Goal: Task Accomplishment & Management: Manage account settings

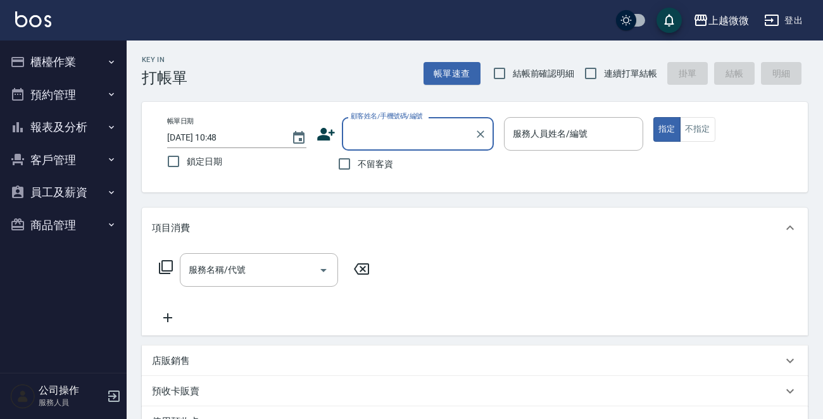
click at [69, 56] on button "櫃檯作業" at bounding box center [63, 62] width 116 height 33
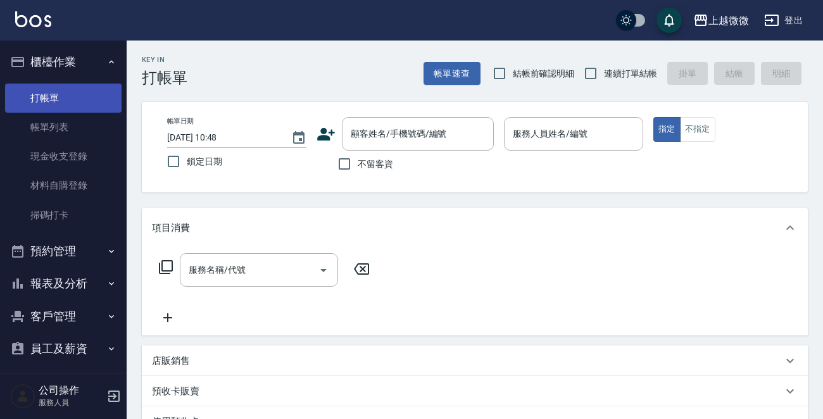
click at [72, 98] on link "打帳單" at bounding box center [63, 98] width 116 height 29
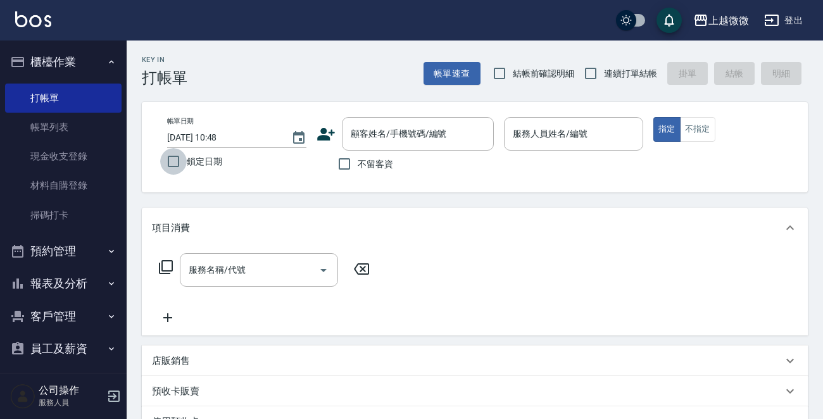
click at [181, 157] on input "鎖定日期" at bounding box center [173, 161] width 27 height 27
checkbox input "true"
click at [588, 75] on input "連續打單結帳" at bounding box center [590, 73] width 27 height 27
checkbox input "true"
click at [399, 141] on input "顧客姓名/手機號碼/編號" at bounding box center [408, 134] width 122 height 22
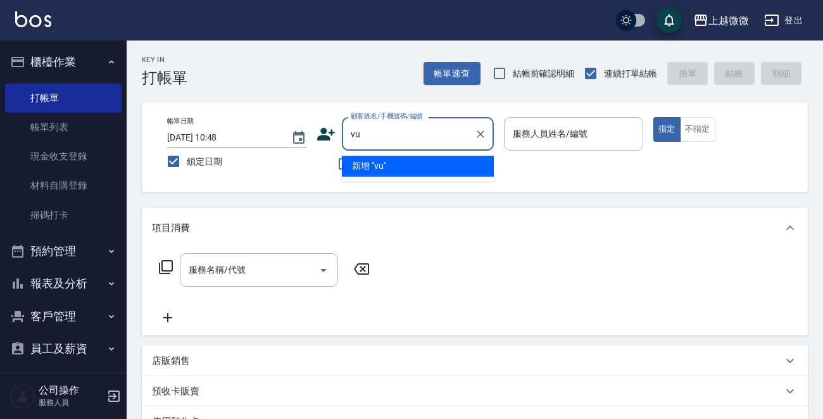
type input "v"
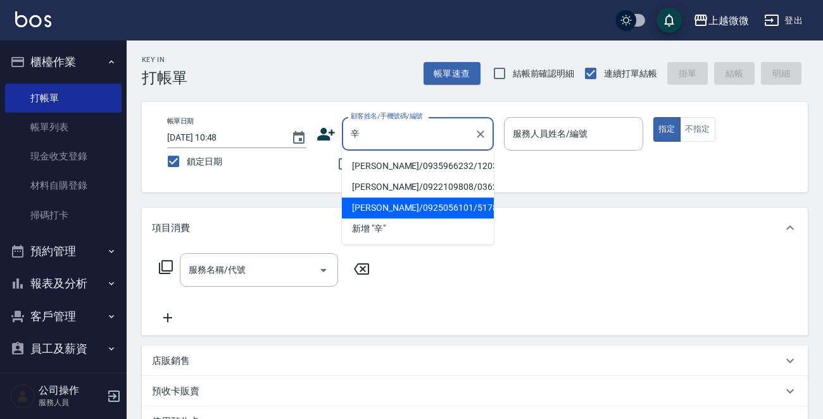
click at [433, 199] on li "[PERSON_NAME]/0925056101/5178" at bounding box center [418, 207] width 152 height 21
type input "[PERSON_NAME]/0925056101/5178"
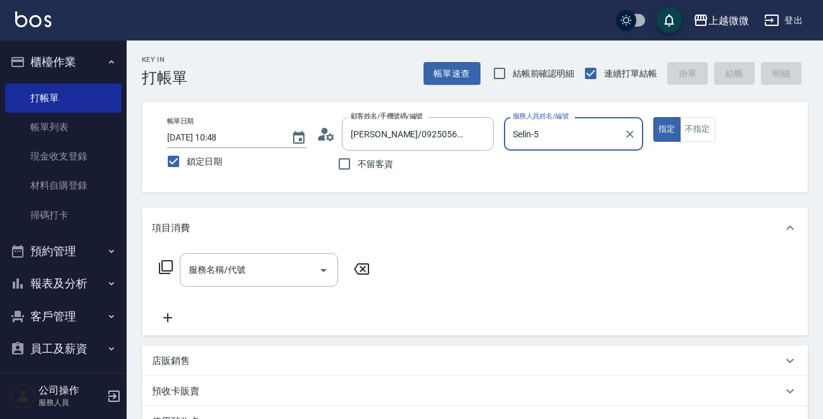
type input "Selin-5"
click at [288, 263] on input "服務名稱/代號" at bounding box center [249, 270] width 128 height 22
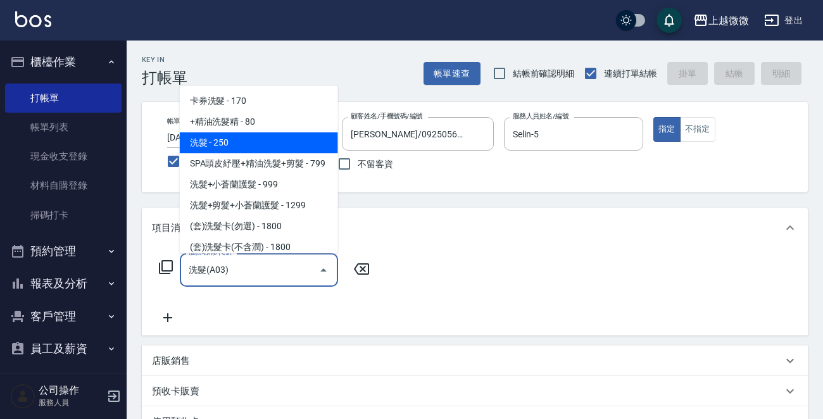
type input "洗髮(A03)"
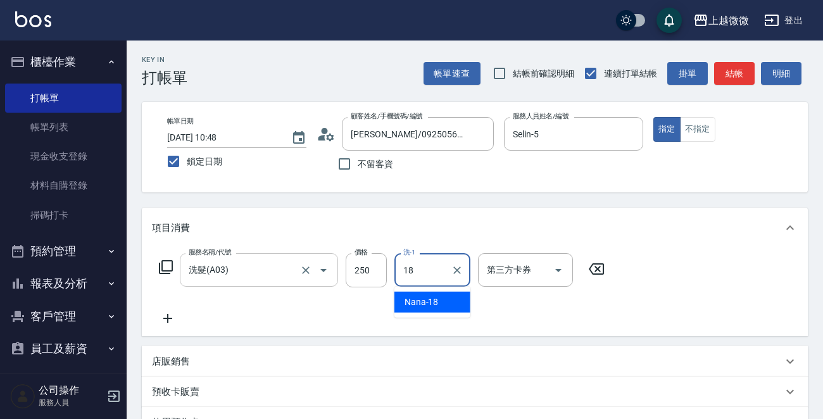
type input "Nana-18"
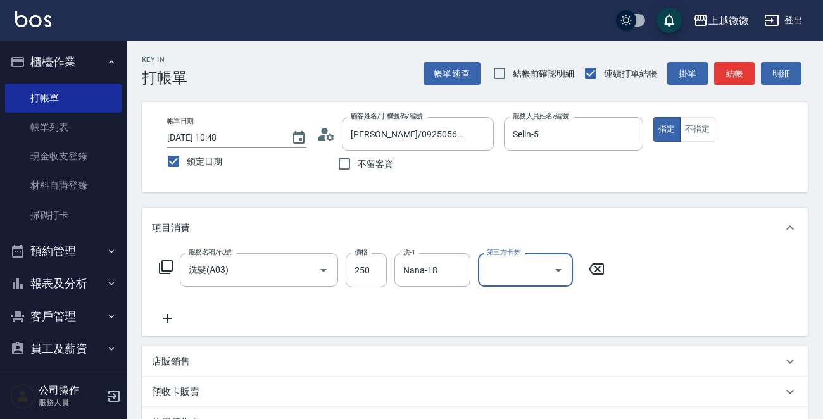
drag, startPoint x: 161, startPoint y: 316, endPoint x: 215, endPoint y: 297, distance: 56.4
click at [163, 315] on icon at bounding box center [168, 318] width 32 height 15
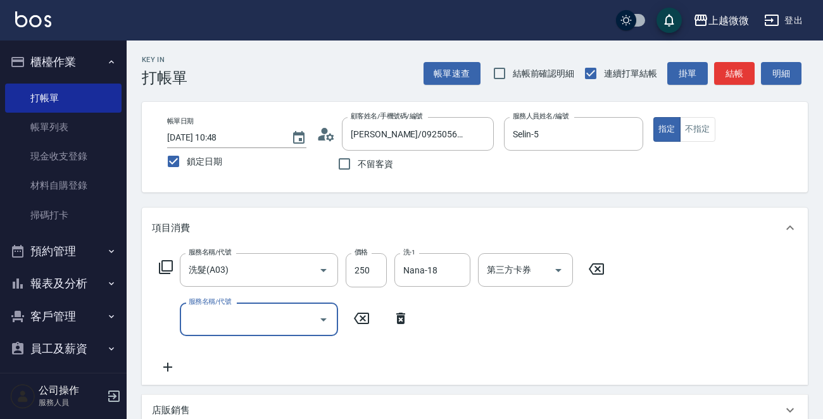
click at [215, 297] on div "服務名稱/代號 洗髮(A03) 服務名稱/代號 價格 250 價格 洗-1 Nana-18 洗-1 第三方卡券 第三方卡券 服務名稱/代號 服務名稱/代號" at bounding box center [382, 314] width 460 height 122
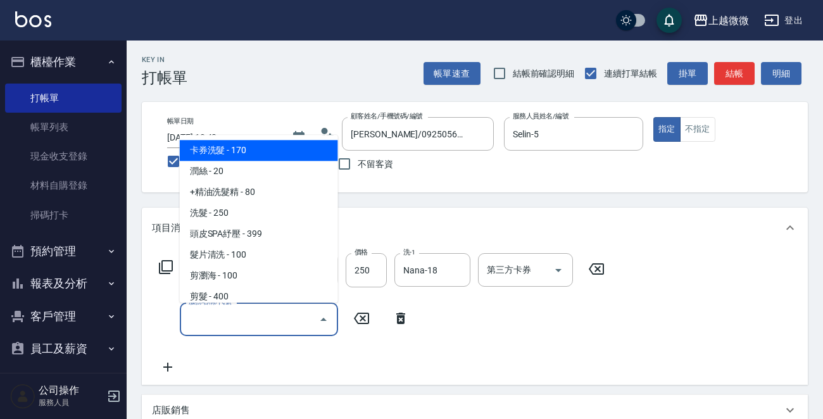
click at [215, 308] on div "服務名稱/代號 服務名稱/代號" at bounding box center [259, 319] width 158 height 34
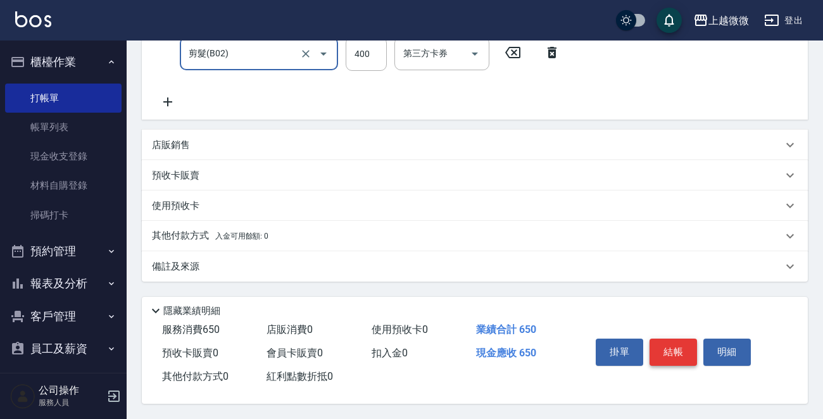
scroll to position [269, 0]
type input "剪髮(B02)"
click at [197, 265] on p "備註及來源" at bounding box center [175, 266] width 47 height 13
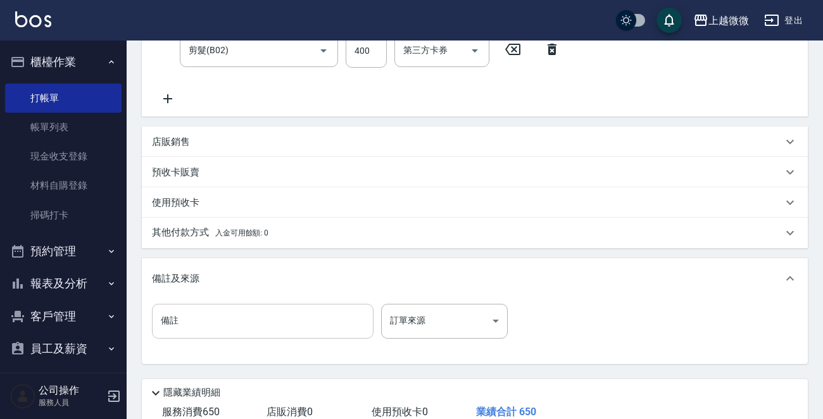
click at [207, 315] on input "備註" at bounding box center [262, 321] width 221 height 34
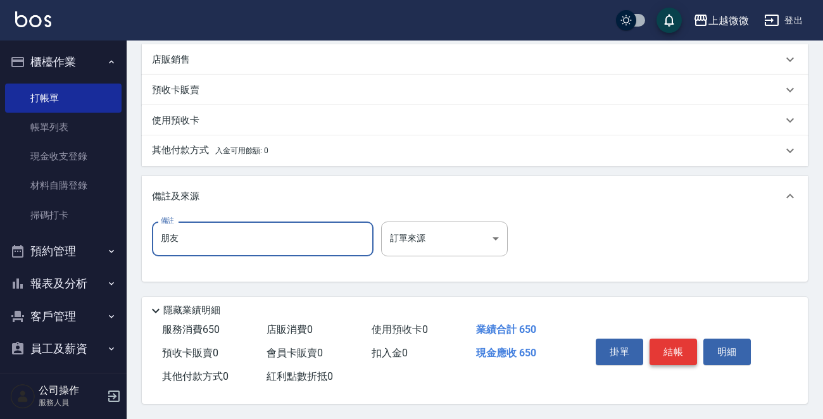
type input "朋友"
click at [681, 346] on button "結帳" at bounding box center [672, 352] width 47 height 27
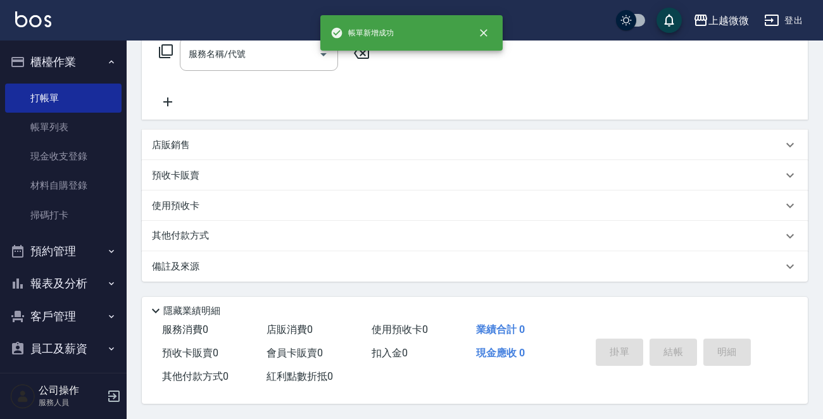
scroll to position [0, 0]
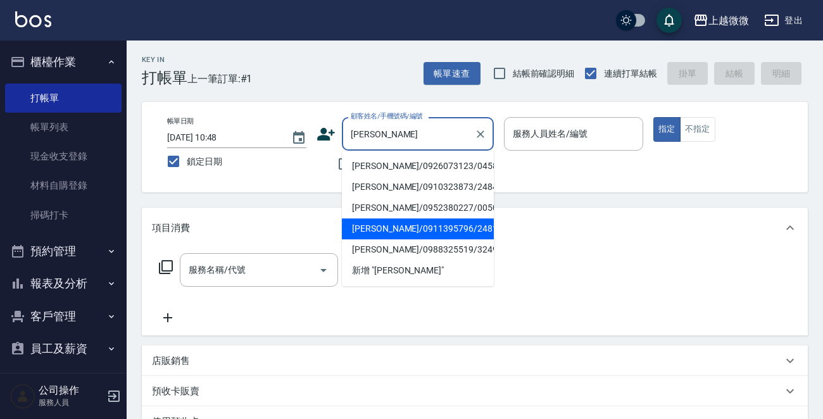
click at [380, 223] on li "李靜婷/0911395796/2481" at bounding box center [418, 228] width 152 height 21
type input "李靜婷/0911395796/2481"
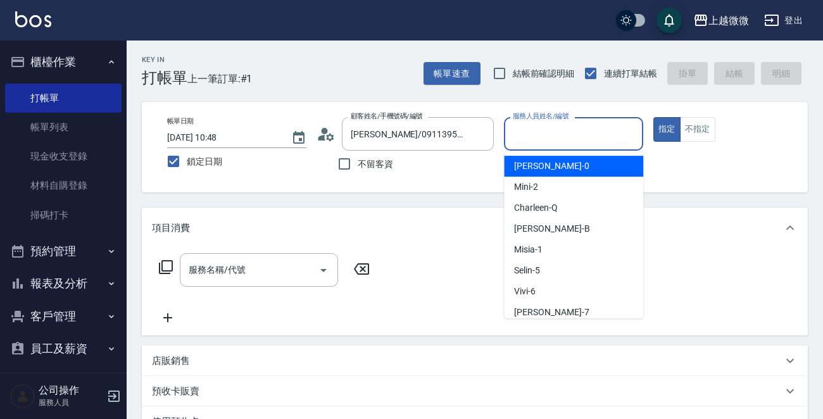
click at [592, 132] on input "服務人員姓名/編號" at bounding box center [573, 134] width 128 height 22
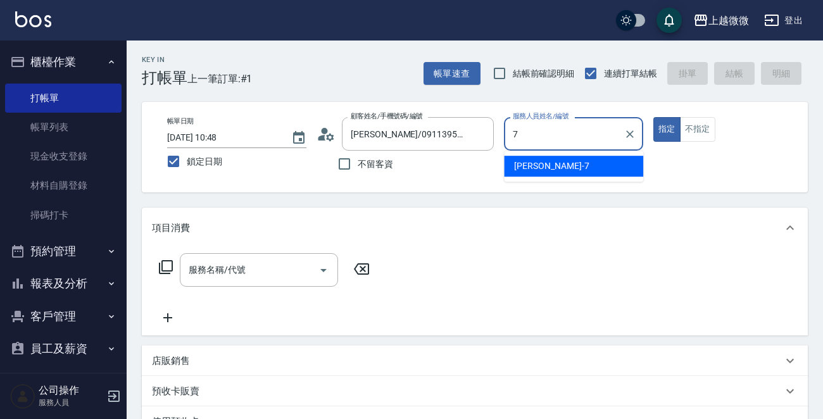
click at [581, 162] on div "Annie -7" at bounding box center [573, 166] width 139 height 21
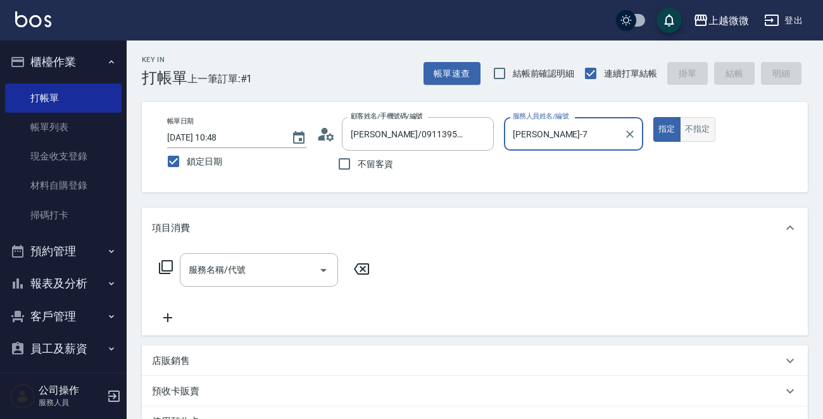
type input "Annie-7"
click at [706, 124] on button "不指定" at bounding box center [697, 129] width 35 height 25
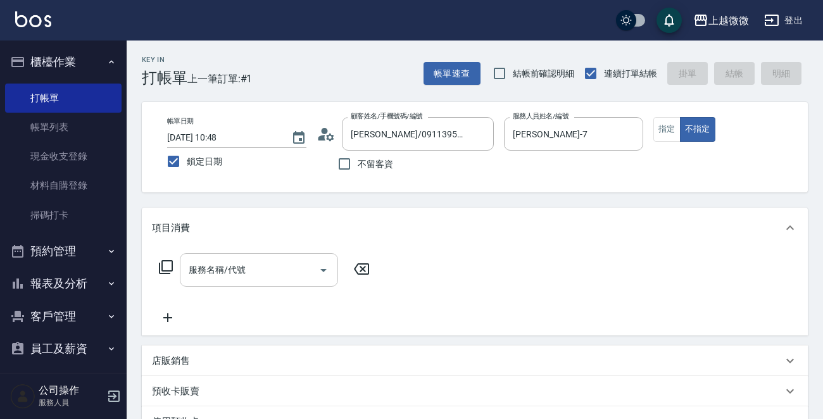
click at [218, 282] on div "服務名稱/代號" at bounding box center [259, 270] width 158 height 34
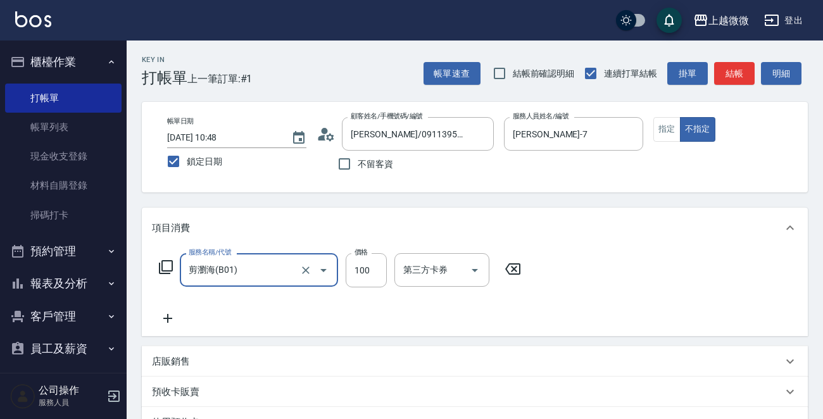
type input "剪瀏海(B01)"
click at [162, 317] on icon at bounding box center [168, 318] width 32 height 15
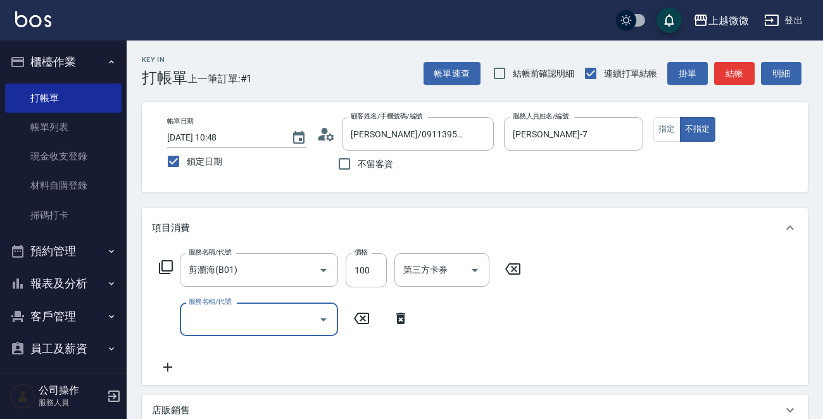
click at [201, 317] on input "服務名稱/代號" at bounding box center [249, 319] width 128 height 22
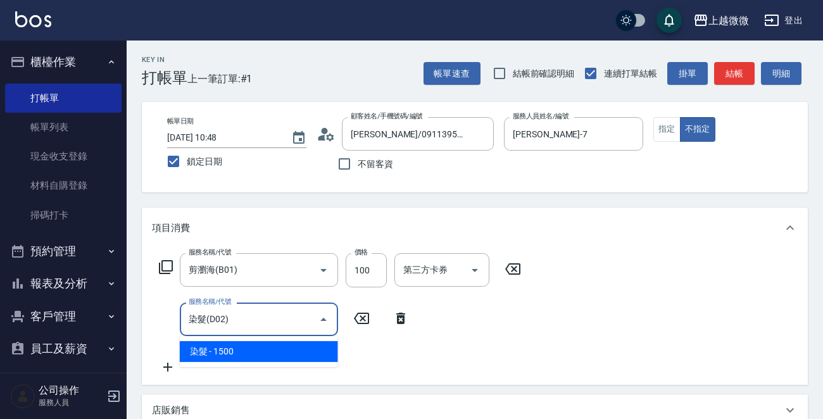
type input "染髮(D02)"
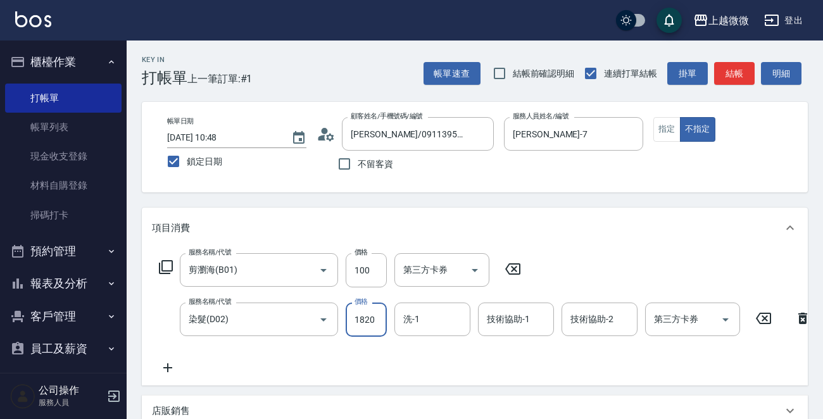
type input "1820"
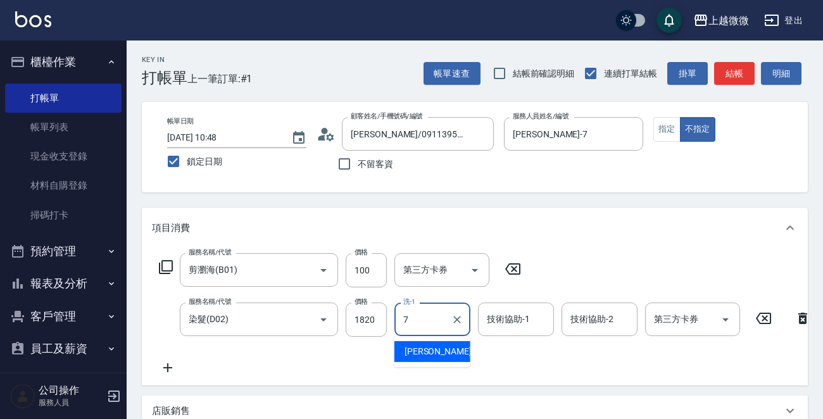
type input "Annie-7"
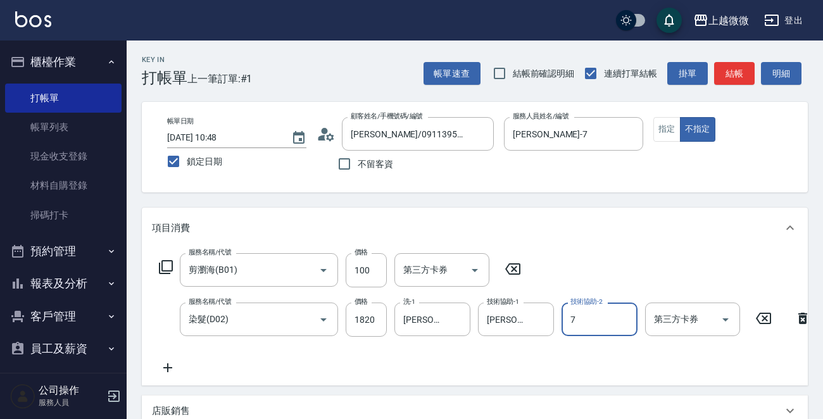
type input "Annie-7"
click at [165, 368] on icon at bounding box center [168, 367] width 32 height 15
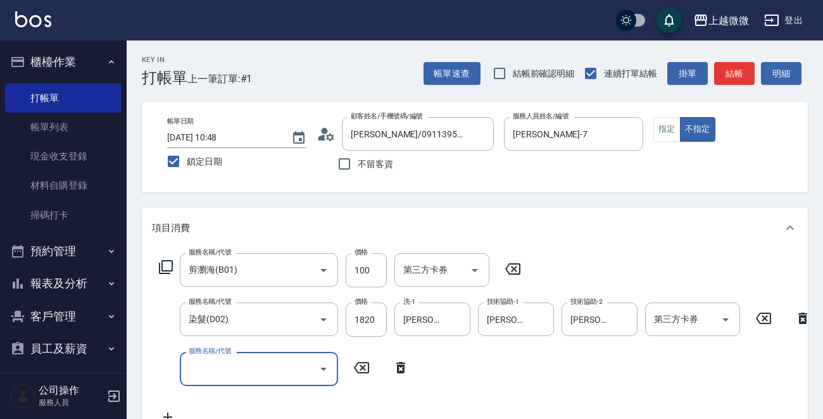
click at [215, 366] on div "服務名稱/代號 服務名稱/代號" at bounding box center [259, 369] width 158 height 34
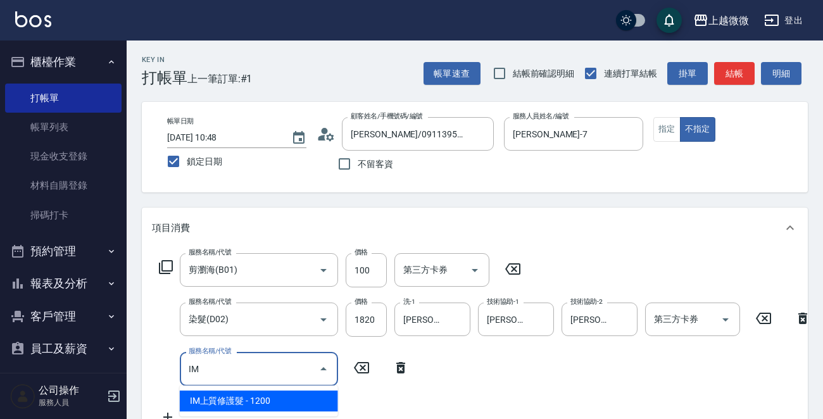
click at [321, 396] on span "IM上質修護髮 - 1200" at bounding box center [259, 400] width 158 height 21
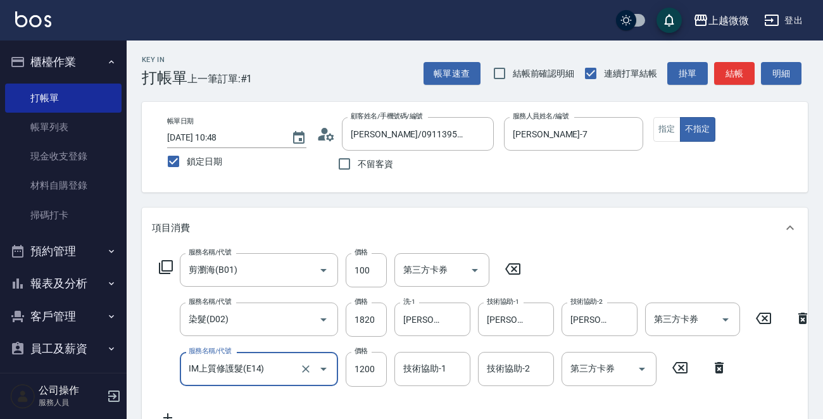
type input "IM上質修護髮(E14)"
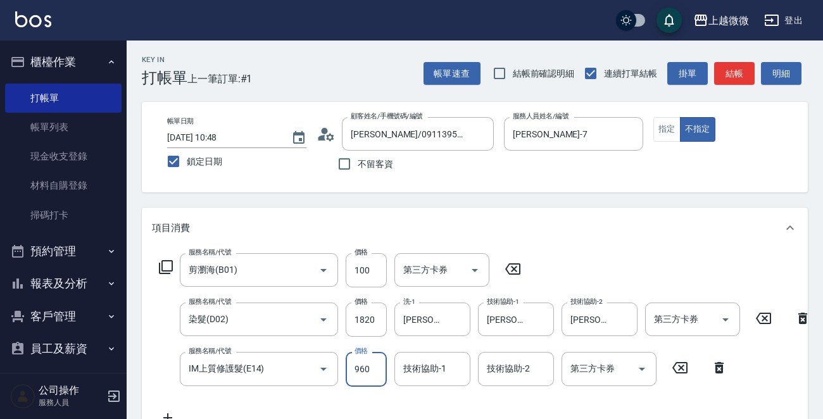
type input "960"
type input "Annie-7"
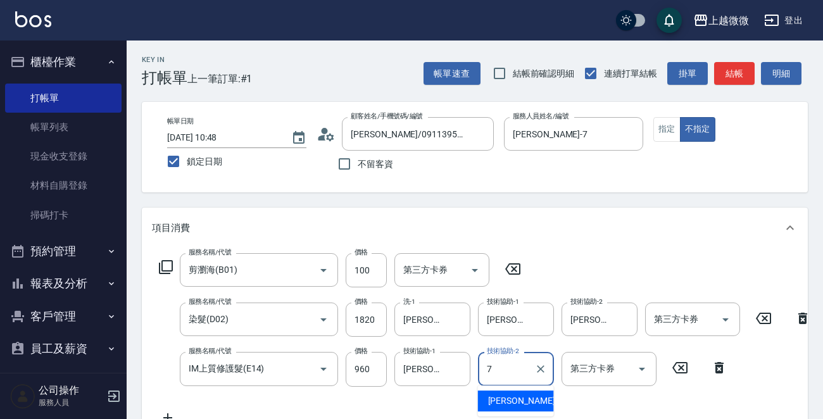
type input "Annie-7"
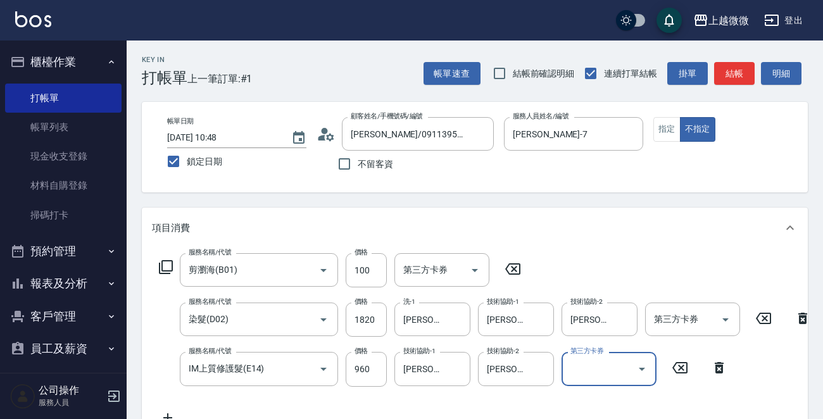
click at [168, 416] on icon at bounding box center [168, 417] width 32 height 15
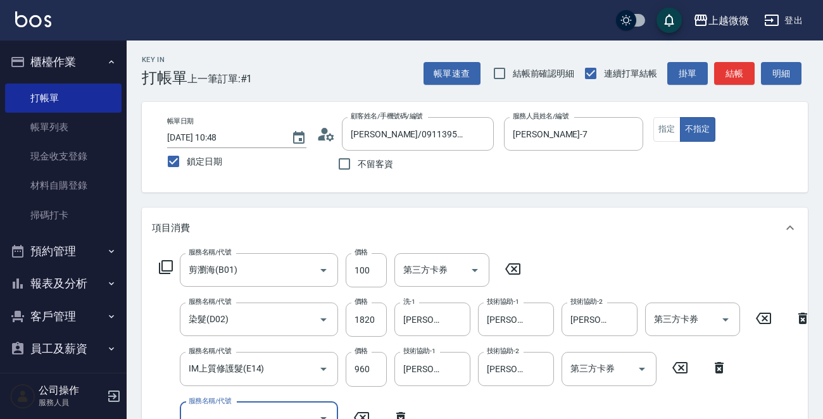
scroll to position [10, 0]
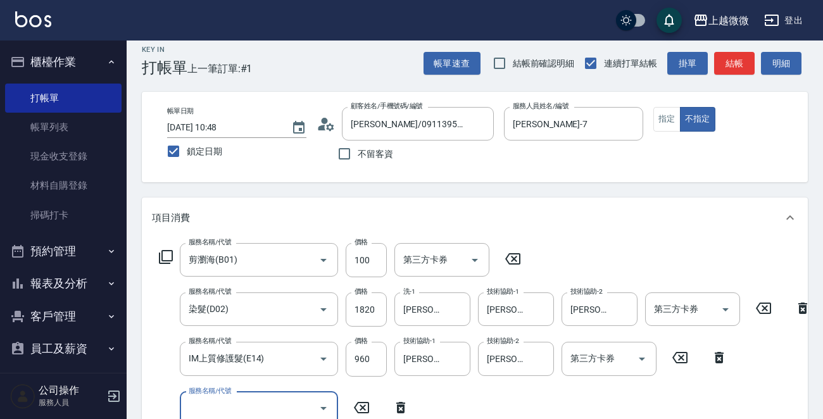
click at [239, 399] on input "服務名稱/代號" at bounding box center [249, 408] width 128 height 22
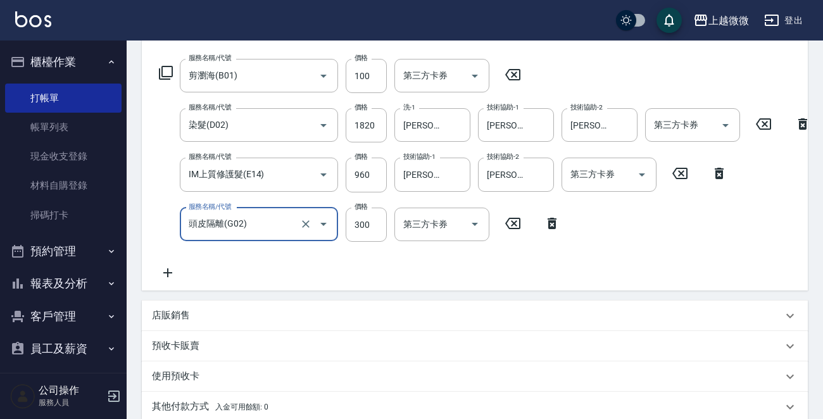
scroll to position [327, 0]
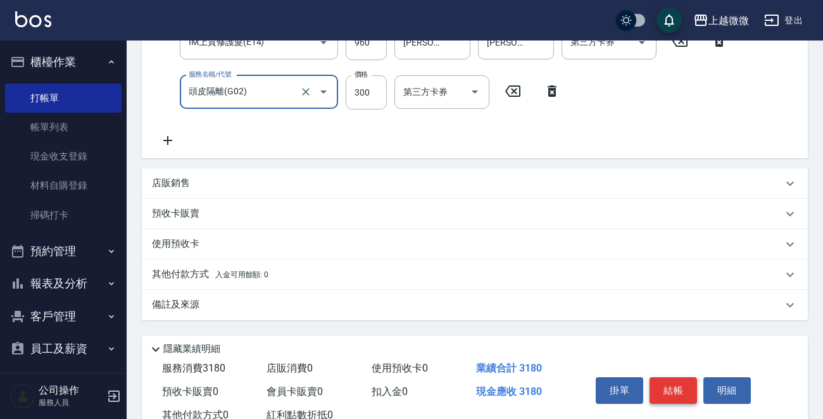
type input "頭皮隔離(G02)"
click at [671, 394] on button "結帳" at bounding box center [672, 390] width 47 height 27
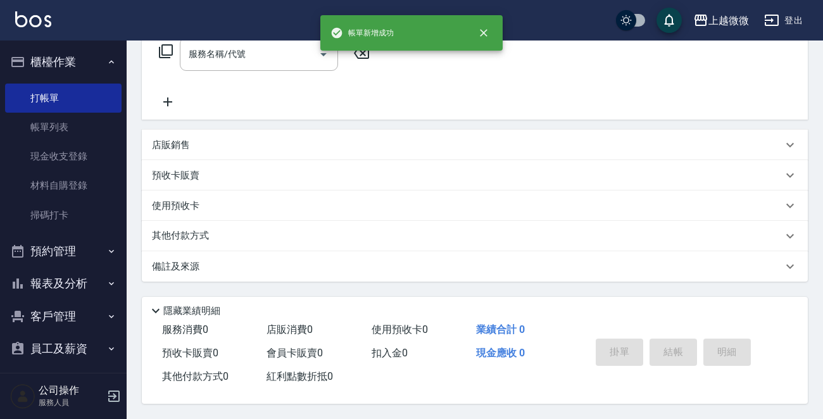
scroll to position [0, 0]
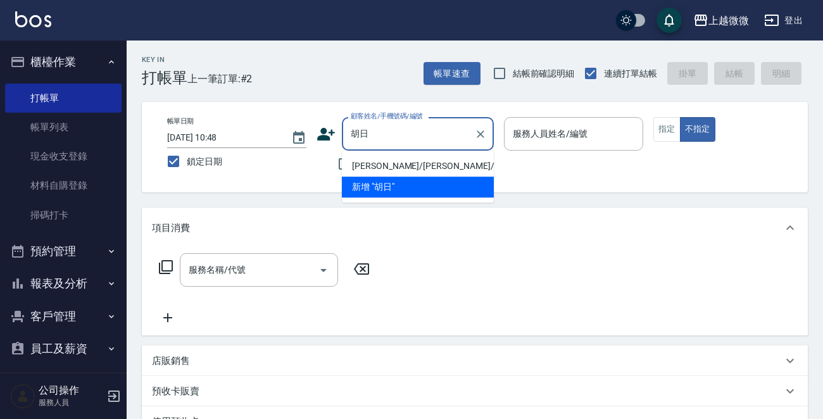
click at [372, 160] on li "胡日香/胡日香/1847" at bounding box center [418, 166] width 152 height 21
type input "胡日香/胡日香/1847"
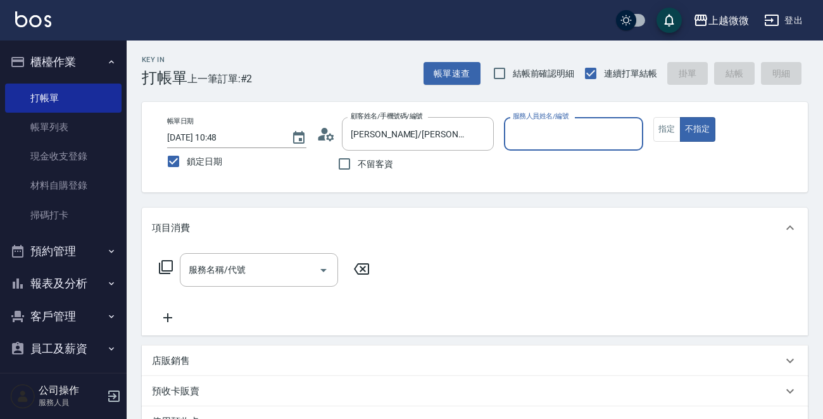
type input "Selin-5"
click at [667, 122] on button "指定" at bounding box center [666, 129] width 27 height 25
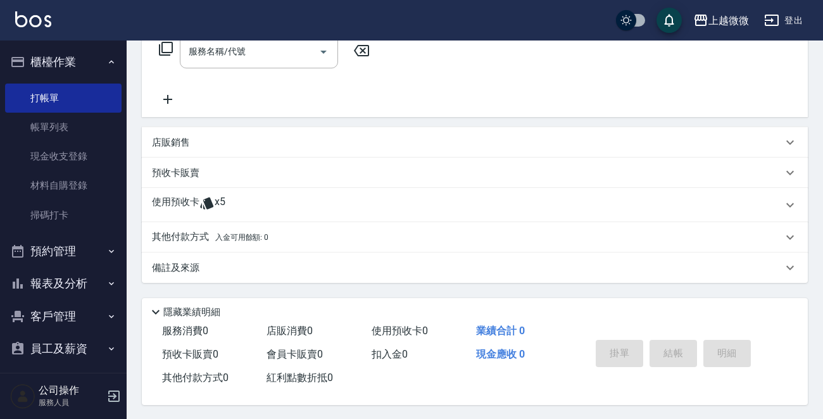
scroll to position [222, 0]
click at [180, 188] on div "使用預收卡 x5" at bounding box center [475, 204] width 666 height 34
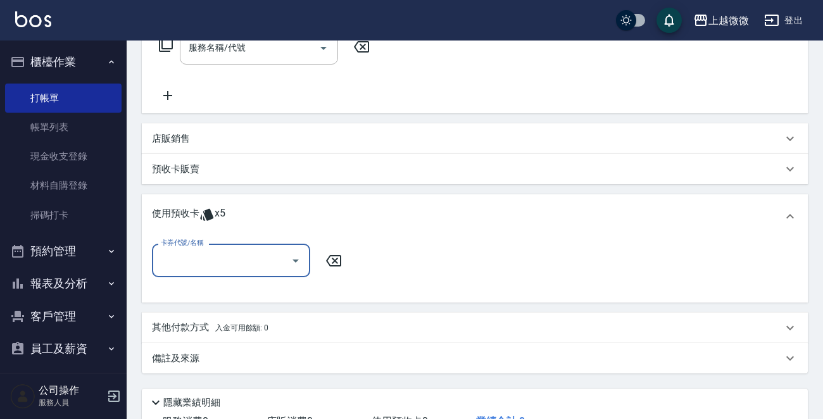
scroll to position [0, 0]
click at [177, 257] on input "卡券代號/名稱" at bounding box center [222, 260] width 128 height 22
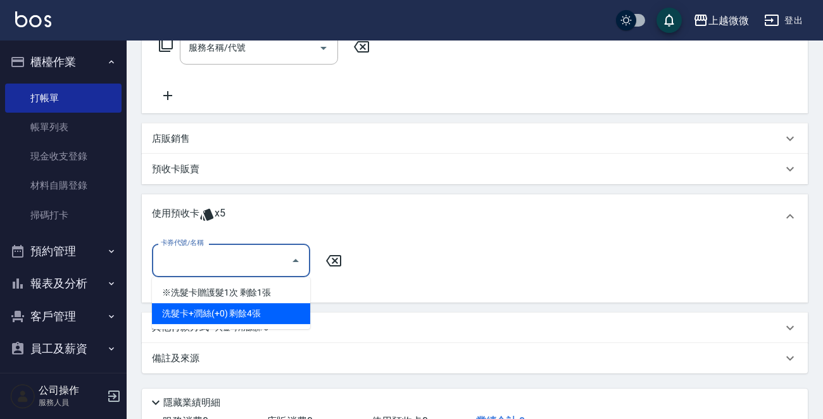
click at [247, 314] on div "洗髮卡+潤絲(+0) 剩餘4張" at bounding box center [231, 313] width 158 height 21
type input "洗髮卡+潤絲(+0)"
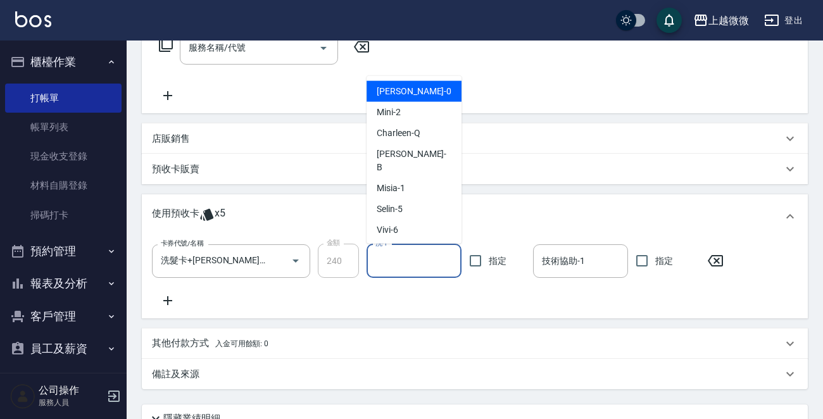
click at [399, 258] on input "洗-1" at bounding box center [414, 261] width 84 height 22
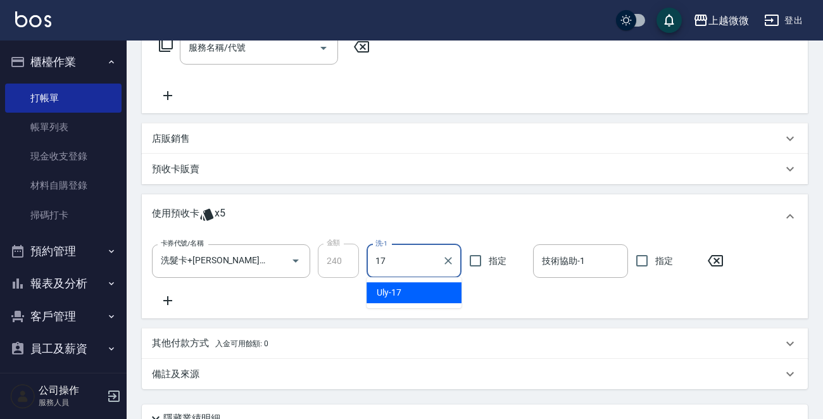
click at [416, 289] on div "Uly -17" at bounding box center [413, 292] width 95 height 21
type input "Uly-17"
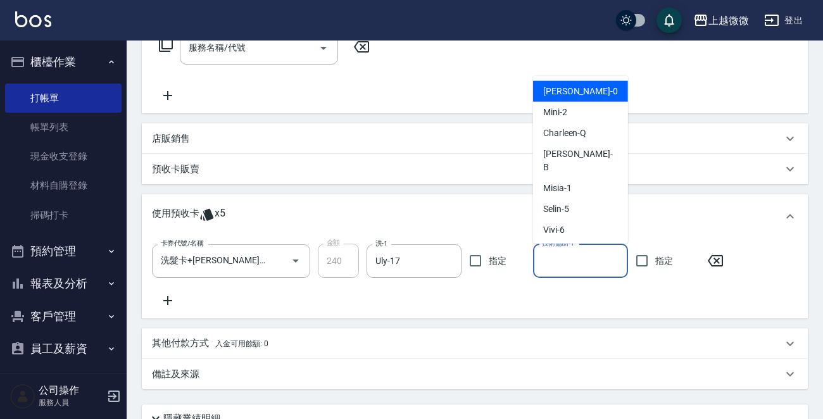
click at [586, 265] on input "技術協助-1" at bounding box center [581, 261] width 84 height 22
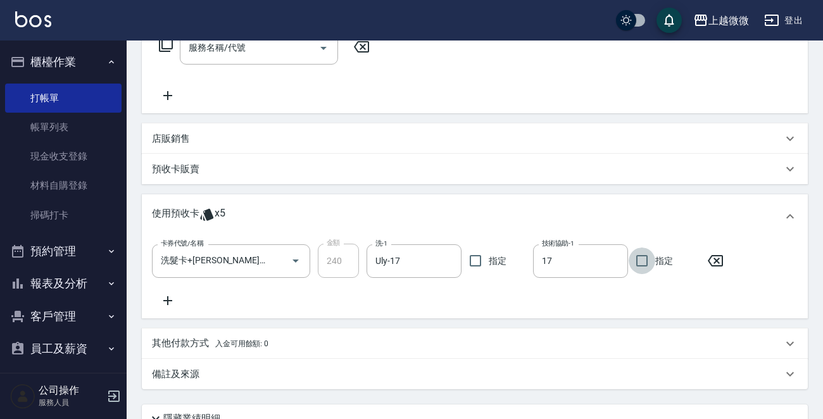
type input "Uly-17"
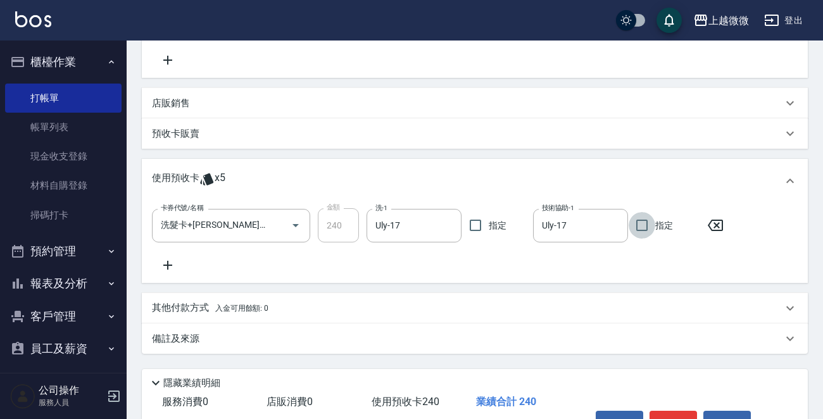
scroll to position [333, 0]
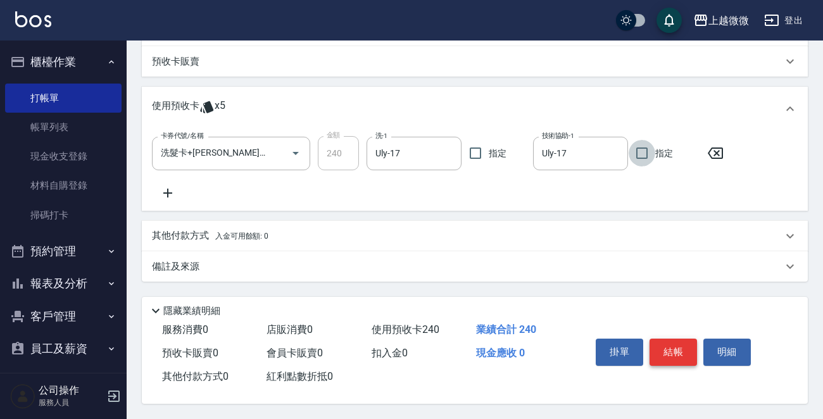
click at [669, 347] on button "結帳" at bounding box center [672, 352] width 47 height 27
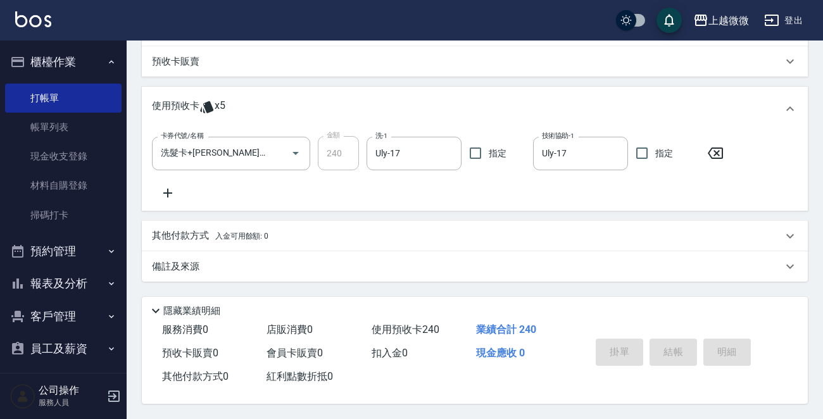
scroll to position [0, 0]
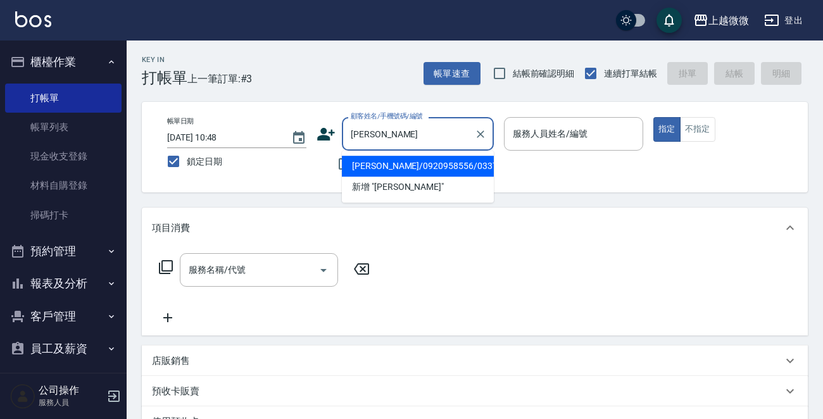
click at [434, 165] on li "吳安蘭/0920958556/0337" at bounding box center [418, 166] width 152 height 21
type input "吳安蘭/0920958556/0337"
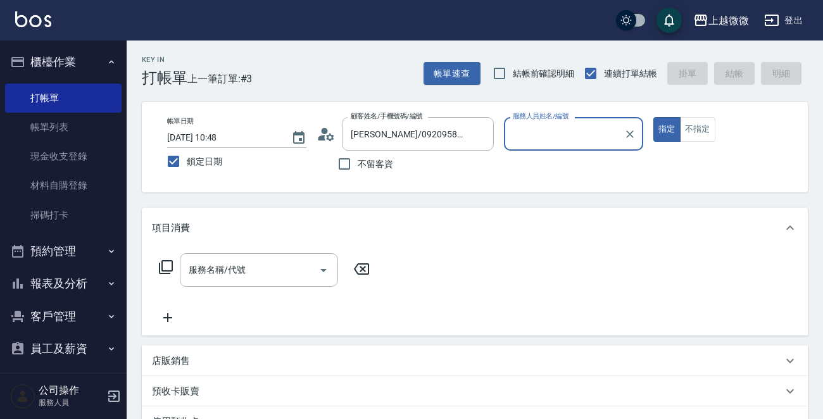
type input "Annie-7"
click at [260, 268] on input "服務名稱/代號" at bounding box center [249, 270] width 128 height 22
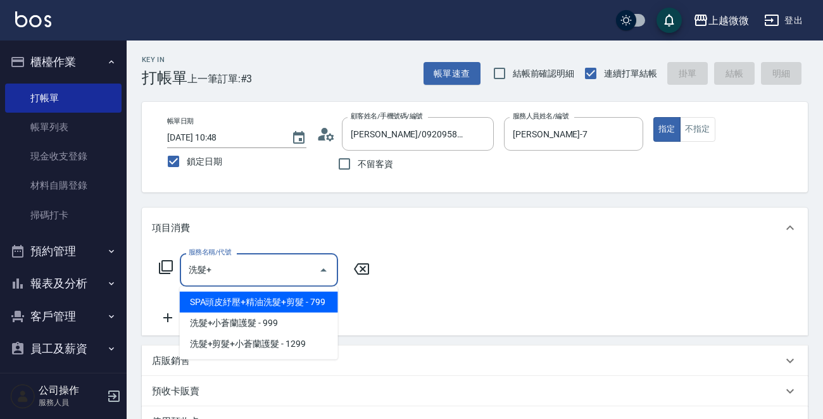
click at [289, 304] on span "SPA頭皮紓壓+精油洗髮+剪髮 - 799" at bounding box center [259, 302] width 158 height 21
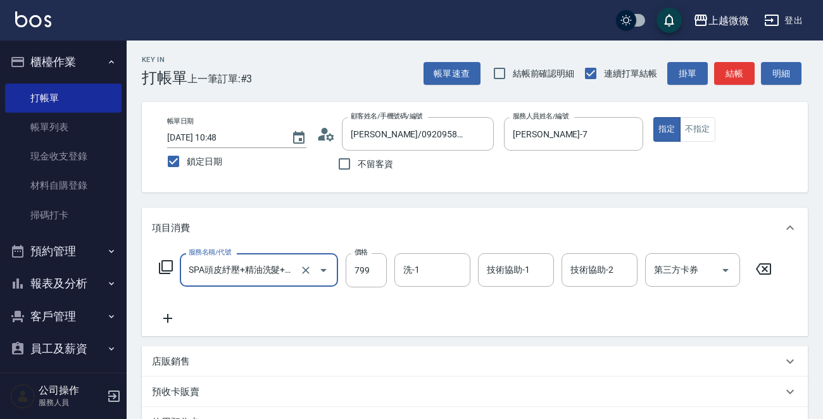
type input "SPA頭皮紓壓+精油洗髮+剪髮(I13)"
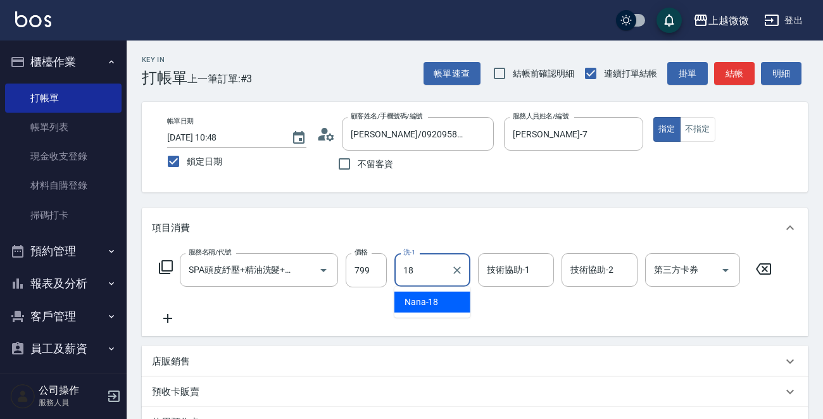
type input "Nana-18"
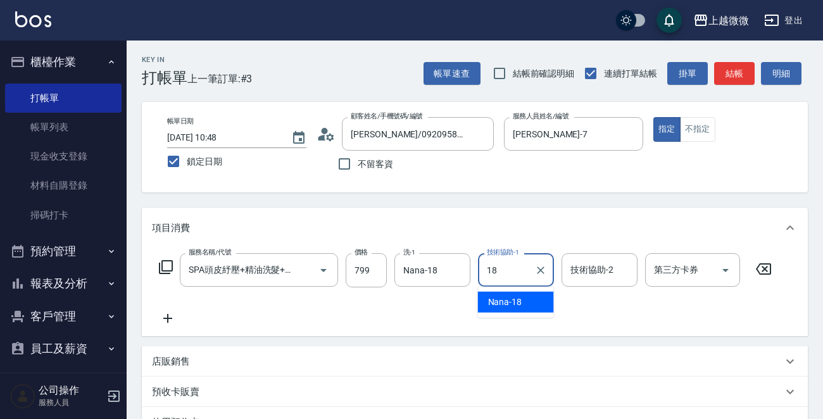
type input "Nana-18"
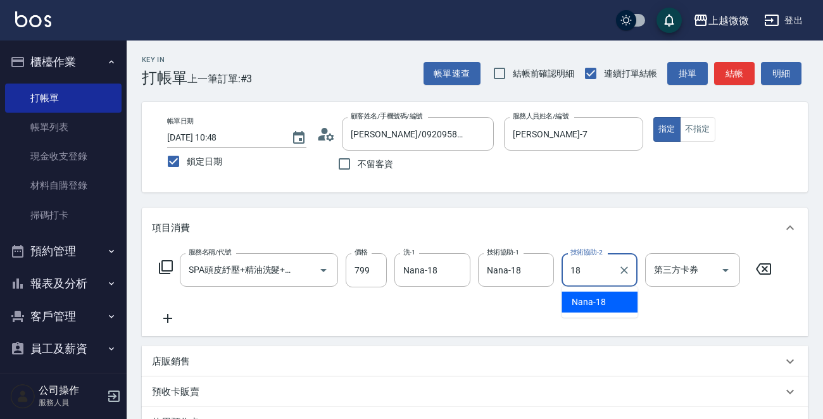
type input "Nana-18"
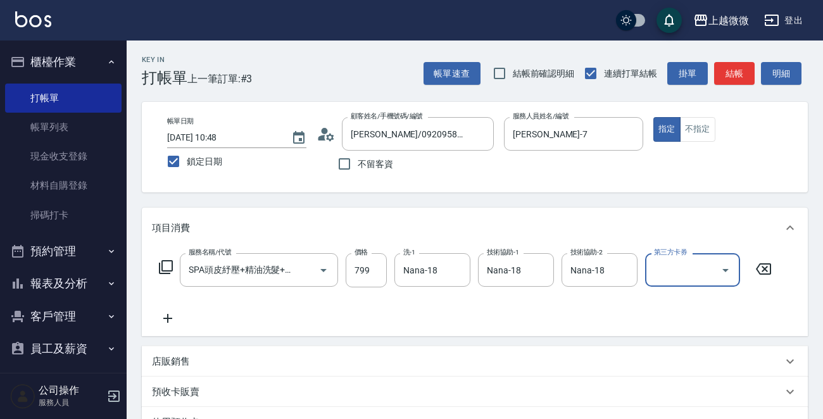
click at [169, 320] on icon at bounding box center [168, 318] width 32 height 15
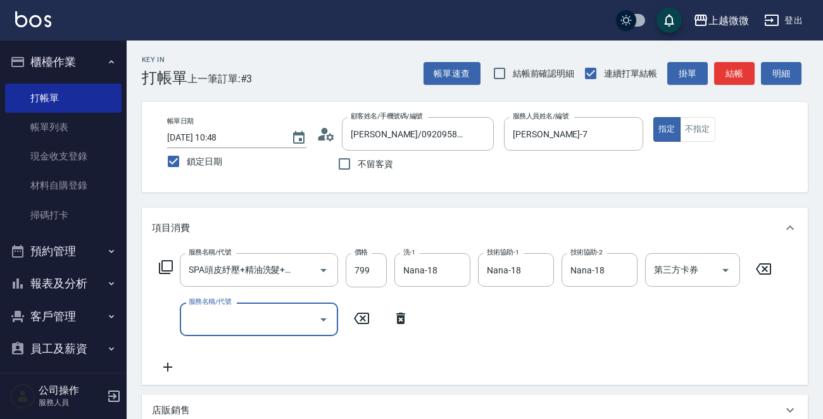
click at [227, 311] on div "服務名稱/代號 服務名稱/代號" at bounding box center [259, 319] width 158 height 34
type input "經"
type input "肩頸精油紓壓(G01)"
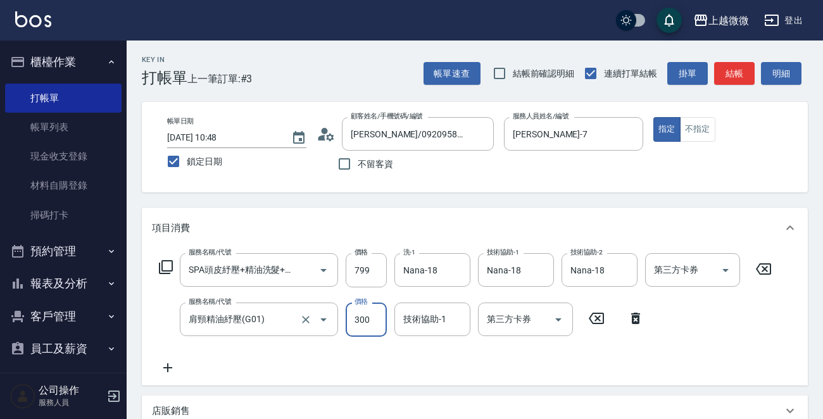
type input "300"
click at [361, 263] on input "799" at bounding box center [366, 270] width 41 height 34
click at [368, 265] on input "799" at bounding box center [366, 270] width 41 height 34
type input "800"
click at [441, 327] on input "技術協助-1" at bounding box center [432, 319] width 65 height 22
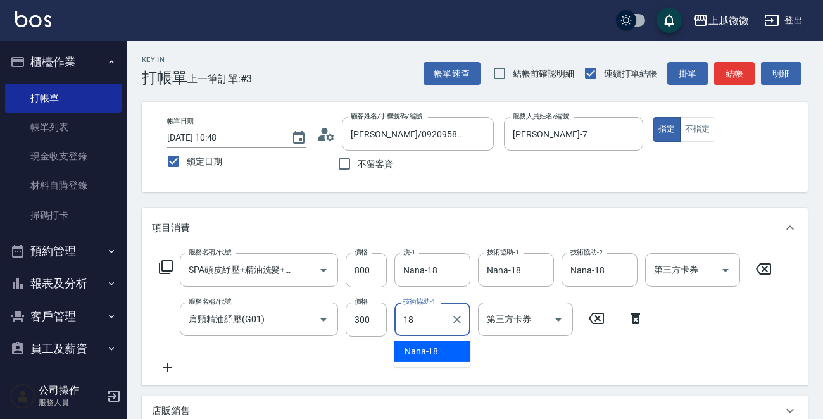
click at [436, 352] on div "Nana -18" at bounding box center [432, 351] width 76 height 21
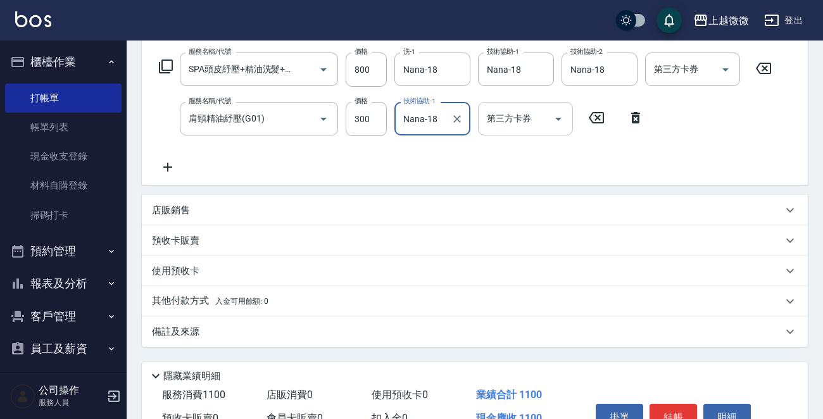
scroll to position [79, 0]
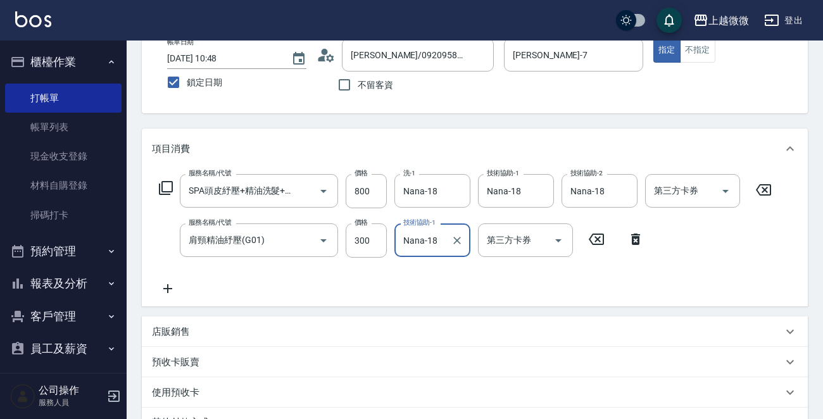
type input "Nana-18"
click at [167, 286] on icon at bounding box center [167, 288] width 9 height 9
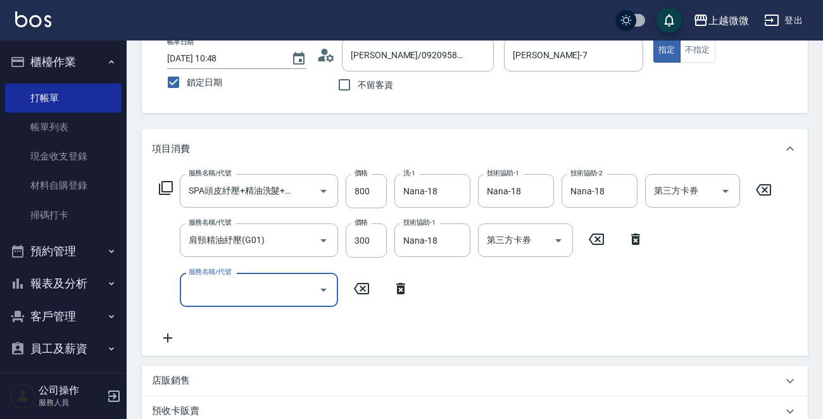
scroll to position [0, 0]
click at [221, 288] on div "服務名稱/代號 服務名稱/代號" at bounding box center [259, 290] width 158 height 34
type input "潤絲(A01)"
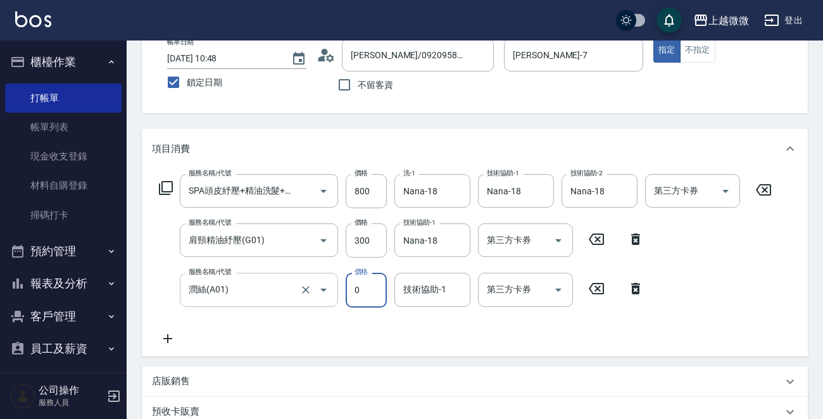
type input "0"
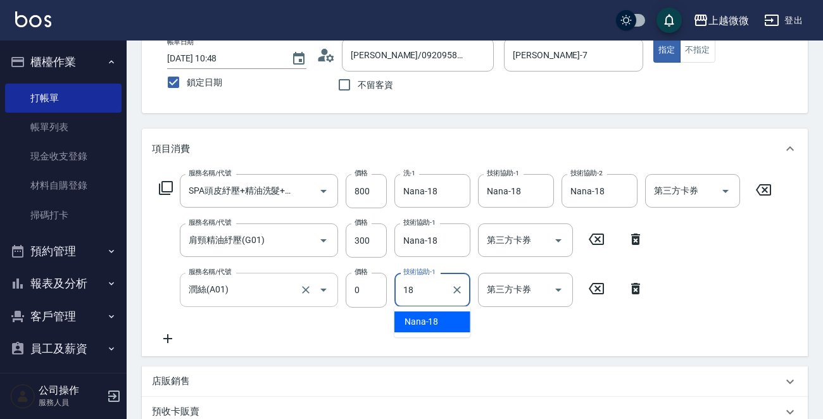
type input "Nana-18"
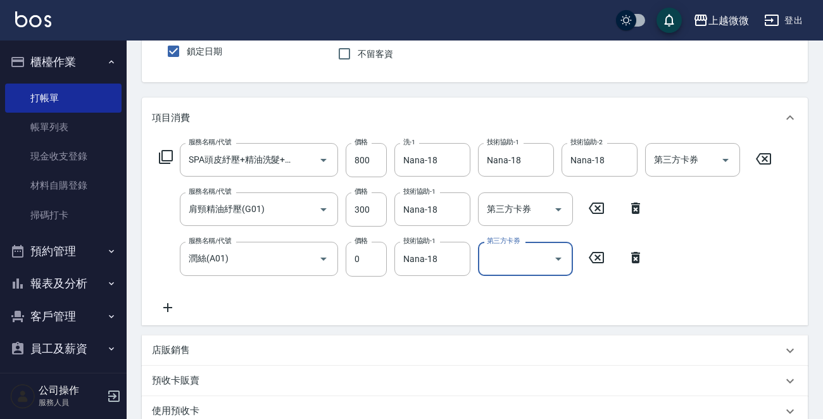
scroll to position [318, 0]
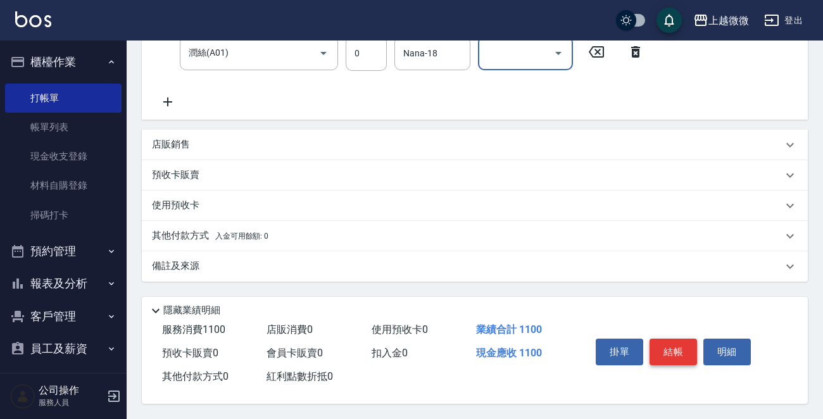
click at [671, 352] on button "結帳" at bounding box center [672, 352] width 47 height 27
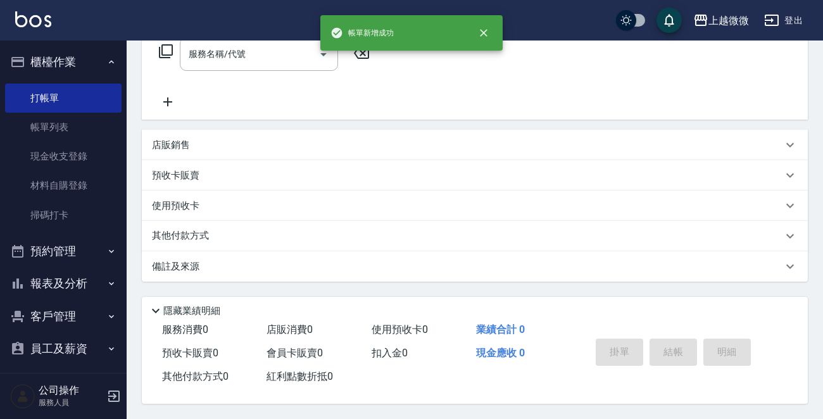
scroll to position [0, 0]
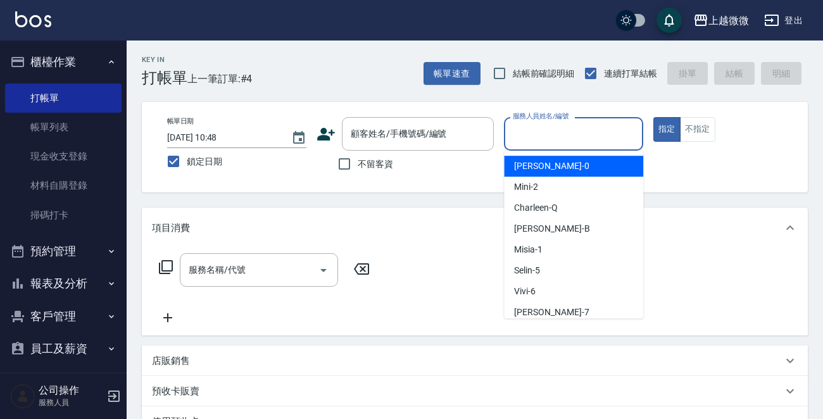
drag, startPoint x: 589, startPoint y: 140, endPoint x: 581, endPoint y: 164, distance: 25.4
click at [589, 139] on input "服務人員姓名/編號" at bounding box center [573, 134] width 128 height 22
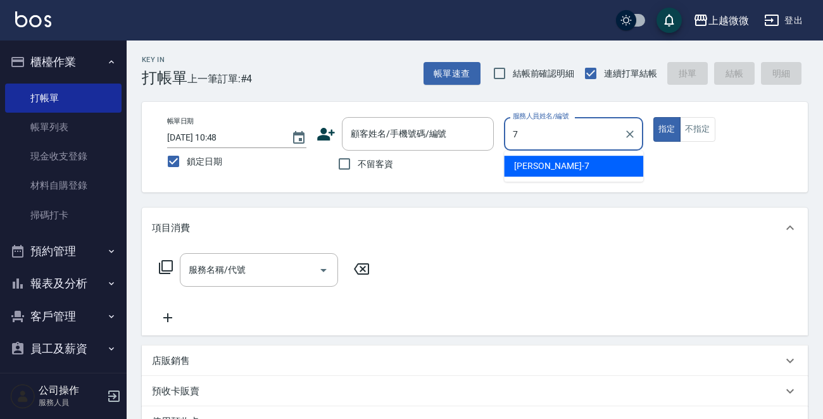
click at [580, 168] on div "Annie -7" at bounding box center [573, 166] width 139 height 21
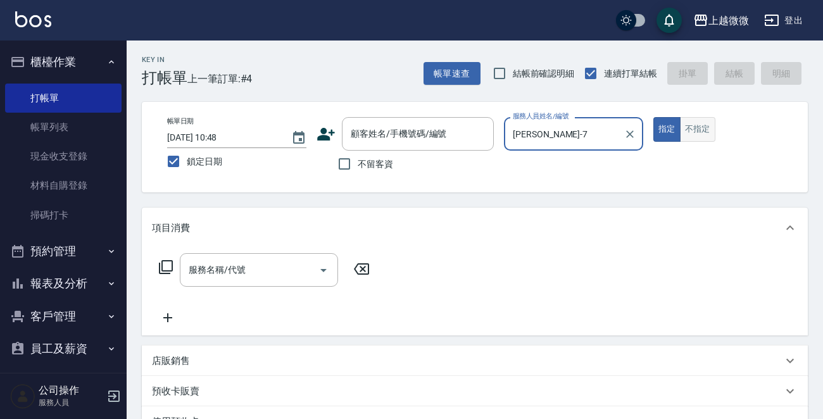
type input "Annie-7"
click at [682, 127] on button "不指定" at bounding box center [697, 129] width 35 height 25
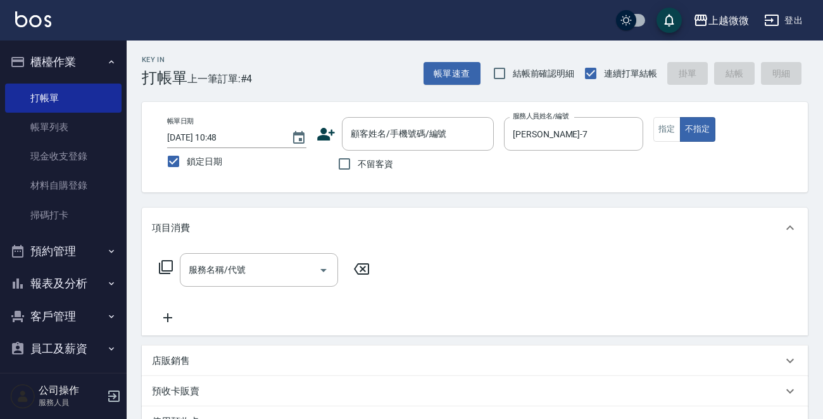
click at [329, 164] on div "不留客資" at bounding box center [404, 164] width 177 height 27
click at [342, 165] on input "不留客資" at bounding box center [344, 164] width 27 height 27
checkbox input "true"
click at [239, 267] on div "服務名稱/代號 服務名稱/代號" at bounding box center [259, 270] width 158 height 34
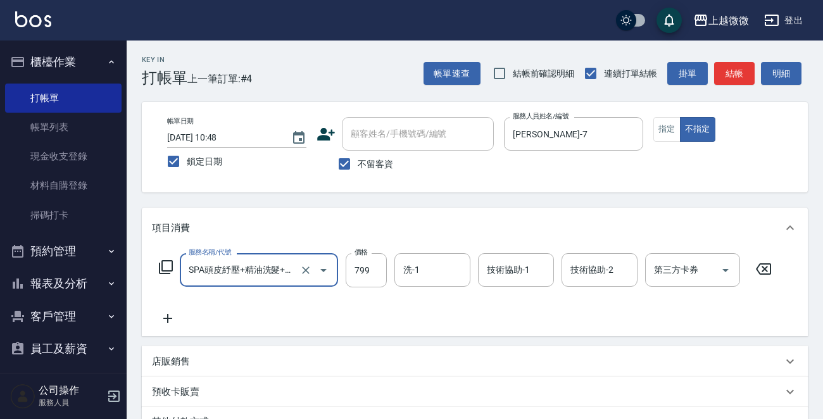
type input "SPA頭皮紓壓+精油洗髮+剪髮(I13)"
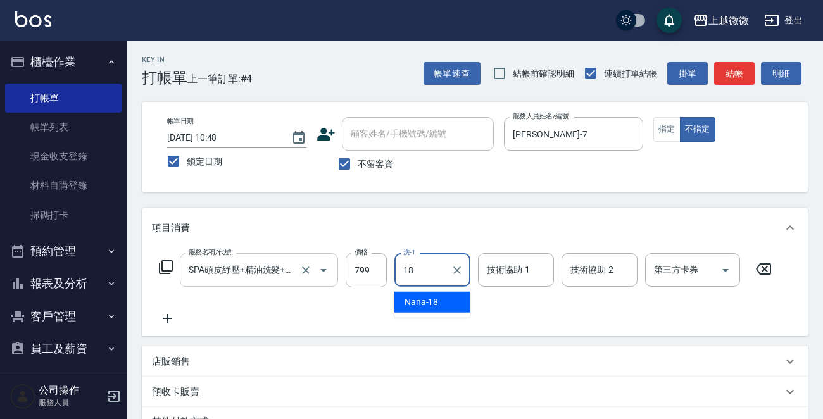
type input "Nana-18"
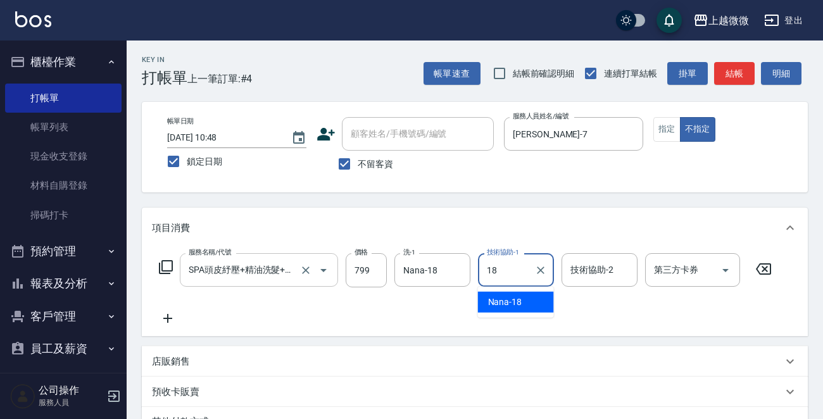
type input "Nana-18"
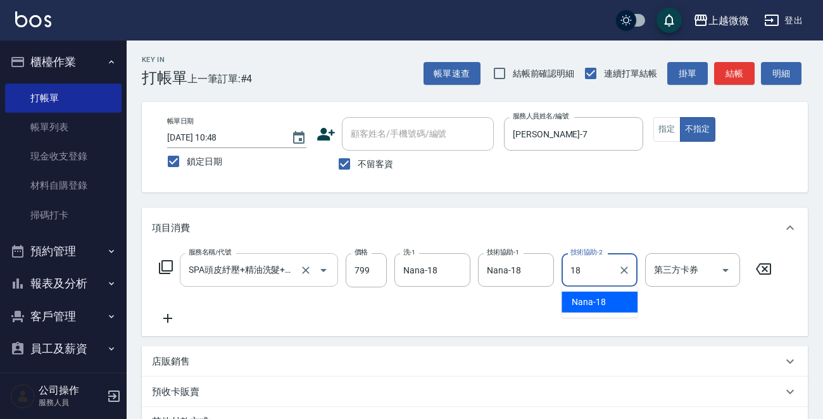
type input "Nana-18"
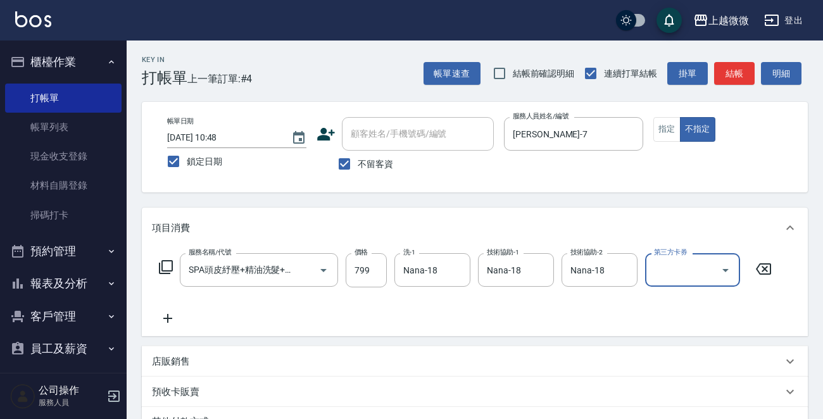
click at [166, 323] on icon at bounding box center [168, 318] width 32 height 15
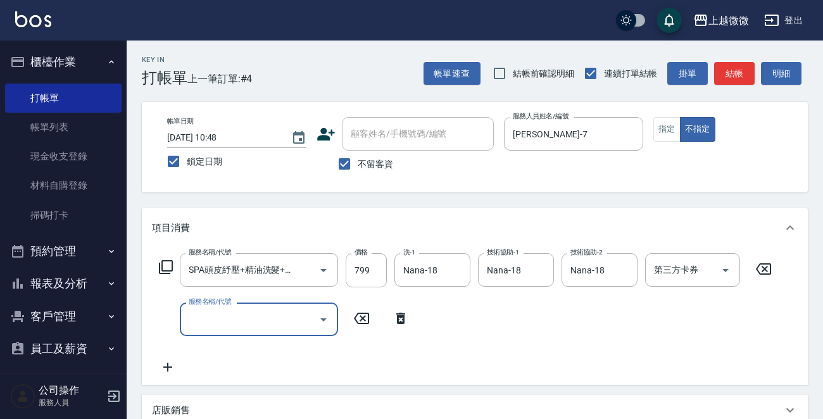
click at [253, 324] on input "服務名稱/代號" at bounding box center [249, 319] width 128 height 22
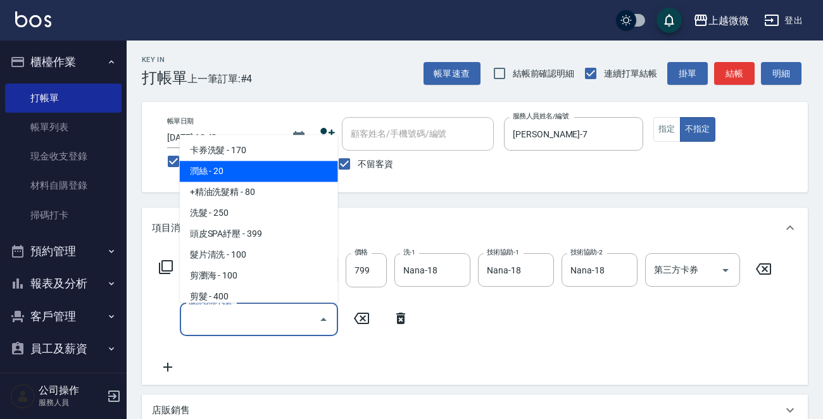
click at [243, 171] on span "潤絲 - 20" at bounding box center [259, 171] width 158 height 21
type input "潤絲(A01)"
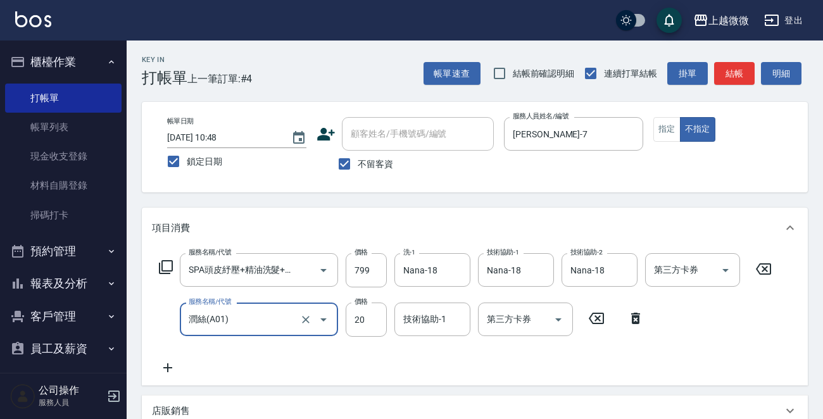
click at [430, 319] on div "技術協助-1 技術協助-1" at bounding box center [432, 319] width 76 height 34
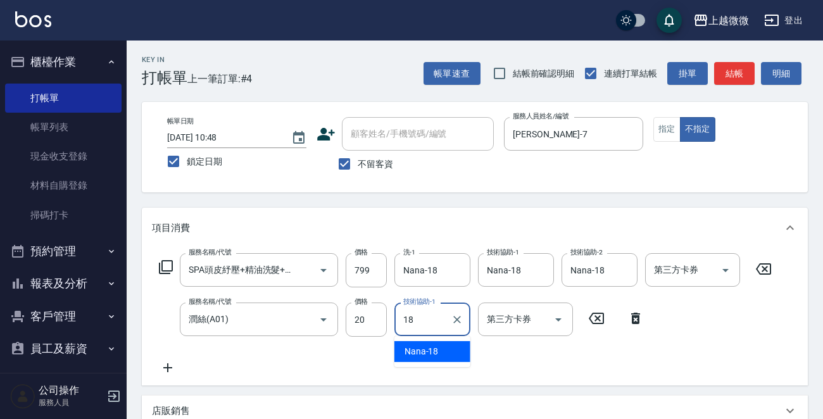
click at [448, 346] on div "Nana -18" at bounding box center [432, 351] width 76 height 21
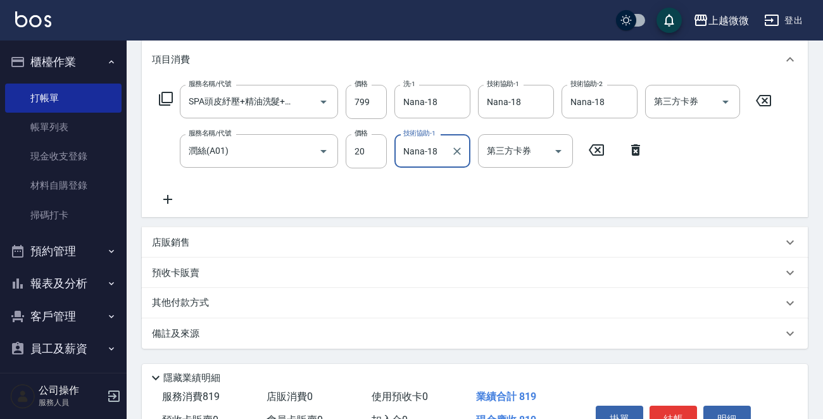
scroll to position [239, 0]
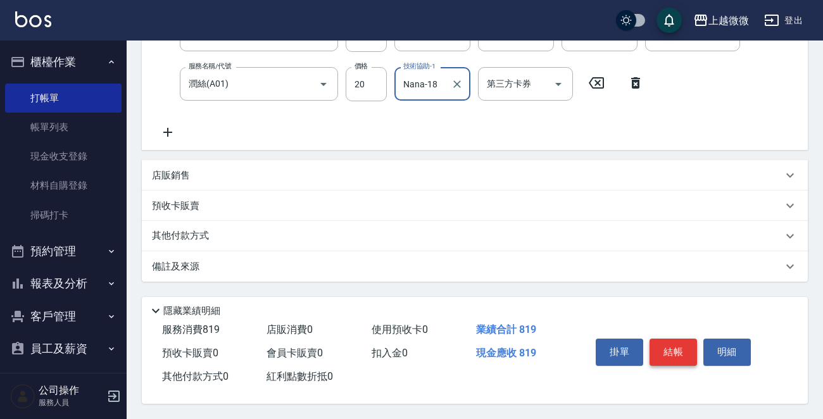
type input "Nana-18"
click at [674, 346] on button "結帳" at bounding box center [672, 352] width 47 height 27
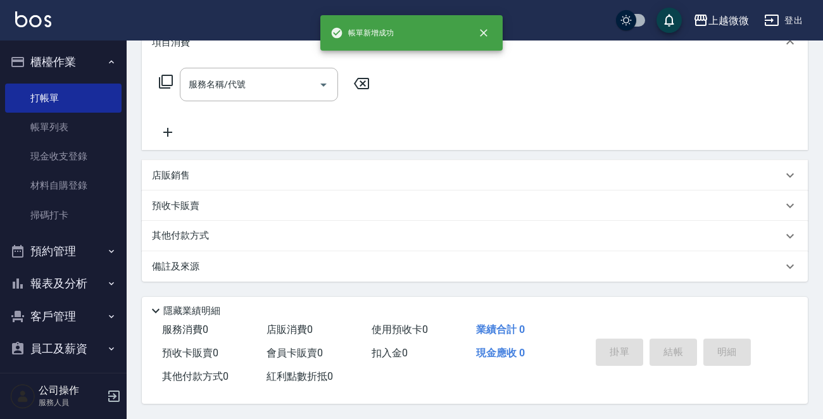
scroll to position [0, 0]
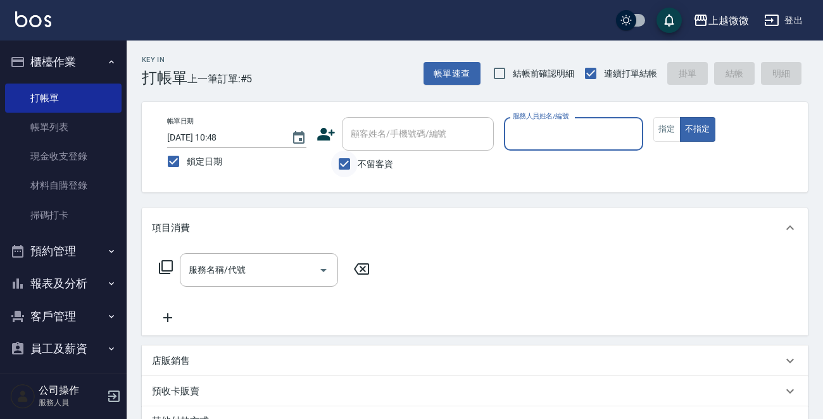
click at [342, 159] on input "不留客資" at bounding box center [344, 164] width 27 height 27
checkbox input "false"
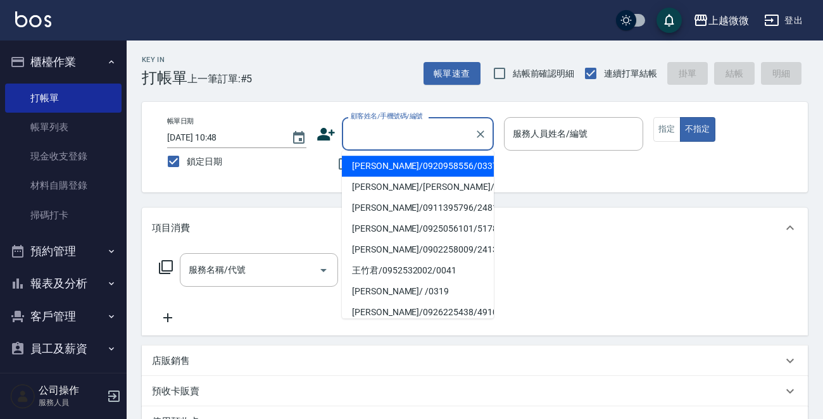
click at [388, 134] on div "顧客姓名/手機號碼/編號 顧客姓名/手機號碼/編號" at bounding box center [418, 134] width 152 height 34
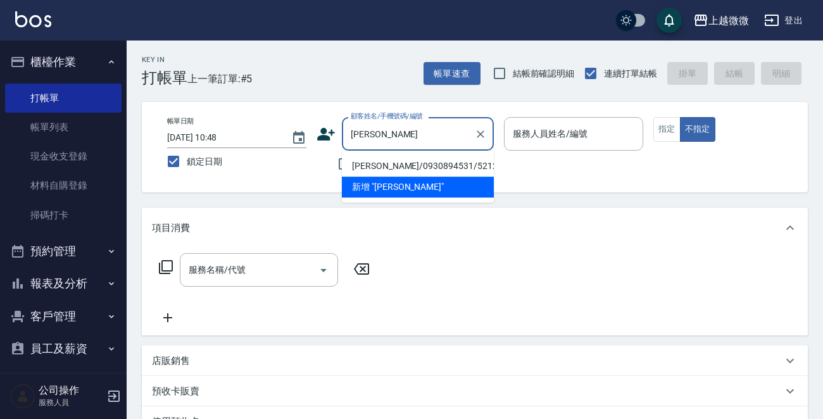
click at [416, 164] on li "陳宜君/0930894531/5212" at bounding box center [418, 166] width 152 height 21
type input "陳宜君/0930894531/5212"
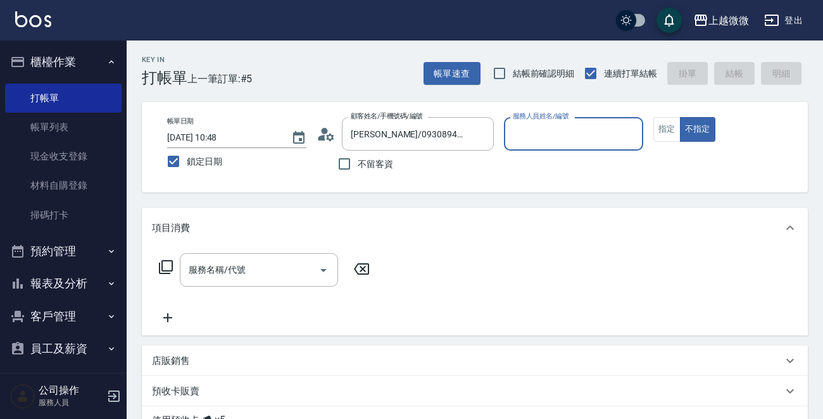
click at [574, 128] on input "服務人員姓名/編號" at bounding box center [573, 134] width 128 height 22
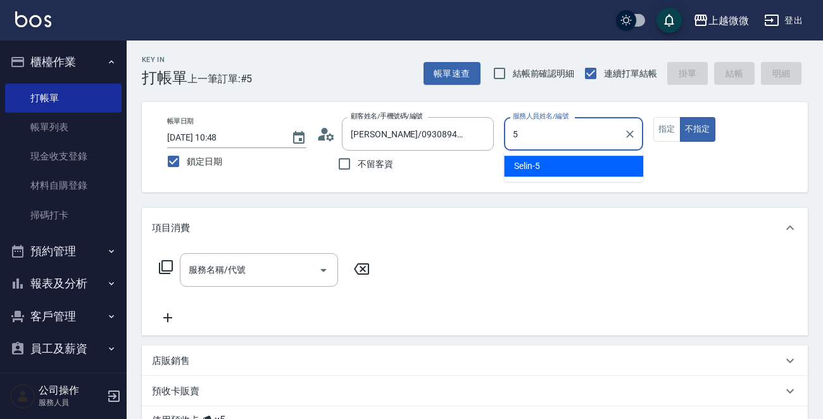
click at [540, 166] on div "Selin -5" at bounding box center [573, 166] width 139 height 21
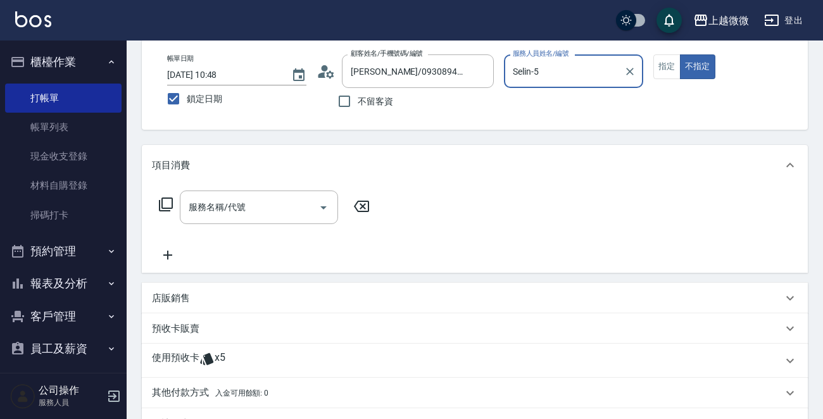
scroll to position [63, 0]
type input "Selin-5"
click at [188, 348] on div "使用預收卡 x5" at bounding box center [475, 360] width 666 height 34
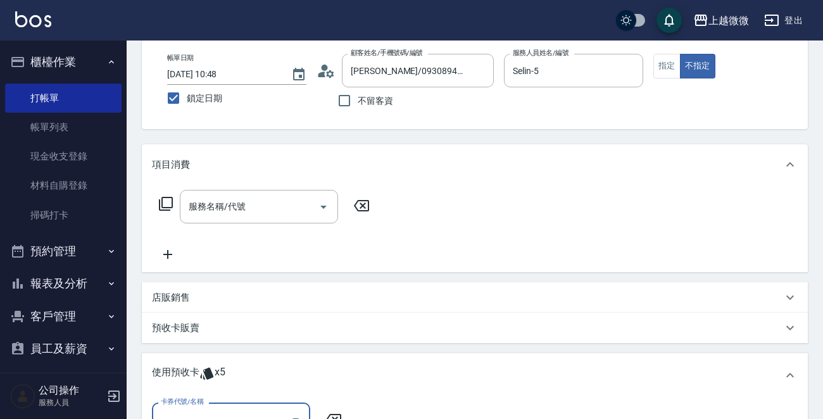
scroll to position [0, 0]
click at [211, 404] on div "卡券代號/名稱" at bounding box center [231, 419] width 158 height 34
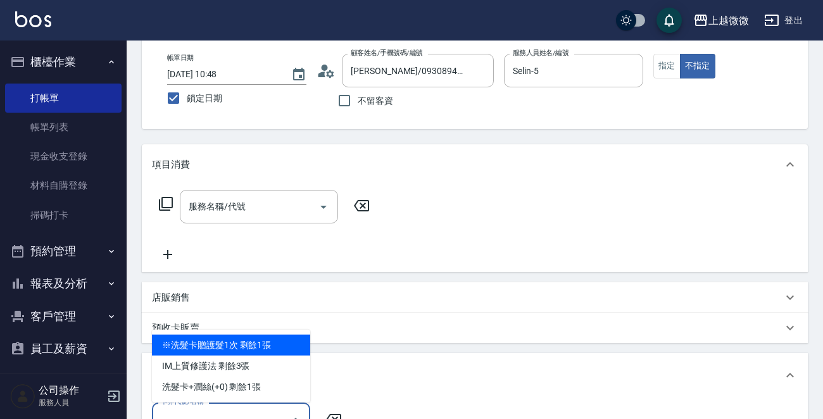
scroll to position [75, 0]
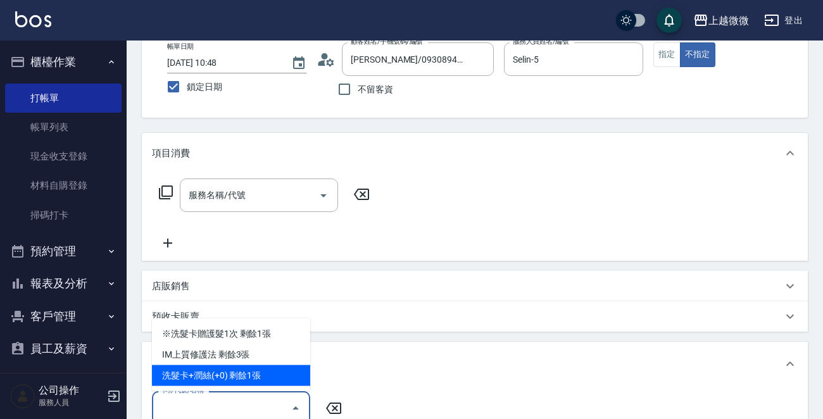
click at [271, 368] on div "洗髮卡+潤絲(+0) 剩餘1張" at bounding box center [231, 375] width 158 height 21
type input "洗髮卡+潤絲(+0)"
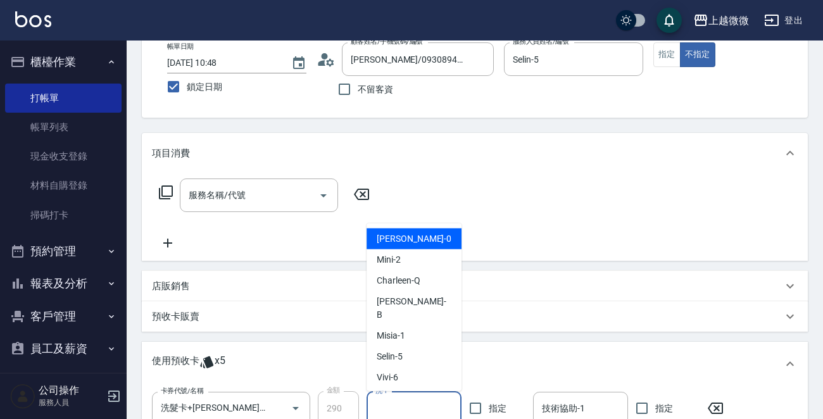
click at [405, 405] on input "洗-1" at bounding box center [414, 408] width 84 height 22
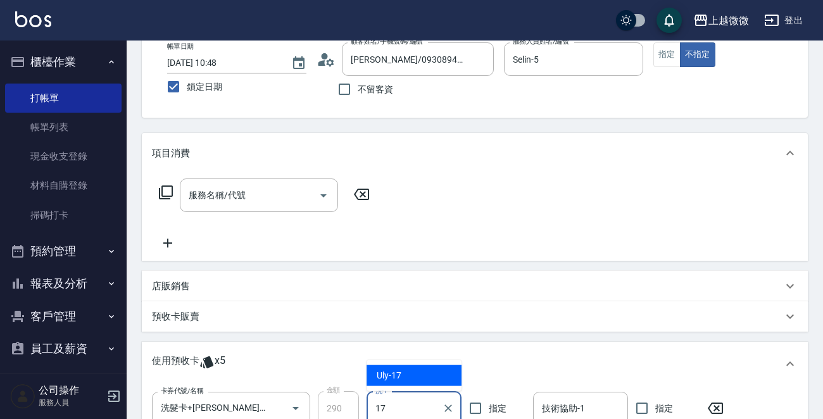
click at [408, 411] on input "17" at bounding box center [404, 408] width 65 height 22
click at [414, 370] on div "Uly -17" at bounding box center [413, 375] width 95 height 21
type input "Uly-17"
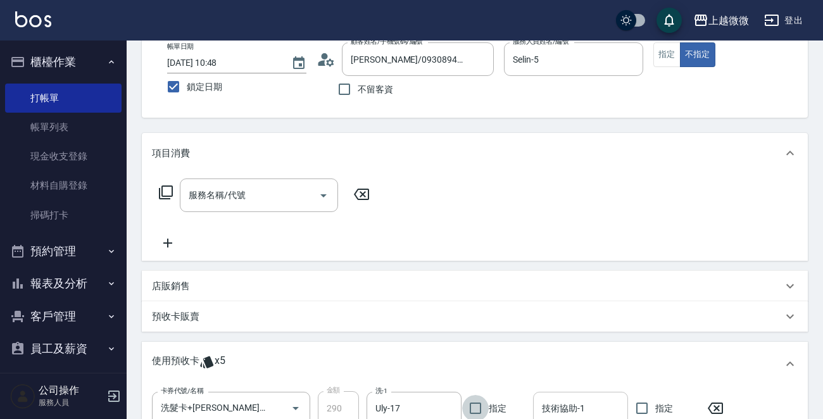
scroll to position [77, 0]
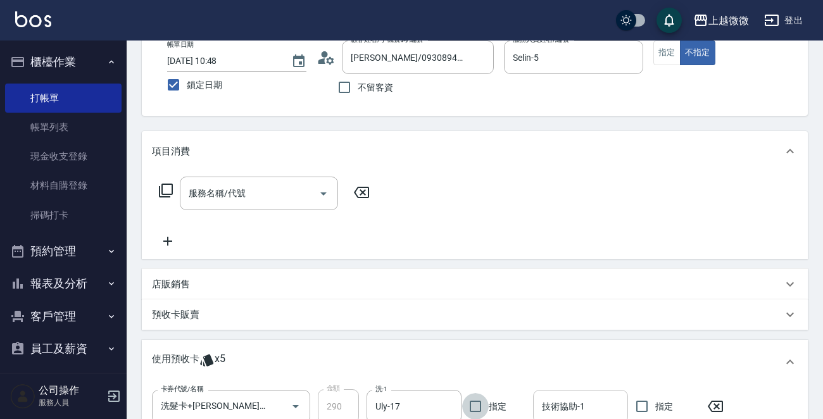
click at [585, 409] on input "技術協助-1" at bounding box center [581, 407] width 84 height 22
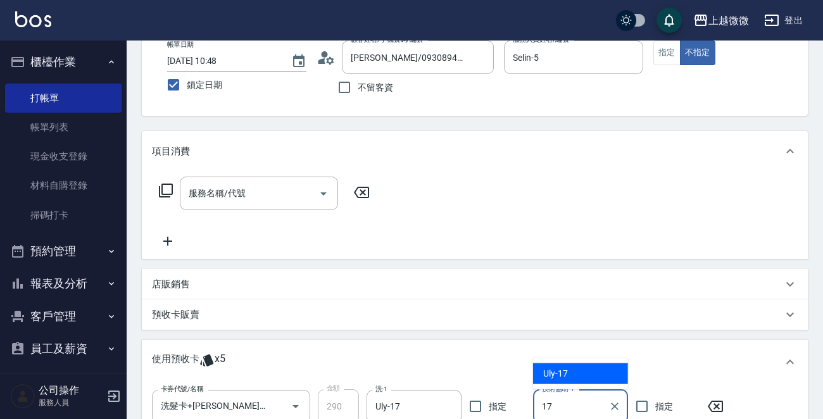
click at [561, 377] on span "Uly -17" at bounding box center [555, 373] width 25 height 13
type input "Uly-17"
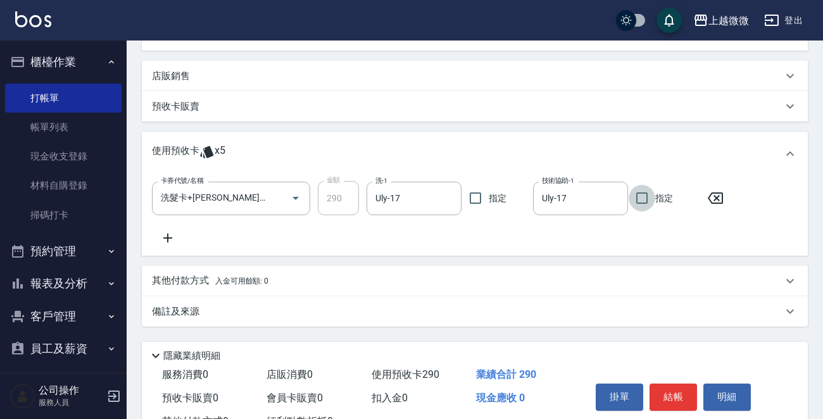
scroll to position [333, 0]
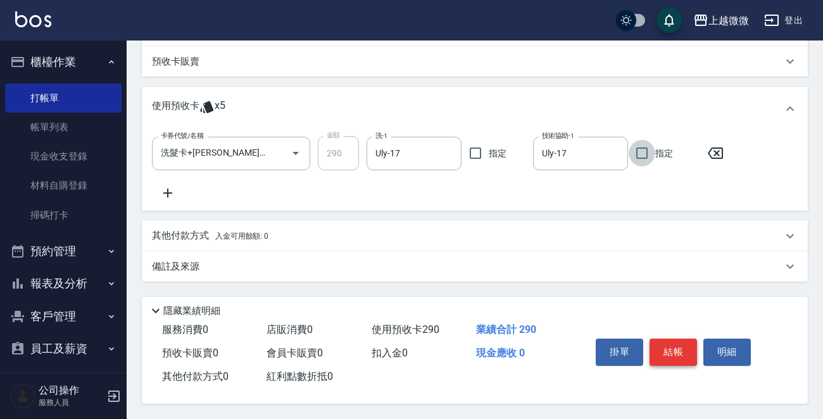
click at [679, 346] on button "結帳" at bounding box center [672, 352] width 47 height 27
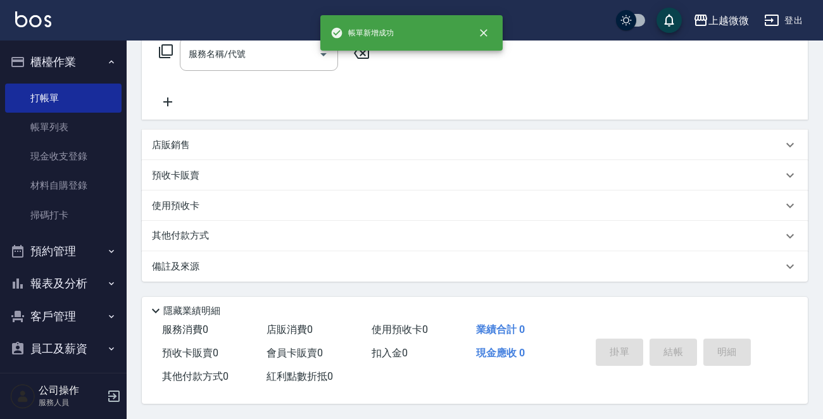
scroll to position [0, 0]
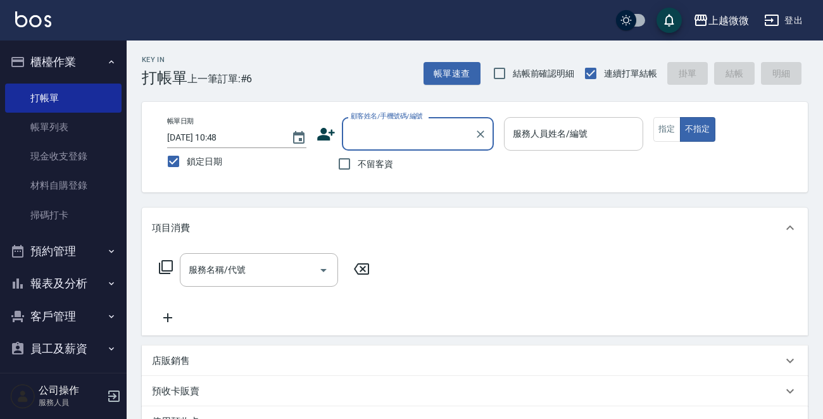
click at [599, 127] on input "服務人員姓名/編號" at bounding box center [573, 134] width 128 height 22
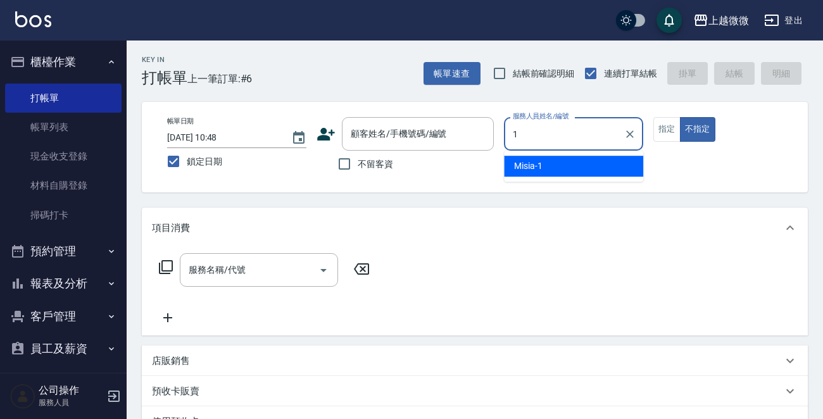
click at [550, 170] on div "Misia -1" at bounding box center [573, 166] width 139 height 21
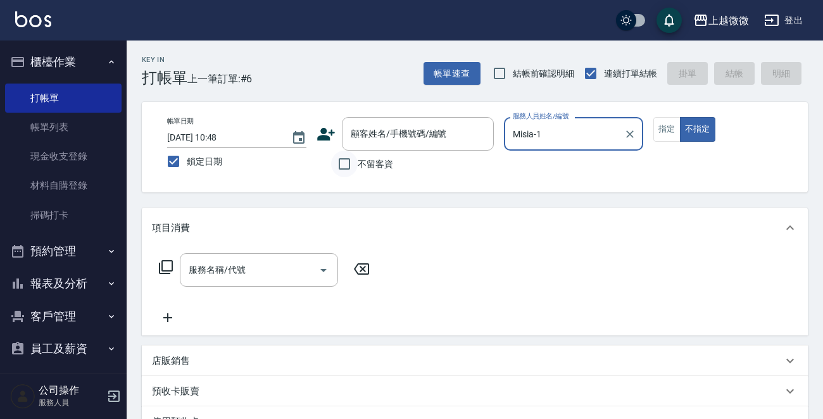
type input "Misia-1"
drag, startPoint x: 354, startPoint y: 170, endPoint x: 329, endPoint y: 180, distance: 26.4
click at [352, 170] on input "不留客資" at bounding box center [344, 164] width 27 height 27
checkbox input "true"
click at [273, 263] on input "服務名稱/代號" at bounding box center [249, 270] width 128 height 22
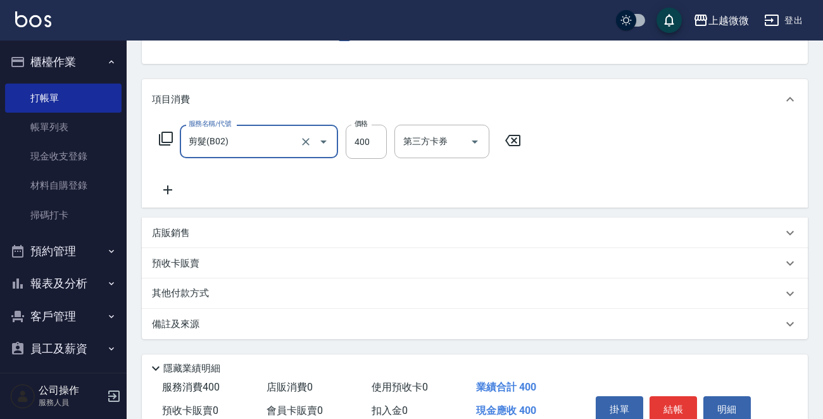
scroll to position [189, 0]
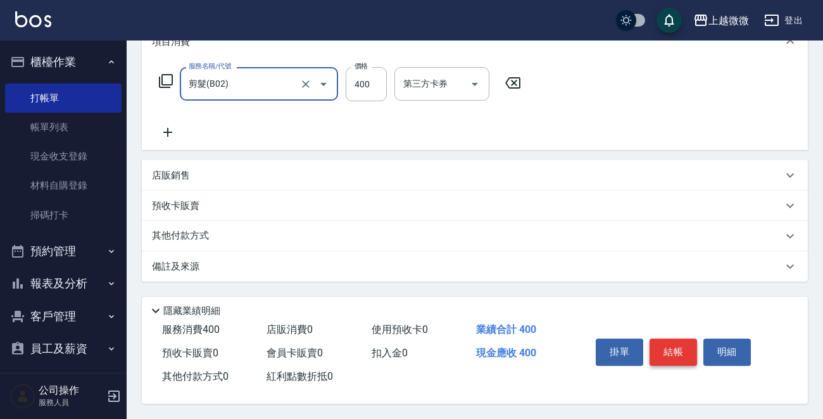
type input "剪髮(B02)"
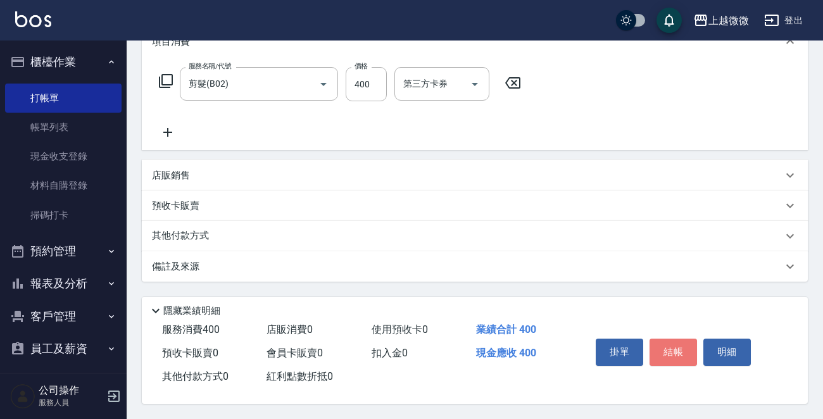
click at [687, 348] on button "結帳" at bounding box center [672, 352] width 47 height 27
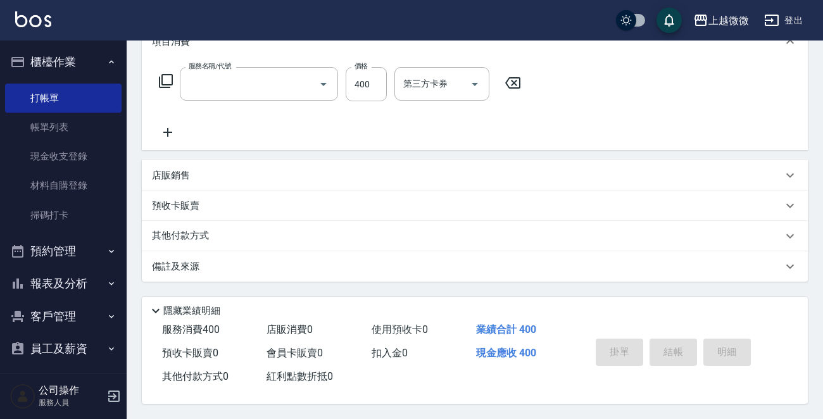
scroll to position [0, 0]
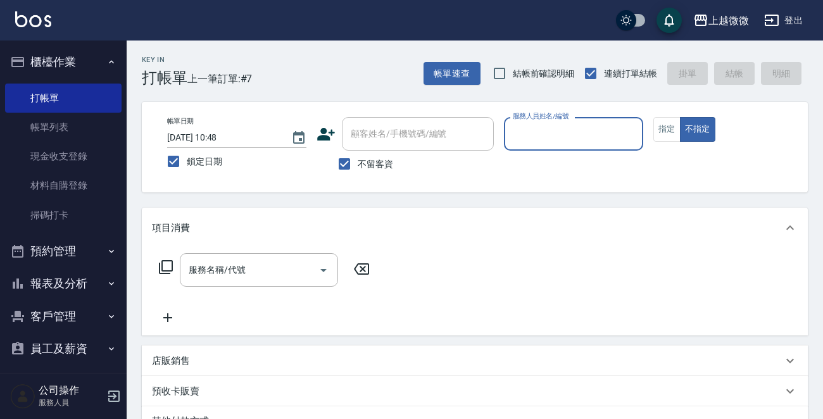
click at [530, 133] on input "服務人員姓名/編號" at bounding box center [573, 134] width 128 height 22
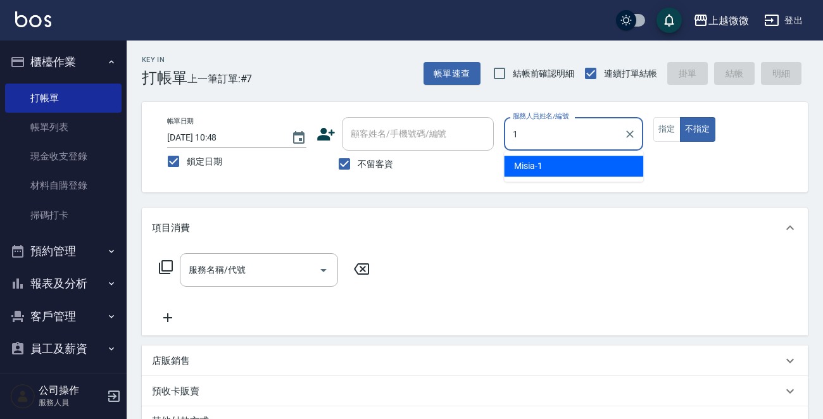
click at [549, 170] on div "Misia -1" at bounding box center [573, 166] width 139 height 21
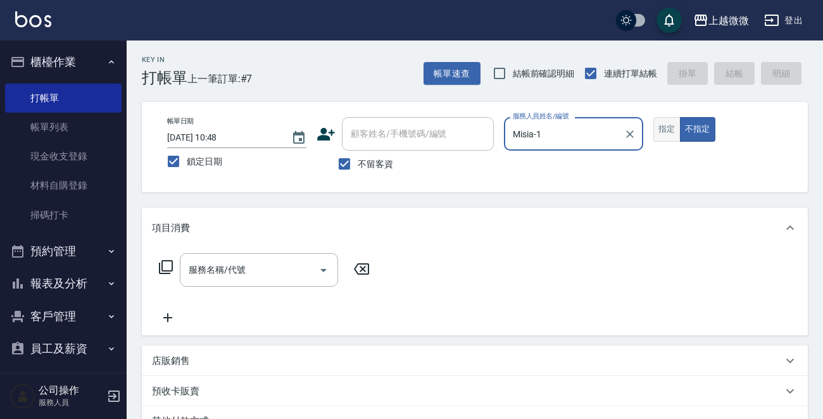
type input "Misia-1"
drag, startPoint x: 666, startPoint y: 123, endPoint x: 187, endPoint y: 297, distance: 510.1
click at [666, 124] on button "指定" at bounding box center [666, 129] width 27 height 25
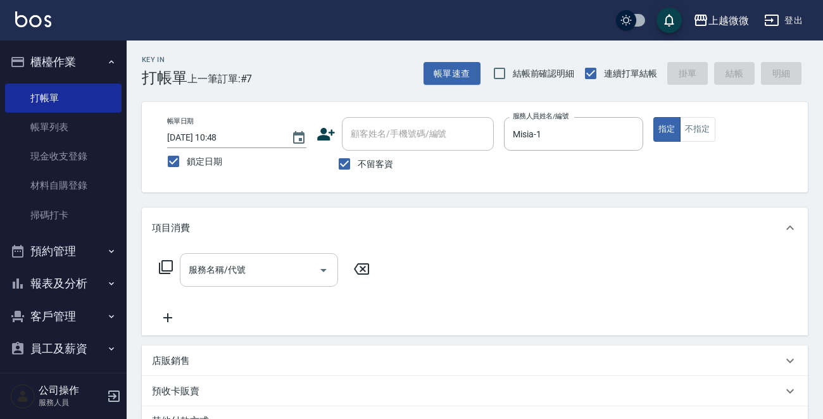
click at [230, 271] on div "服務名稱/代號 服務名稱/代號" at bounding box center [259, 270] width 158 height 34
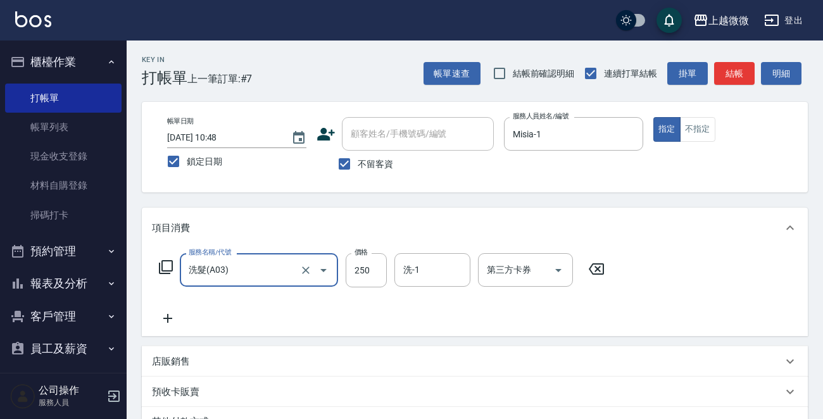
type input "洗髮(A03)"
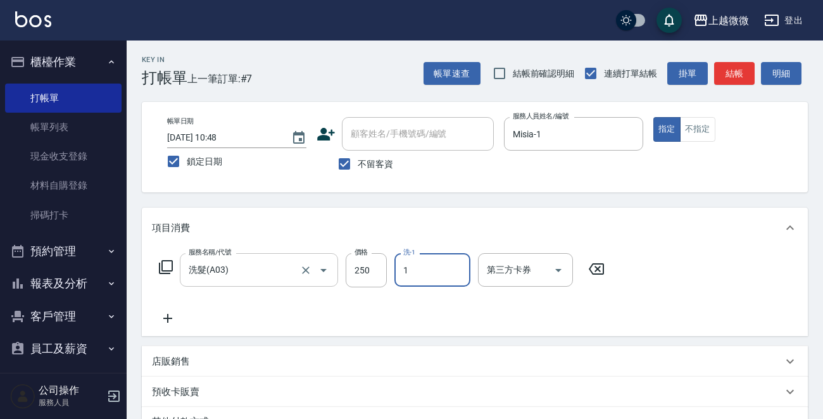
type input "Misia-1"
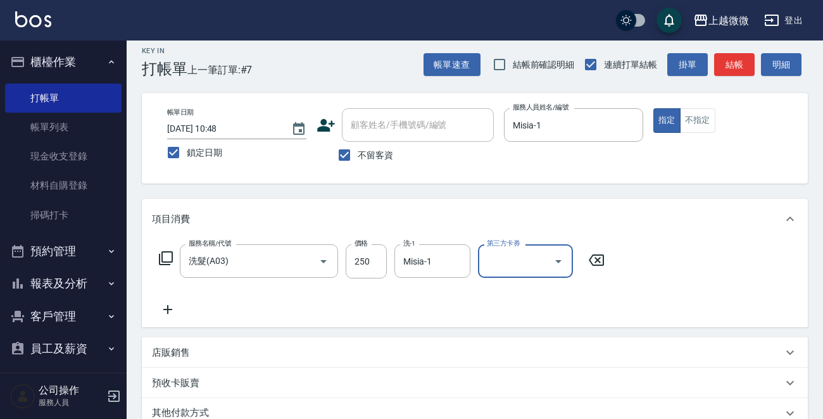
scroll to position [189, 0]
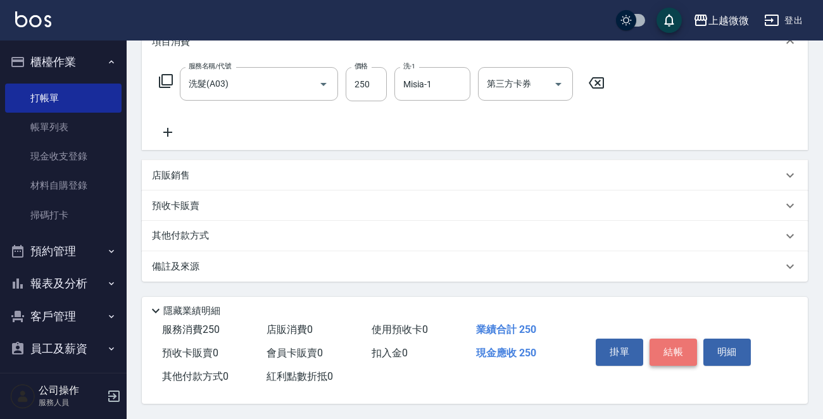
click at [685, 352] on button "結帳" at bounding box center [672, 352] width 47 height 27
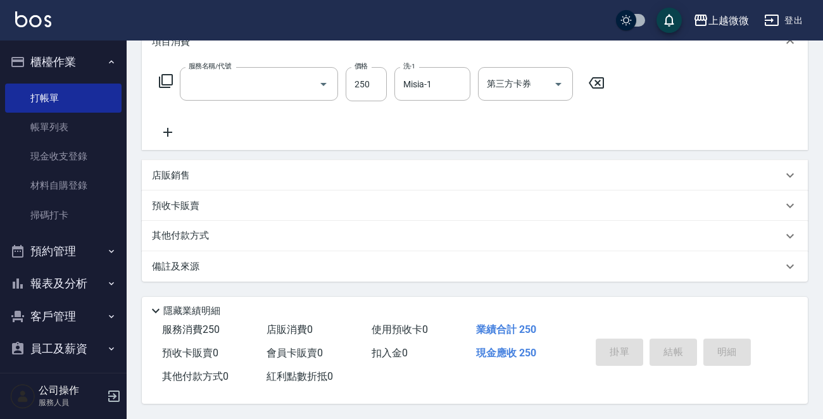
scroll to position [0, 0]
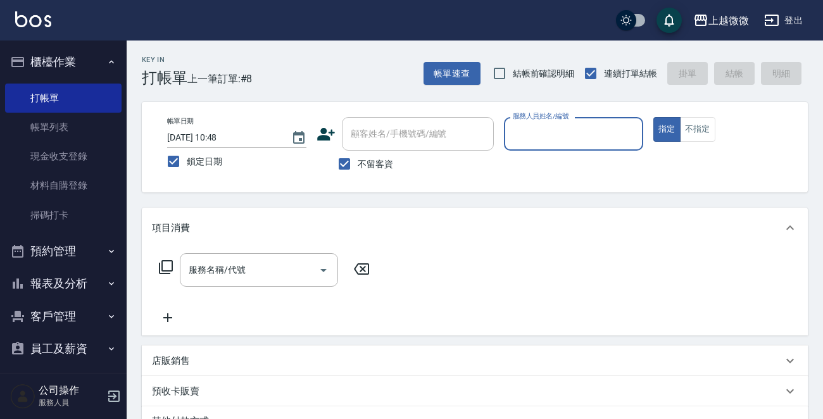
click at [549, 125] on input "服務人員姓名/編號" at bounding box center [573, 134] width 128 height 22
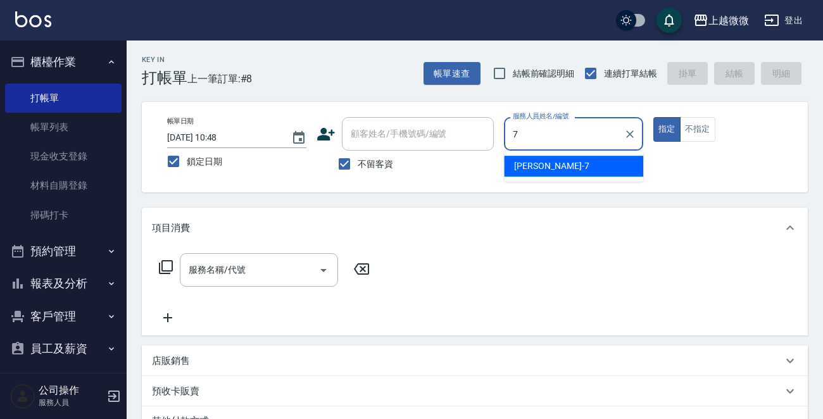
click at [561, 158] on div "Annie -7" at bounding box center [573, 166] width 139 height 21
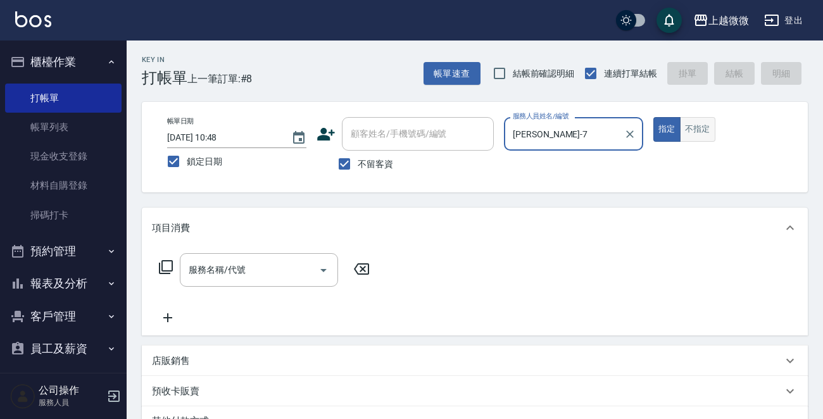
type input "Annie-7"
click at [698, 124] on button "不指定" at bounding box center [697, 129] width 35 height 25
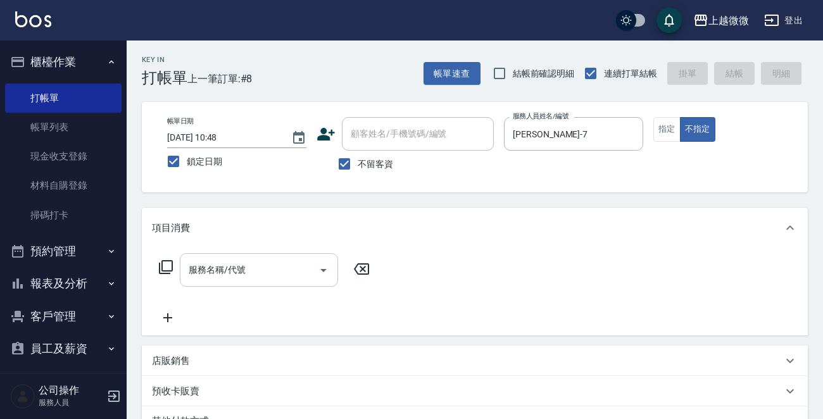
click at [264, 269] on input "服務名稱/代號" at bounding box center [249, 270] width 128 height 22
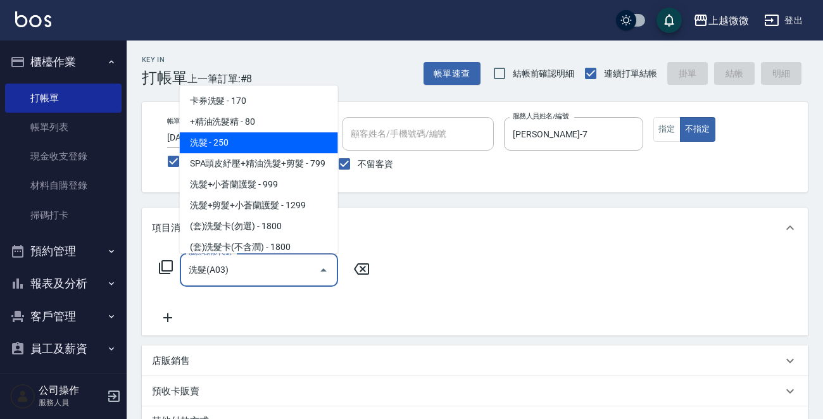
type input "洗髮(A03)"
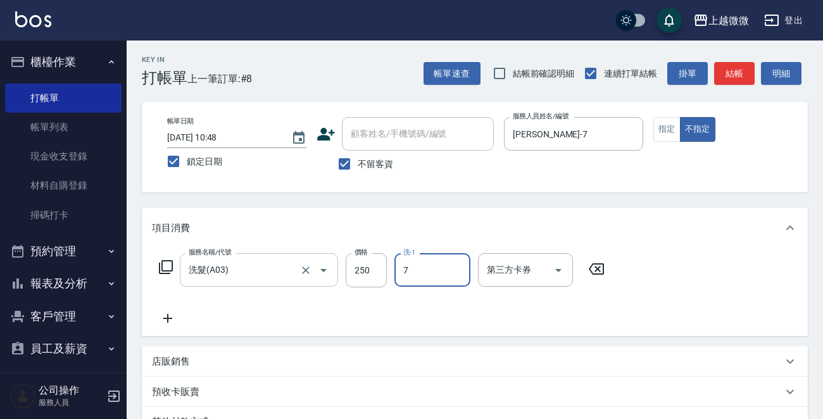
type input "Annie-7"
click at [175, 320] on icon at bounding box center [168, 318] width 32 height 15
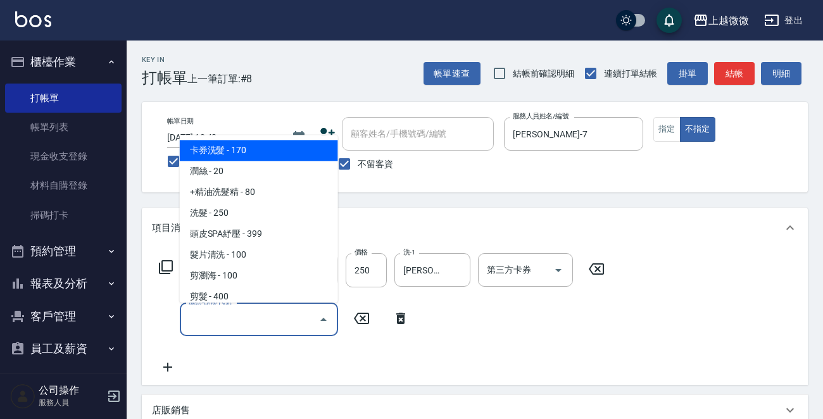
click at [235, 320] on input "服務名稱/代號" at bounding box center [249, 319] width 128 height 22
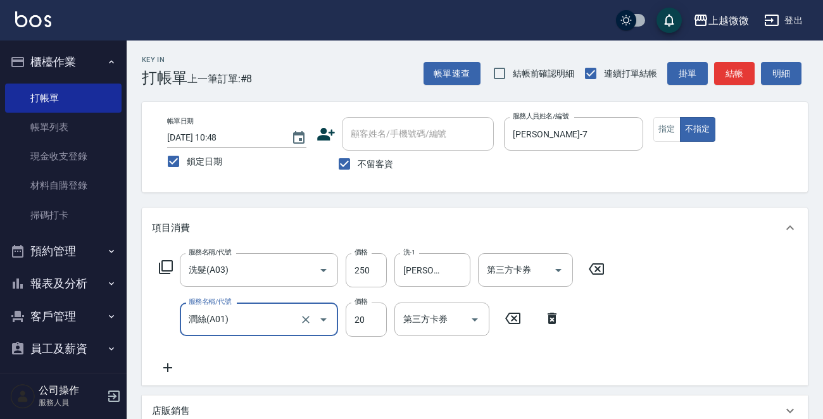
type input "潤絲(A01)"
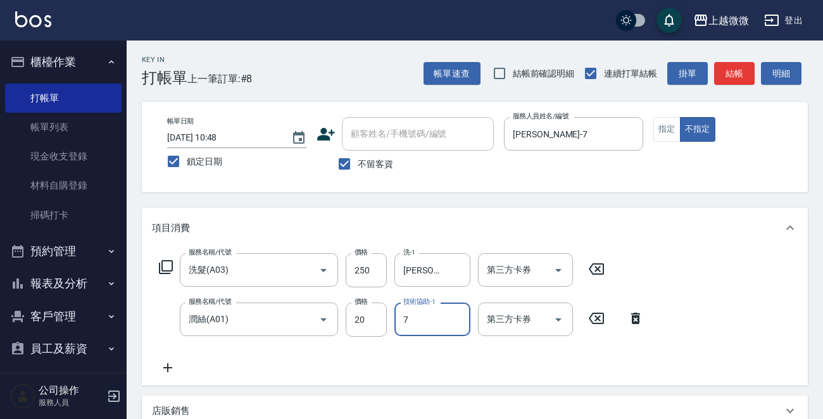
type input "Annie-7"
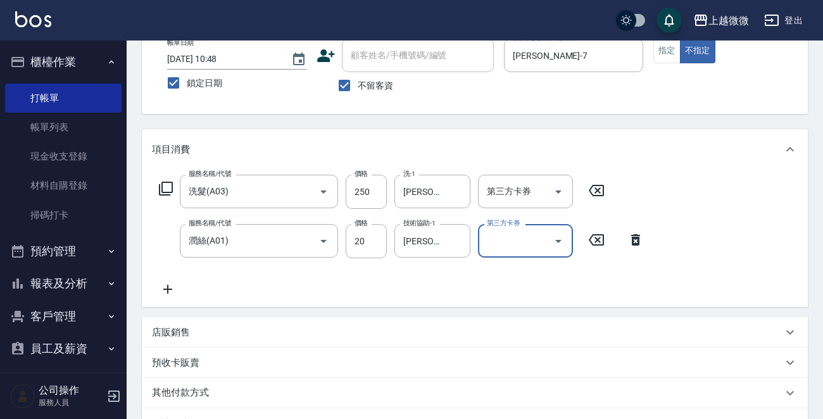
scroll to position [239, 0]
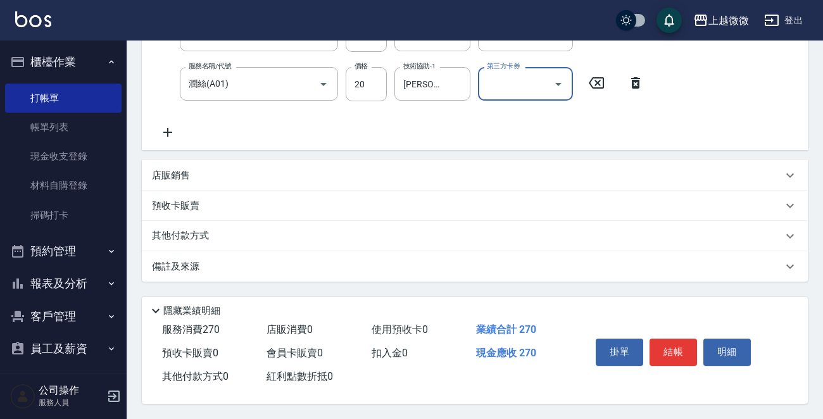
click at [678, 352] on button "結帳" at bounding box center [672, 352] width 47 height 27
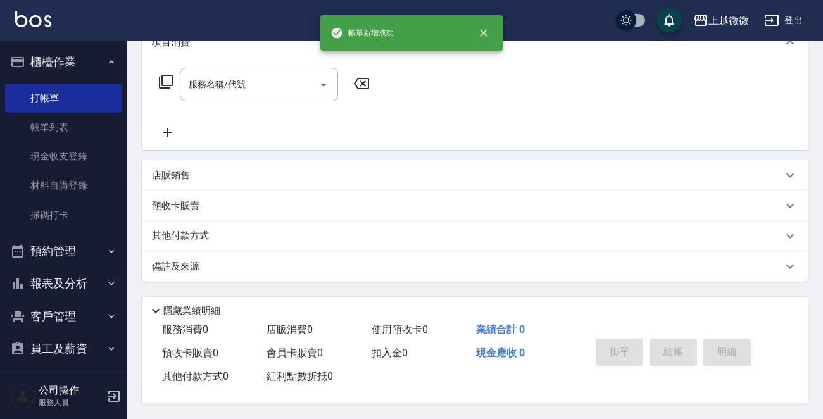
scroll to position [0, 0]
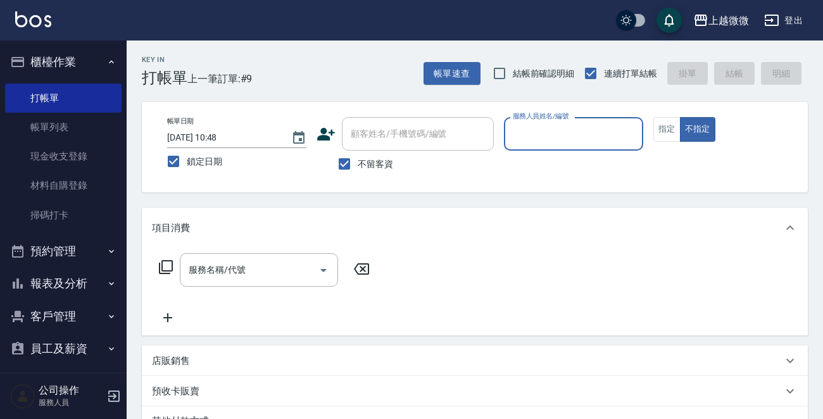
click at [554, 132] on input "服務人員姓名/編號" at bounding box center [573, 134] width 128 height 22
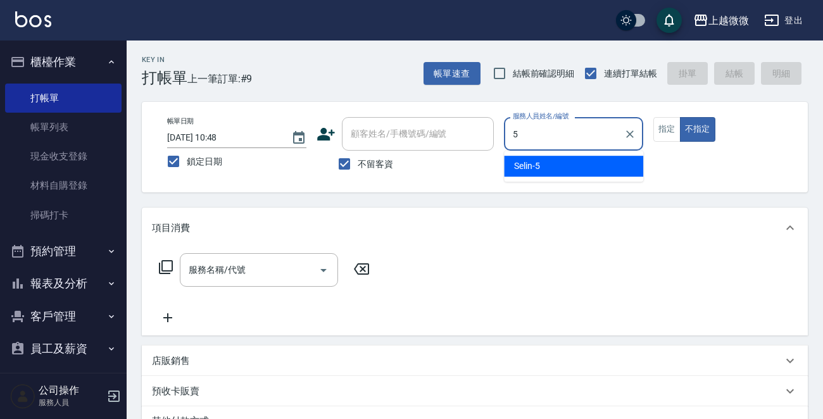
drag, startPoint x: 552, startPoint y: 163, endPoint x: 544, endPoint y: 164, distance: 8.3
click at [551, 164] on div "Selin -5" at bounding box center [573, 166] width 139 height 21
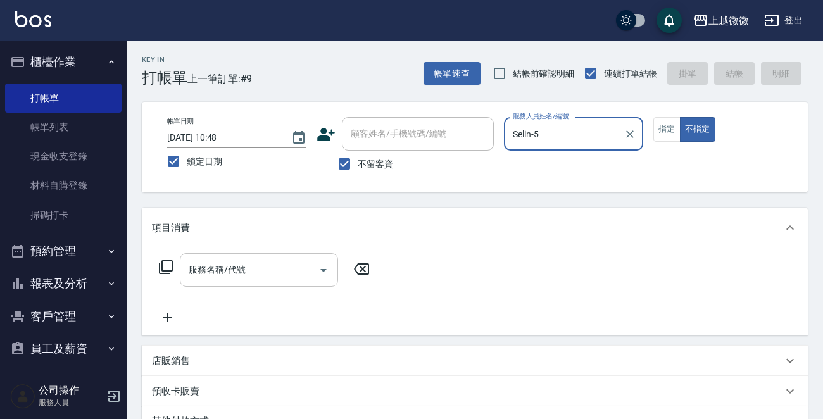
type input "Selin-5"
click at [259, 265] on input "服務名稱/代號" at bounding box center [249, 270] width 128 height 22
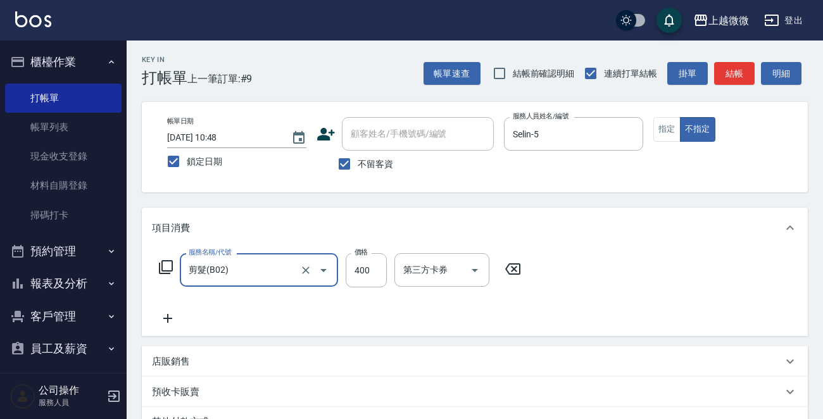
type input "剪髮(B02)"
type input "350"
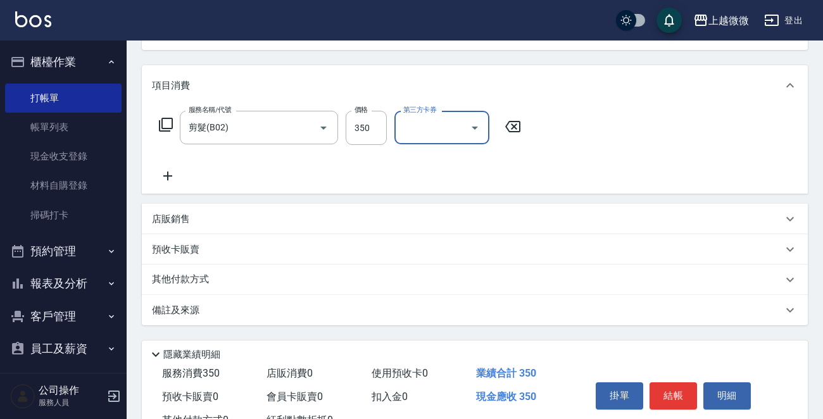
scroll to position [189, 0]
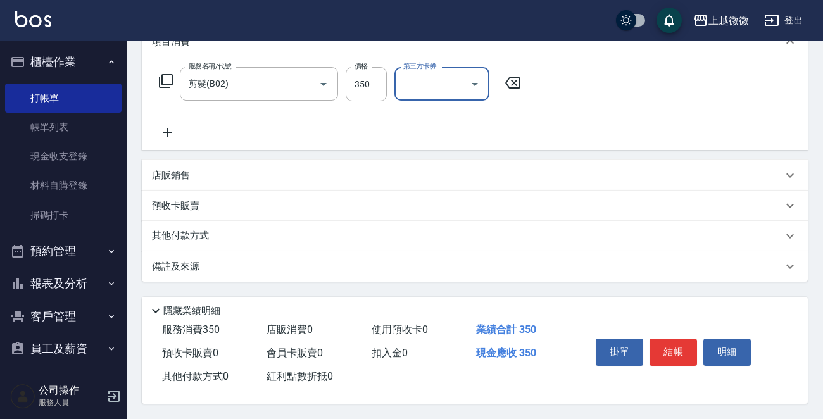
drag, startPoint x: 683, startPoint y: 349, endPoint x: 666, endPoint y: 351, distance: 17.2
click at [675, 349] on button "結帳" at bounding box center [672, 352] width 47 height 27
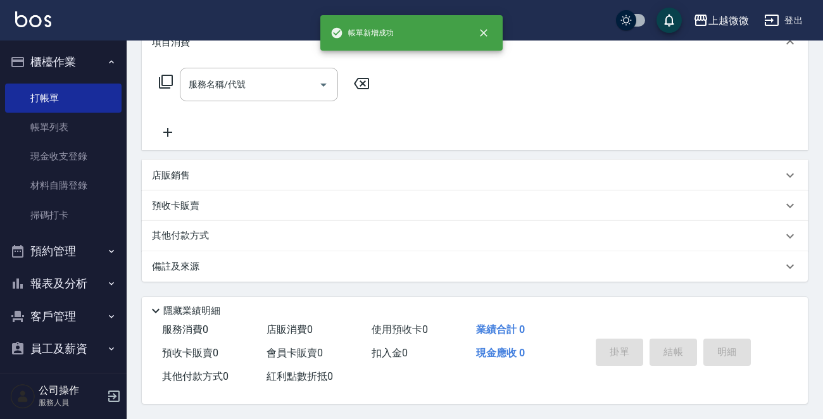
scroll to position [0, 0]
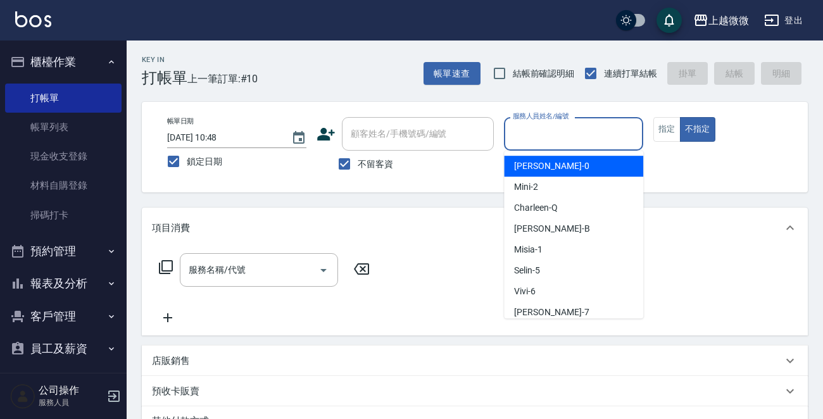
click at [552, 132] on input "服務人員姓名/編號" at bounding box center [573, 134] width 128 height 22
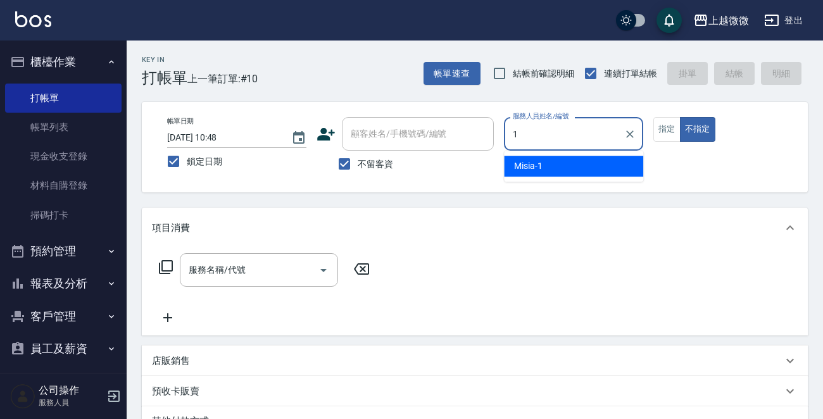
click at [560, 158] on div "Misia -1" at bounding box center [573, 166] width 139 height 21
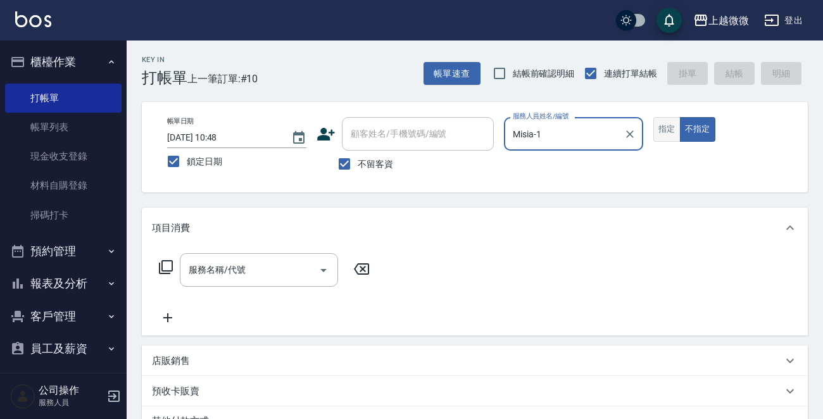
type input "Misia-1"
click at [669, 132] on button "指定" at bounding box center [666, 129] width 27 height 25
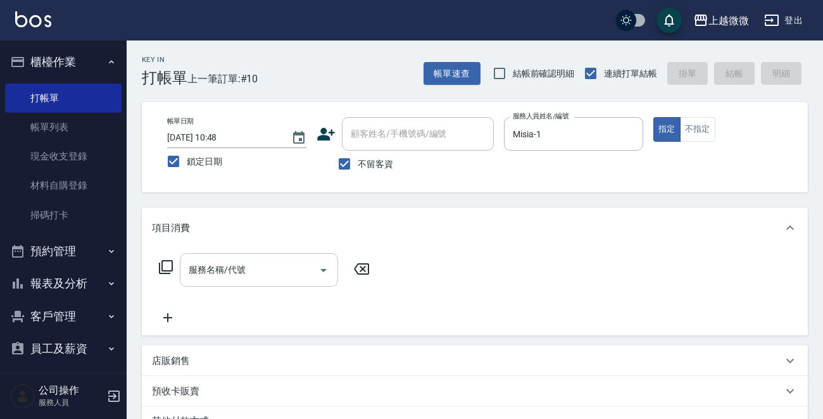
click at [237, 268] on input "服務名稱/代號" at bounding box center [249, 270] width 128 height 22
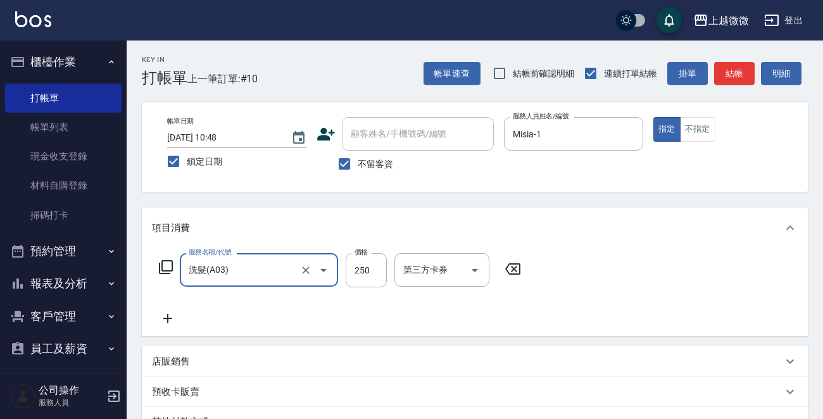
type input "洗髮(A03)"
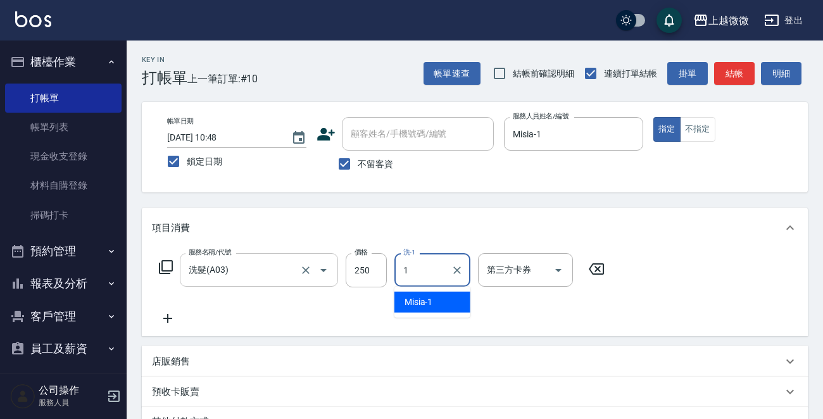
type input "Misia-1"
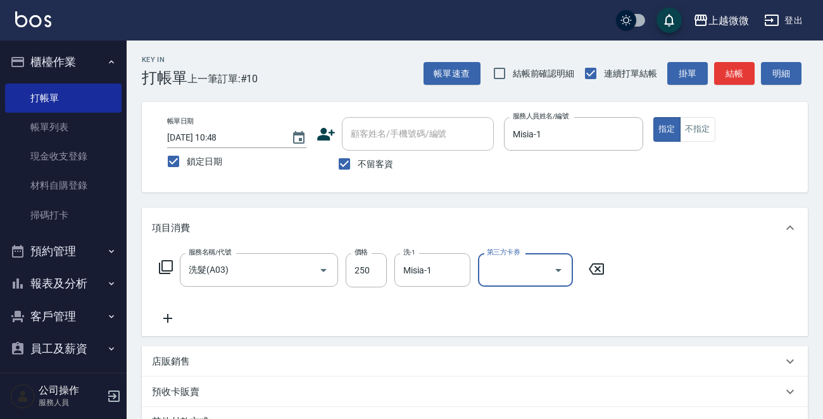
click at [161, 314] on icon at bounding box center [168, 318] width 32 height 15
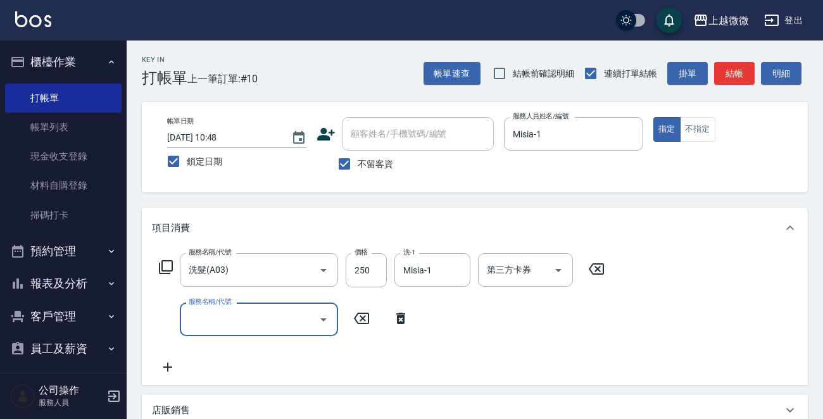
click at [225, 322] on input "服務名稱/代號" at bounding box center [249, 319] width 128 height 22
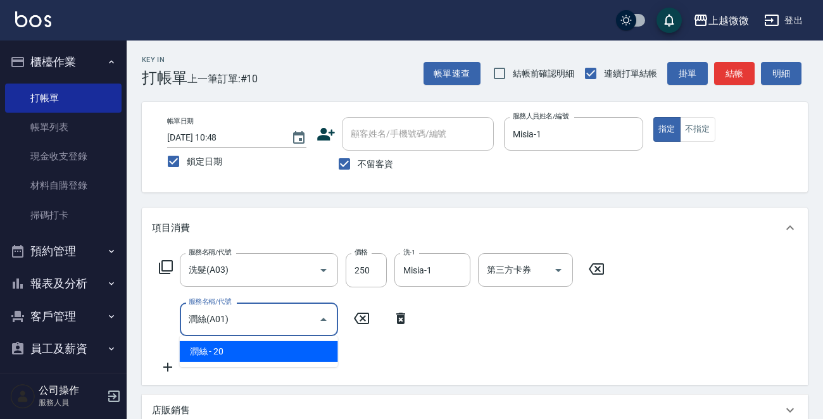
type input "潤絲(A01)"
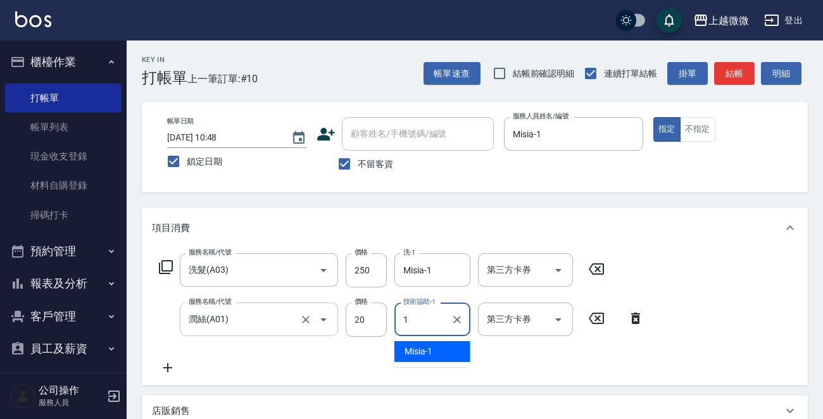
type input "Misia-1"
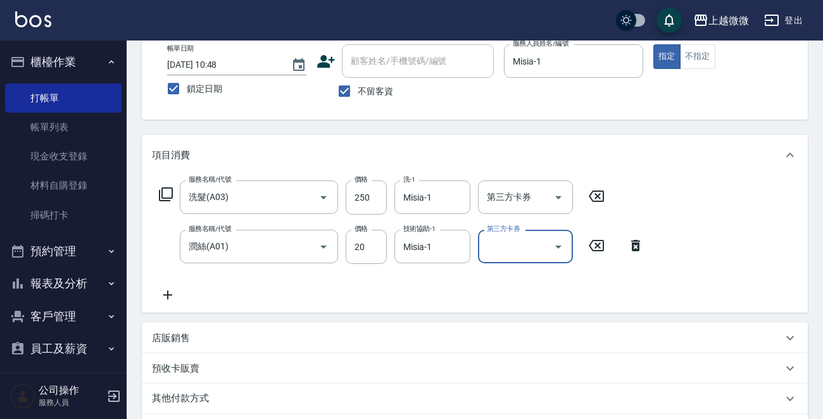
scroll to position [239, 0]
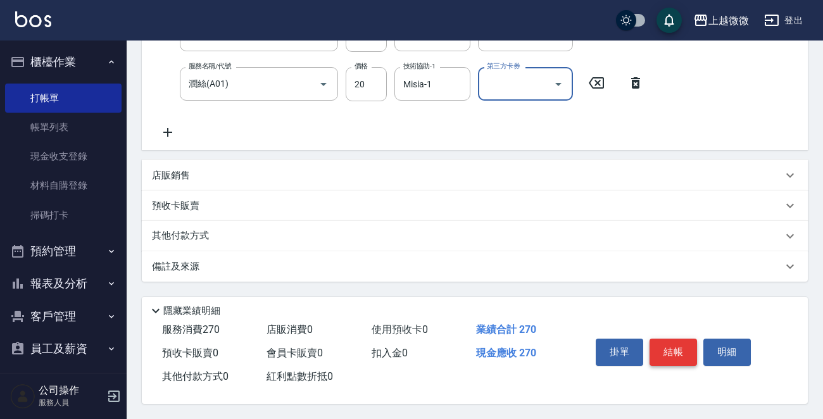
click at [690, 348] on button "結帳" at bounding box center [672, 352] width 47 height 27
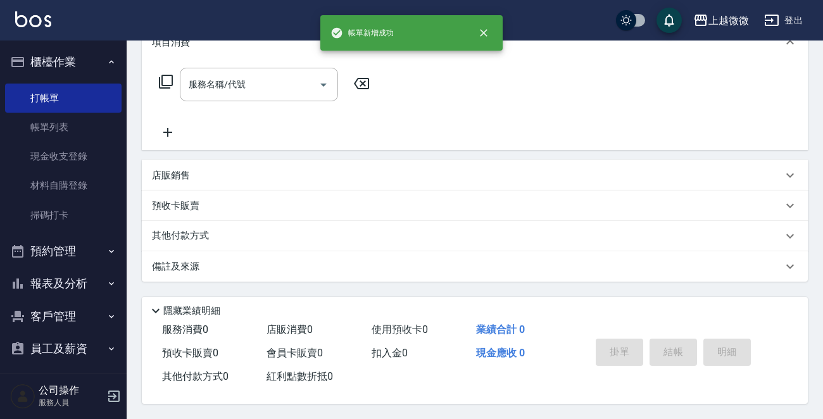
scroll to position [0, 0]
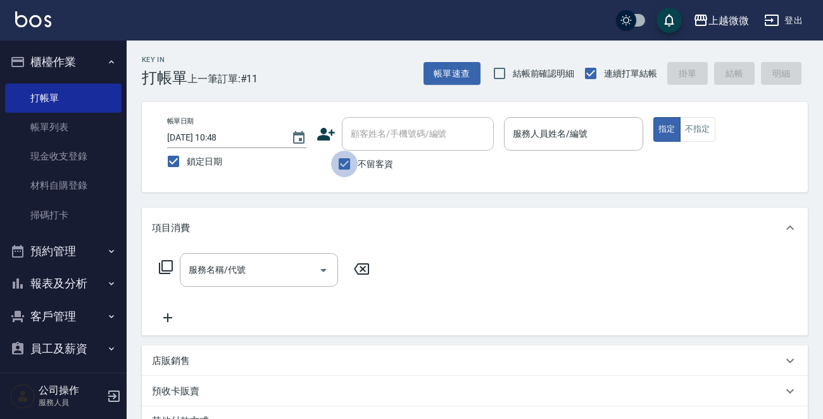
drag, startPoint x: 349, startPoint y: 161, endPoint x: 359, endPoint y: 151, distance: 14.3
click at [351, 160] on input "不留客資" at bounding box center [344, 164] width 27 height 27
checkbox input "false"
click at [374, 130] on div "顧客姓名/手機號碼/編號 顧客姓名/手機號碼/編號" at bounding box center [418, 134] width 152 height 34
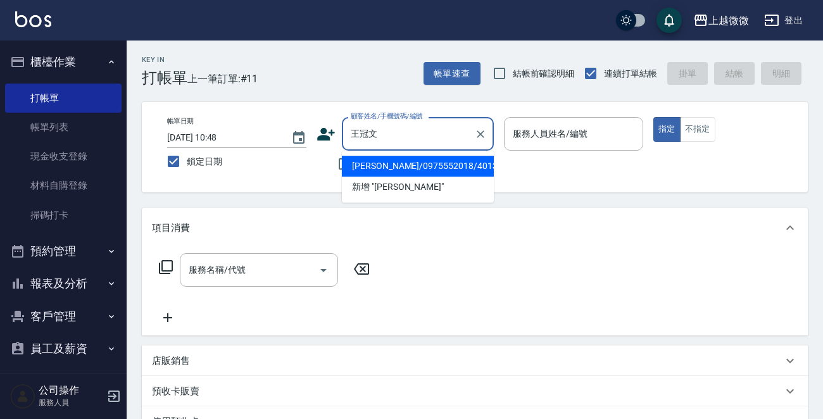
click at [408, 171] on li "王冠文/0975552018/4013" at bounding box center [418, 166] width 152 height 21
type input "王冠文/0975552018/4013"
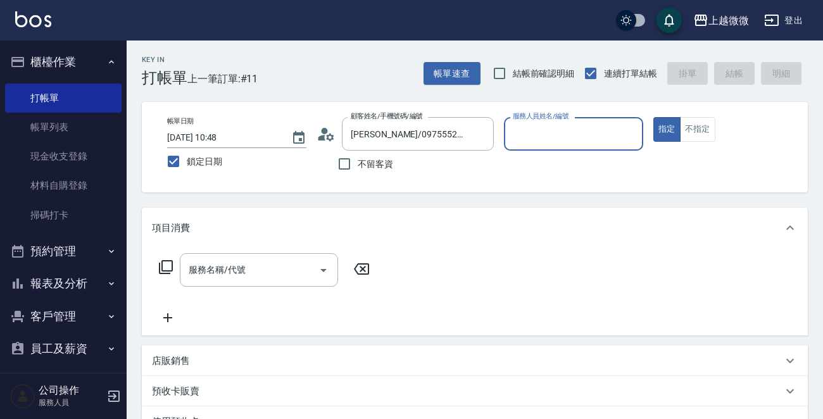
type input "Mini-2"
click at [259, 269] on input "服務名稱/代號" at bounding box center [249, 270] width 128 height 22
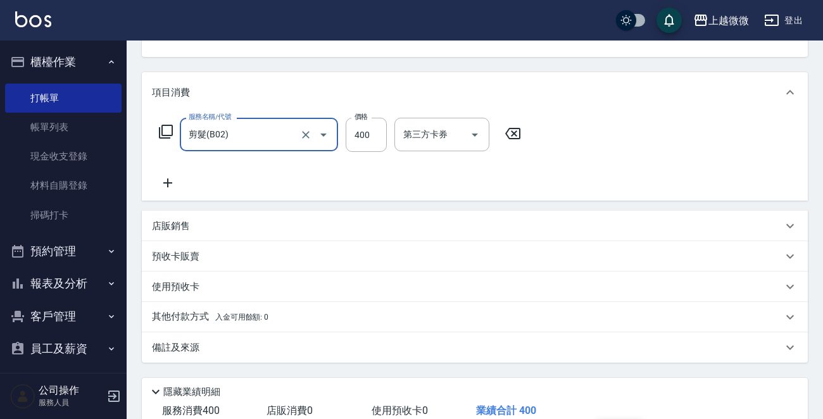
scroll to position [220, 0]
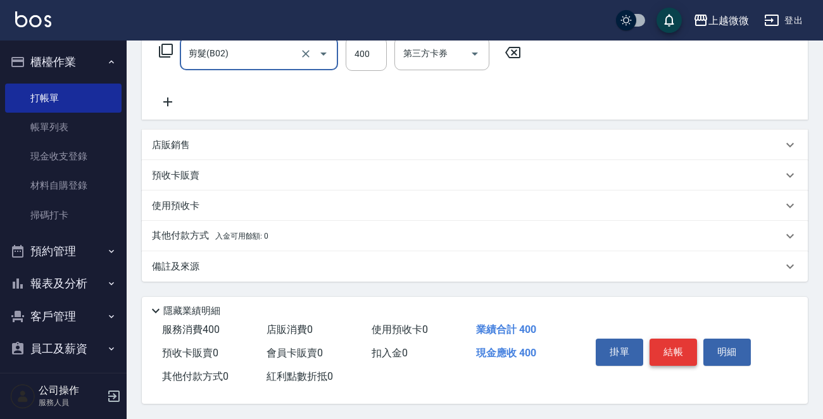
type input "剪髮(B02)"
click at [682, 351] on button "結帳" at bounding box center [672, 352] width 47 height 27
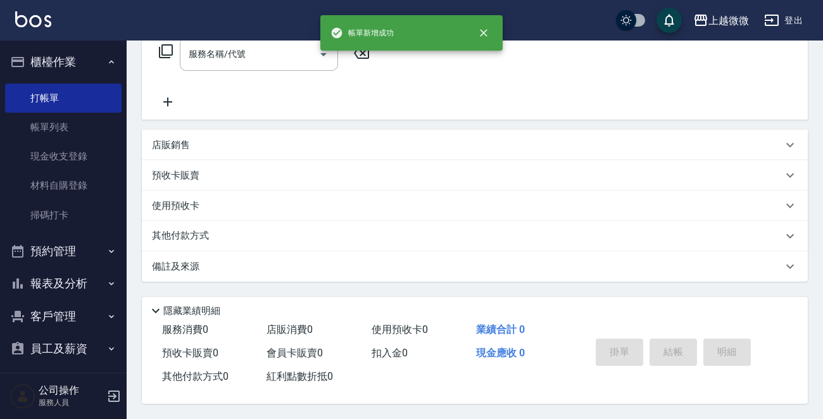
scroll to position [0, 0]
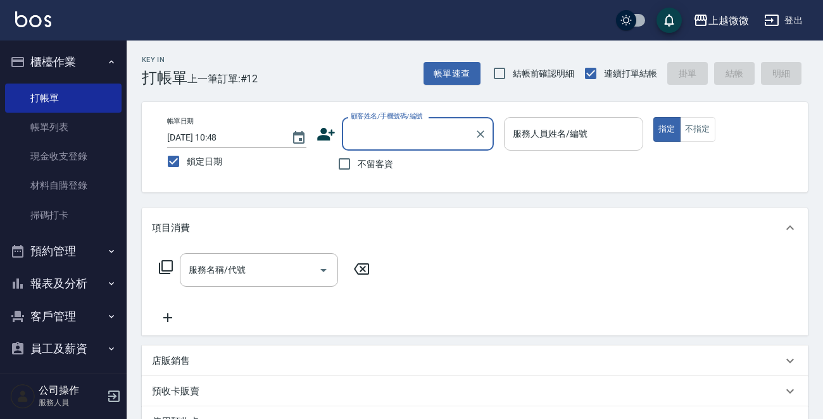
click at [568, 139] on div "服務人員姓名/編號 服務人員姓名/編號" at bounding box center [573, 134] width 139 height 34
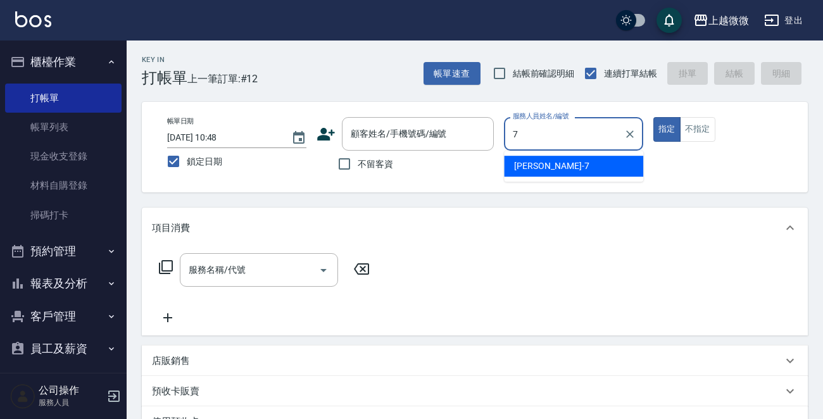
drag, startPoint x: 566, startPoint y: 162, endPoint x: 625, endPoint y: 156, distance: 58.6
click at [566, 161] on div "Annie -7" at bounding box center [573, 166] width 139 height 21
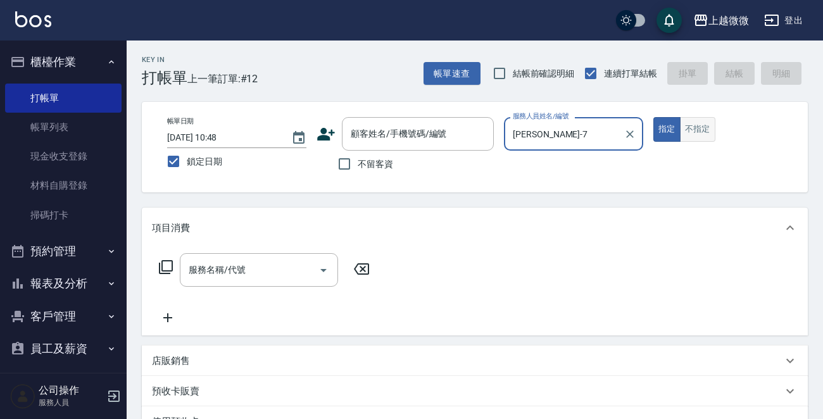
type input "Annie-7"
click at [700, 132] on button "不指定" at bounding box center [697, 129] width 35 height 25
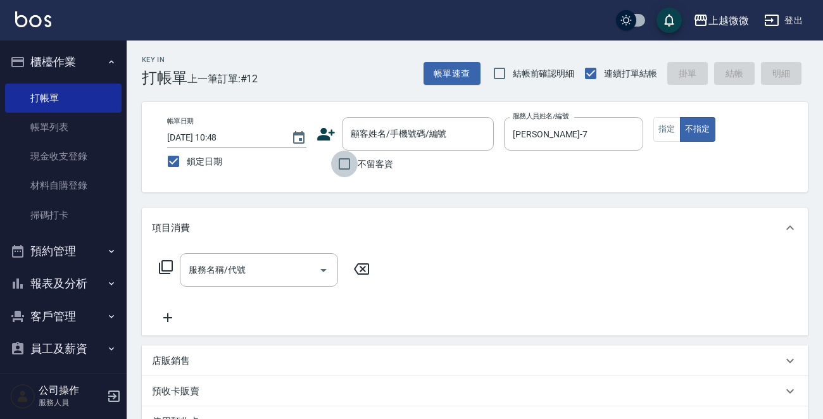
click at [342, 164] on input "不留客資" at bounding box center [344, 164] width 27 height 27
checkbox input "true"
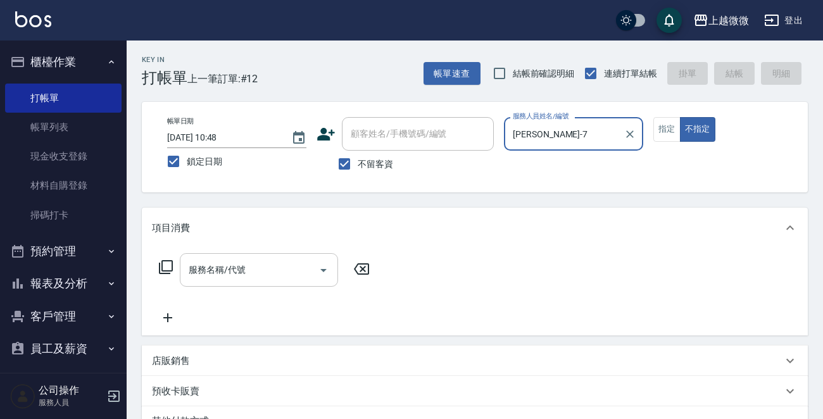
click at [254, 268] on input "服務名稱/代號" at bounding box center [249, 270] width 128 height 22
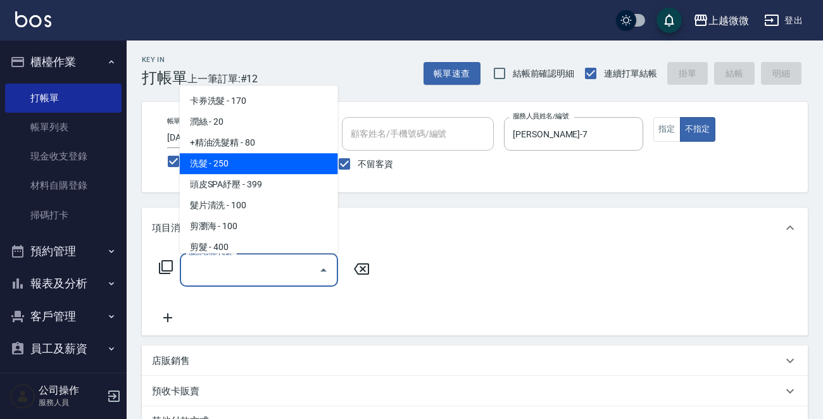
click at [244, 158] on span "洗髮 - 250" at bounding box center [259, 163] width 158 height 21
type input "洗髮(A03)"
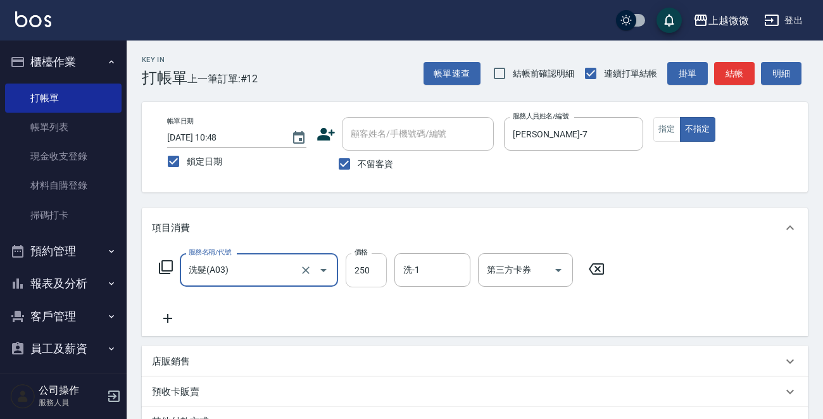
click at [381, 272] on input "250" at bounding box center [366, 270] width 41 height 34
type input "300"
click at [430, 271] on input "洗-1" at bounding box center [432, 270] width 65 height 22
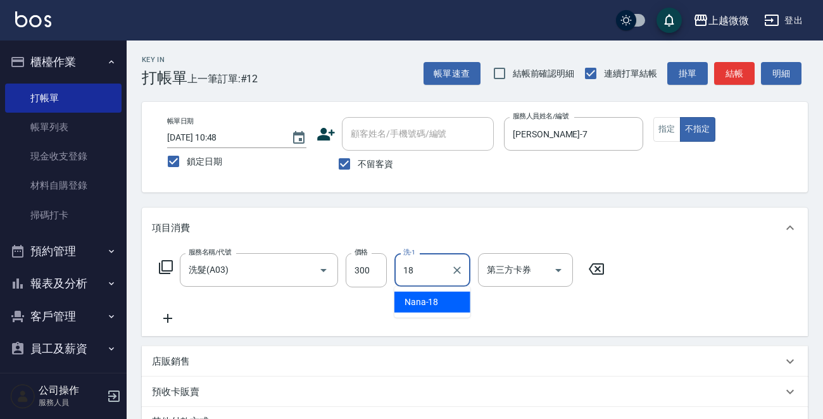
click at [439, 304] on div "Nana -18" at bounding box center [432, 302] width 76 height 21
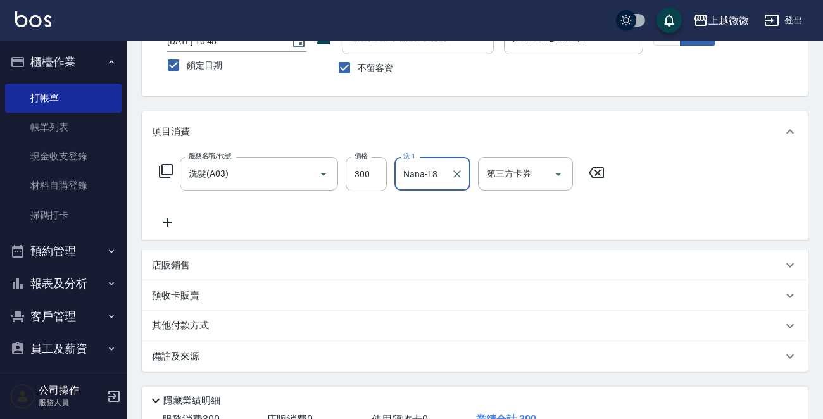
scroll to position [189, 0]
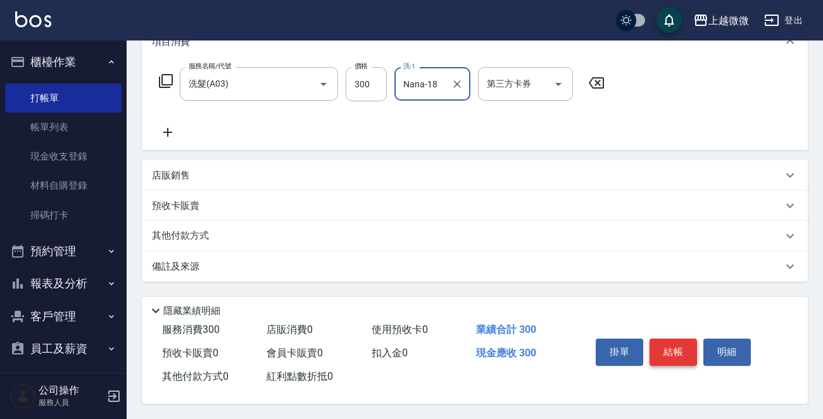
type input "Nana-18"
click at [687, 347] on button "結帳" at bounding box center [672, 352] width 47 height 27
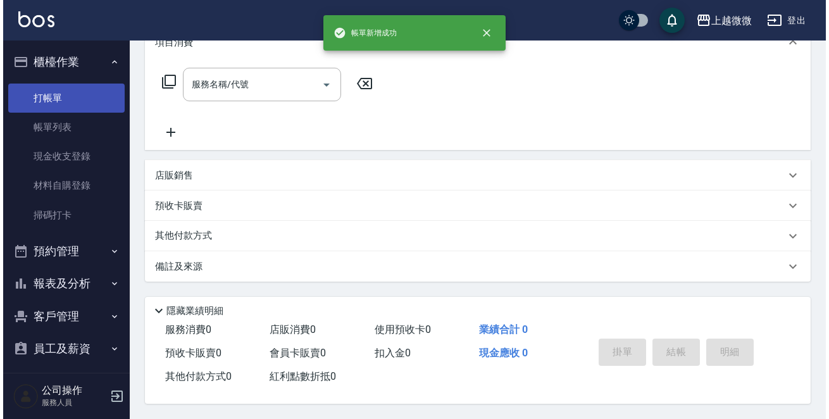
scroll to position [0, 0]
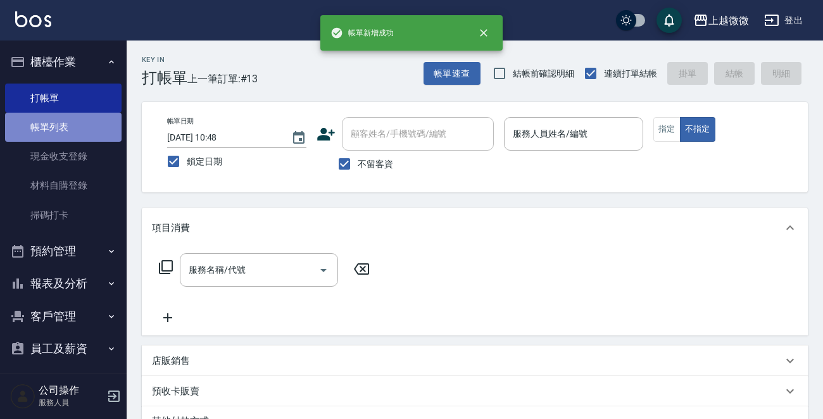
click at [77, 126] on link "帳單列表" at bounding box center [63, 127] width 116 height 29
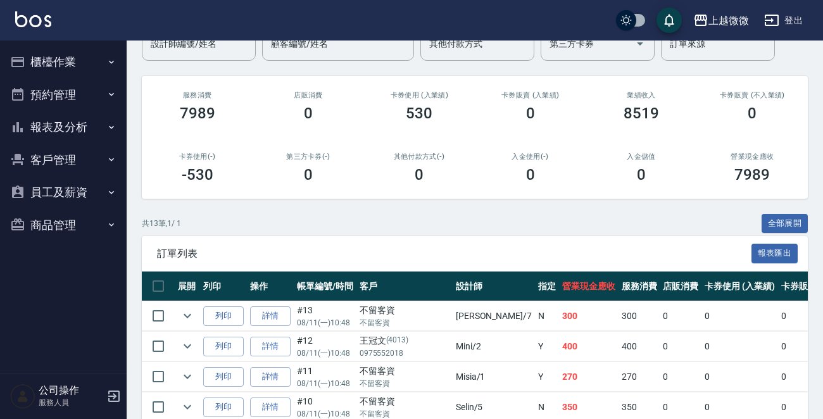
scroll to position [63, 0]
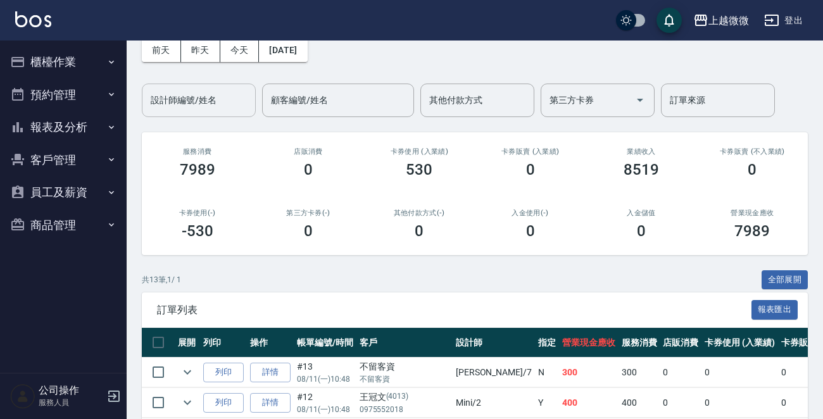
click at [216, 96] on input "設計師編號/姓名" at bounding box center [198, 100] width 103 height 22
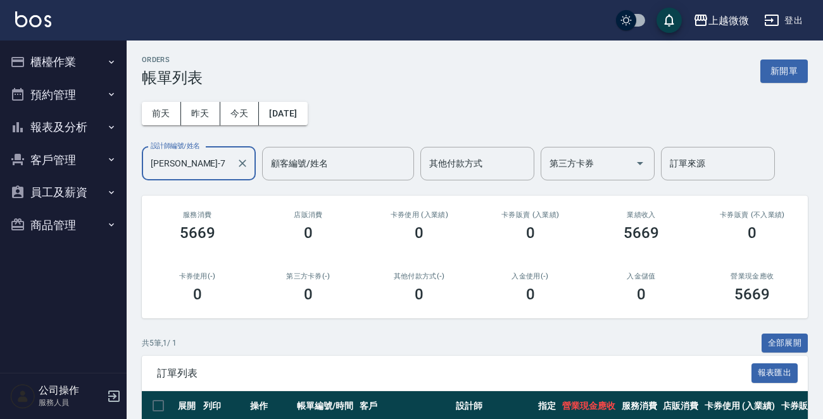
scroll to position [190, 0]
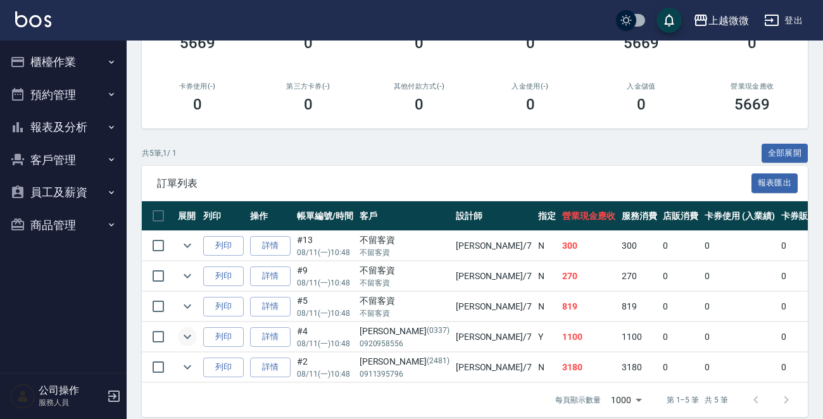
click at [190, 333] on icon "expand row" at bounding box center [187, 336] width 15 height 15
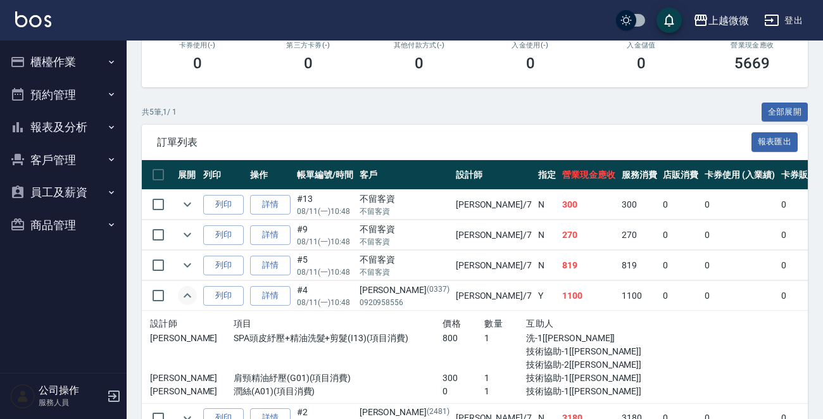
scroll to position [304, 0]
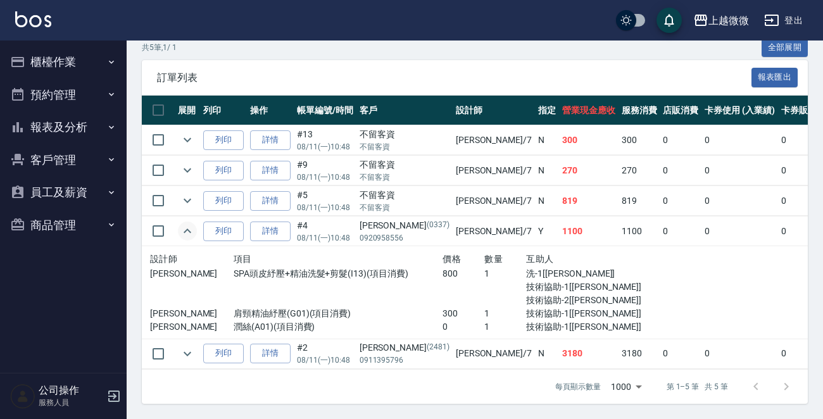
click at [180, 223] on icon "expand row" at bounding box center [187, 230] width 15 height 15
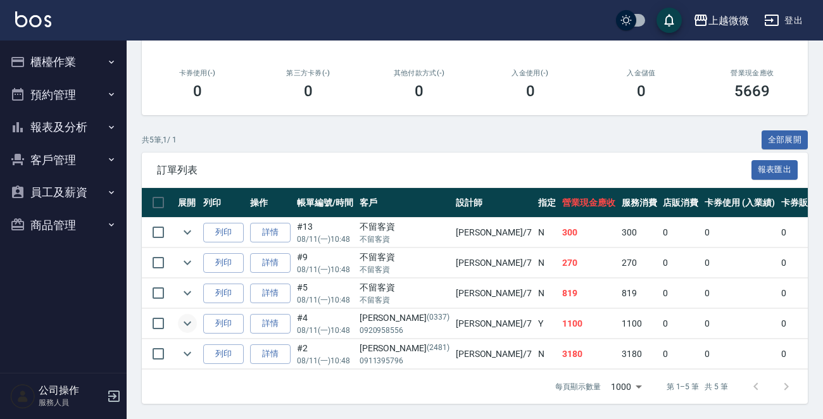
scroll to position [212, 0]
click at [184, 285] on icon "expand row" at bounding box center [187, 292] width 15 height 15
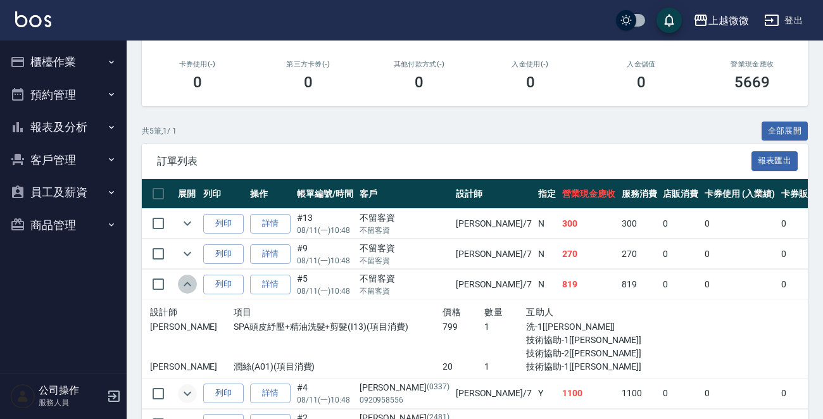
click at [184, 284] on icon "expand row" at bounding box center [188, 284] width 8 height 4
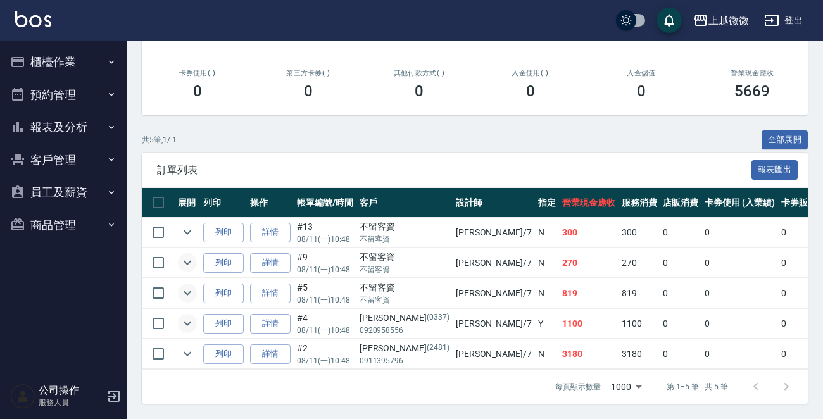
click at [187, 255] on icon "expand row" at bounding box center [187, 262] width 15 height 15
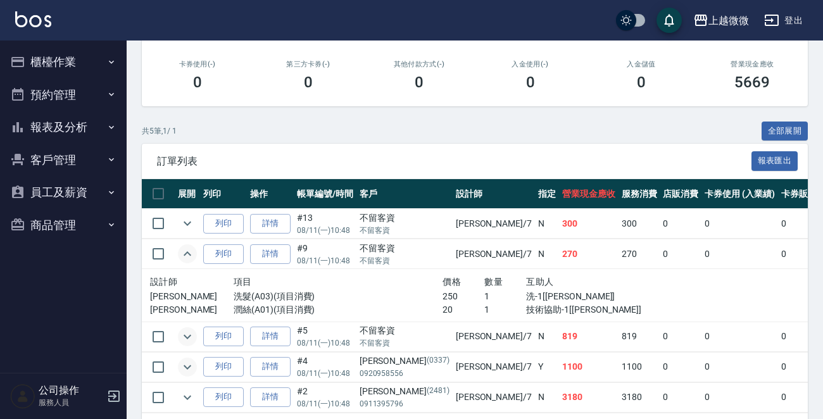
click at [187, 249] on icon "expand row" at bounding box center [187, 253] width 15 height 15
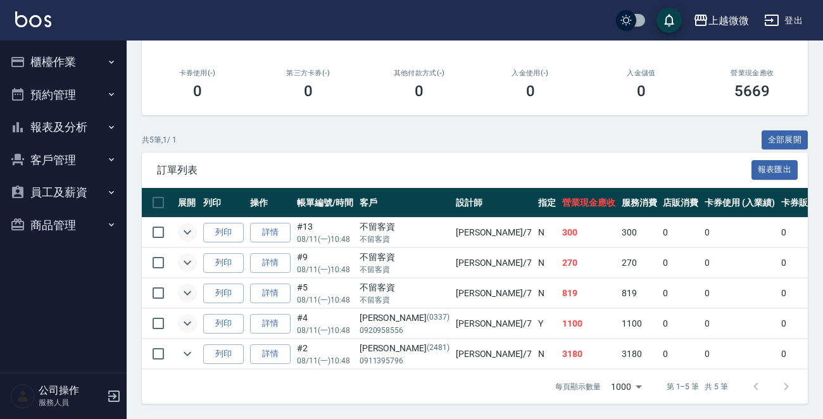
click at [184, 227] on icon "expand row" at bounding box center [187, 232] width 15 height 15
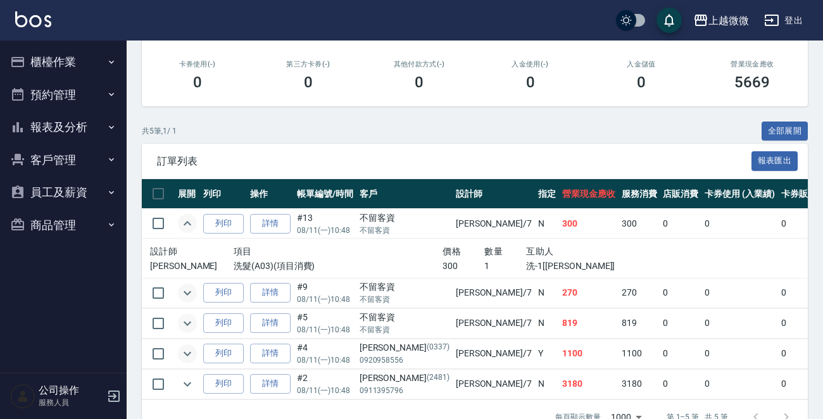
click at [184, 225] on icon "expand row" at bounding box center [187, 223] width 15 height 15
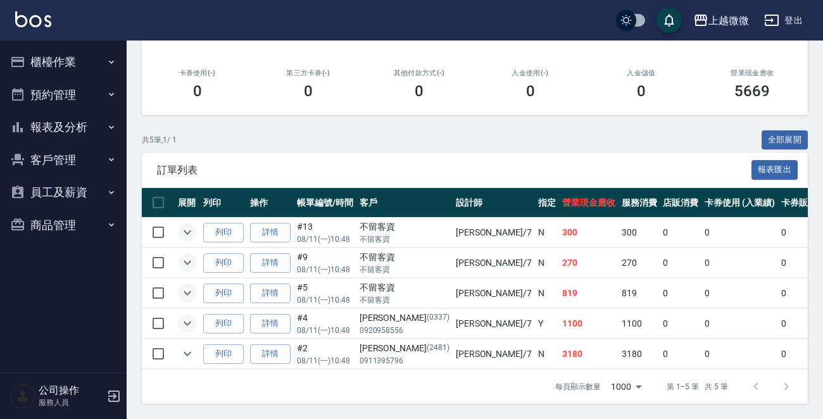
click at [190, 285] on icon "expand row" at bounding box center [187, 292] width 15 height 15
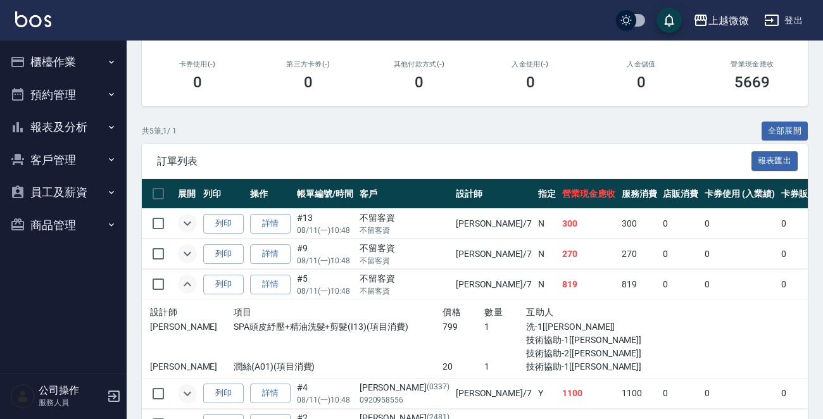
click at [190, 278] on icon "expand row" at bounding box center [187, 284] width 15 height 15
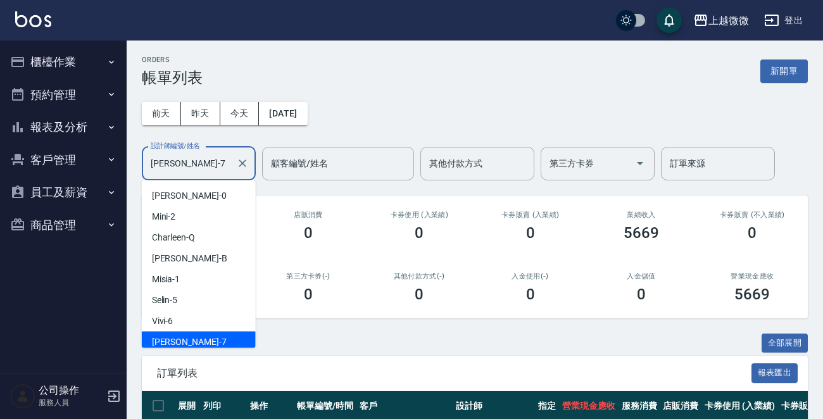
scroll to position [4, 0]
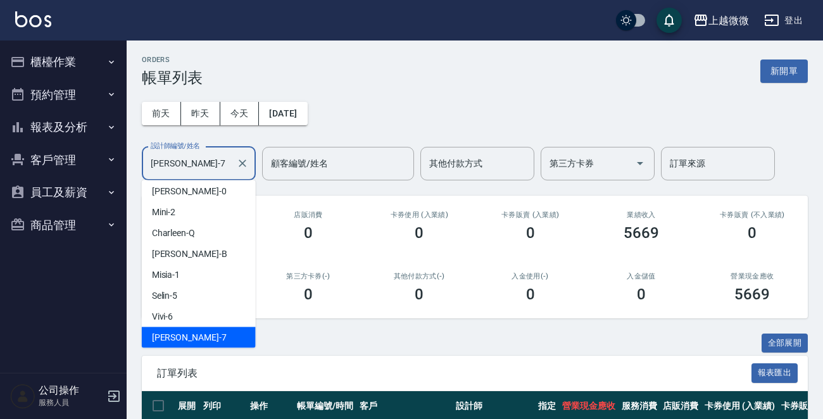
drag, startPoint x: 210, startPoint y: 166, endPoint x: 89, endPoint y: 167, distance: 121.5
click at [89, 167] on div "上越微微 登出 櫃檯作業 打帳單 帳單列表 現金收支登錄 材料自購登錄 掃碼打卡 預約管理 預約管理 單日預約紀錄 單週預約紀錄 報表及分析 報表目錄 店家日…" at bounding box center [411, 311] width 823 height 622
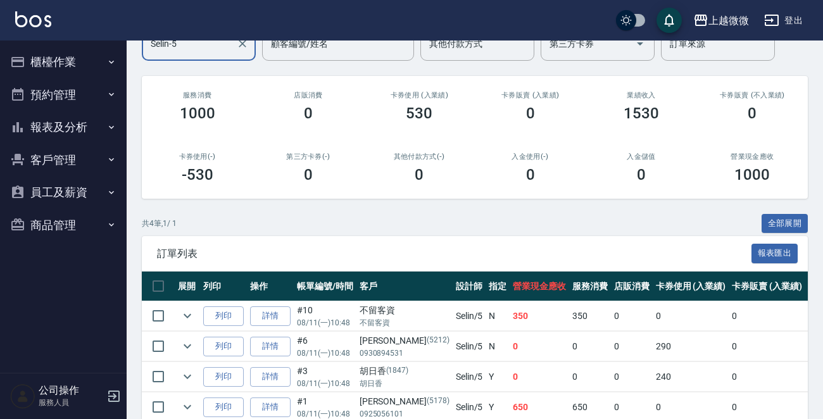
scroll to position [182, 0]
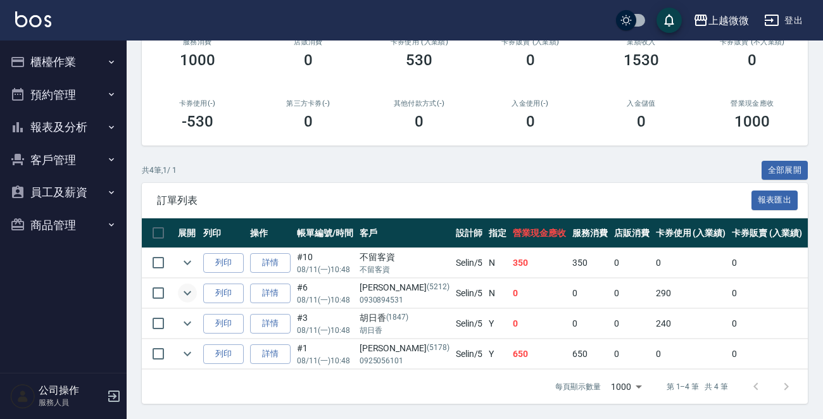
click at [191, 285] on icon "expand row" at bounding box center [187, 292] width 15 height 15
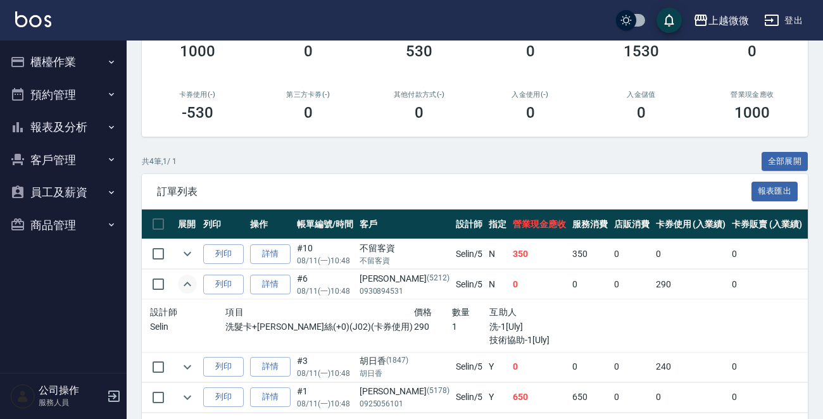
click at [191, 280] on icon "expand row" at bounding box center [187, 284] width 15 height 15
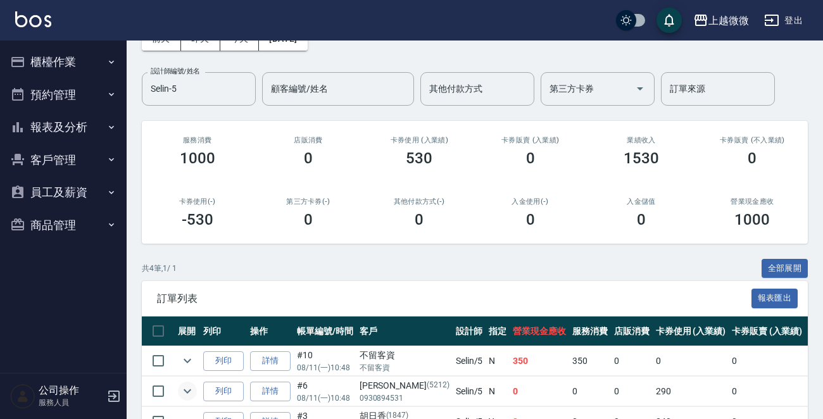
scroll to position [0, 0]
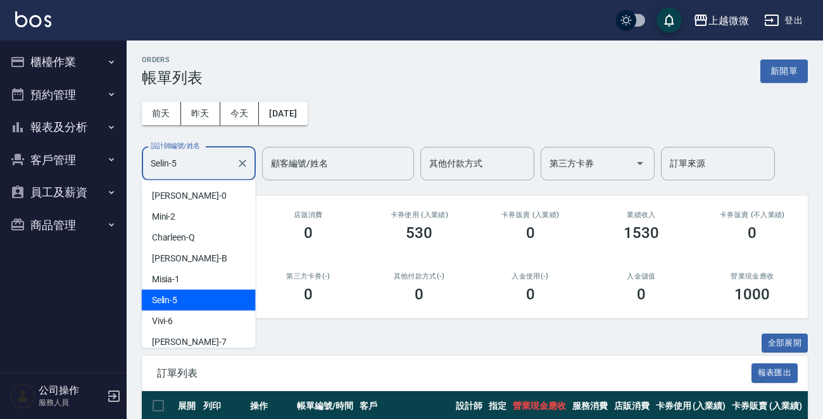
drag, startPoint x: 178, startPoint y: 164, endPoint x: 66, endPoint y: 153, distance: 111.9
click at [67, 154] on div "上越微微 登出 櫃檯作業 打帳單 帳單列表 現金收支登錄 材料自購登錄 掃碼打卡 預約管理 預約管理 單日預約紀錄 單週預約紀錄 報表及分析 報表目錄 店家日…" at bounding box center [411, 296] width 823 height 592
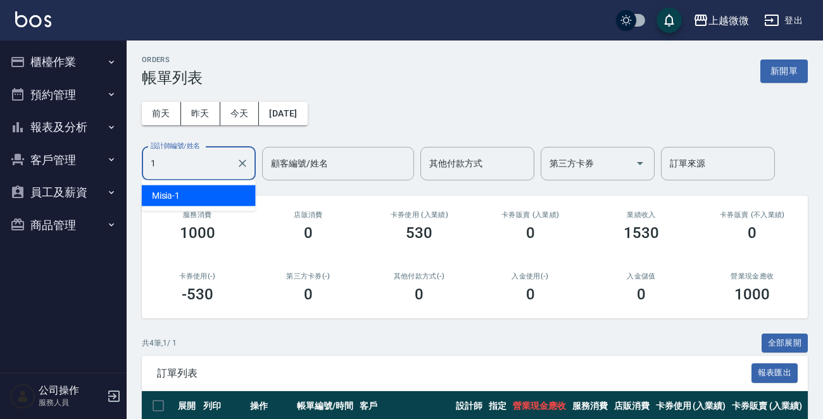
click at [207, 187] on div "Misia -1" at bounding box center [199, 195] width 114 height 21
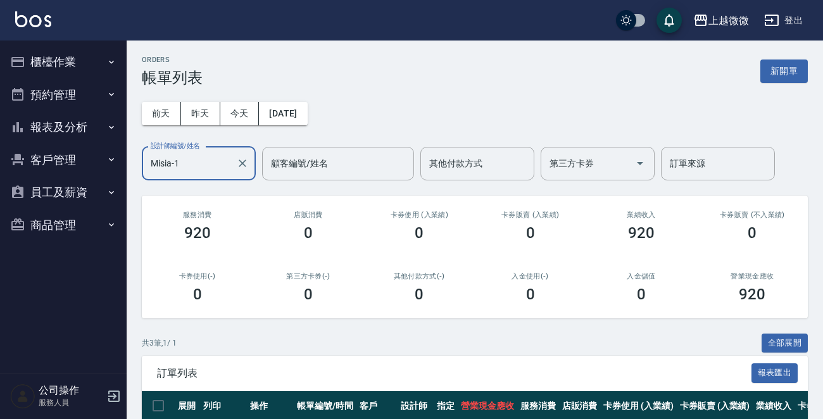
type input "Misia-1"
click at [65, 53] on button "櫃檯作業" at bounding box center [63, 62] width 116 height 33
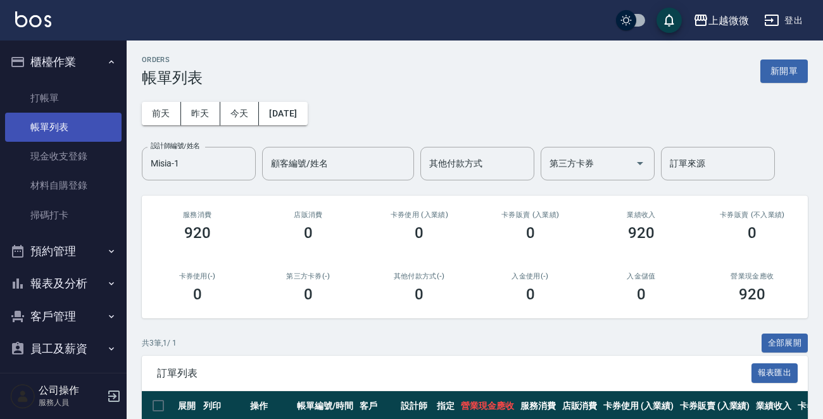
click at [66, 127] on link "帳單列表" at bounding box center [63, 127] width 116 height 29
click at [234, 112] on button "今天" at bounding box center [239, 113] width 39 height 23
click at [227, 158] on input "Misia-1" at bounding box center [189, 164] width 84 height 22
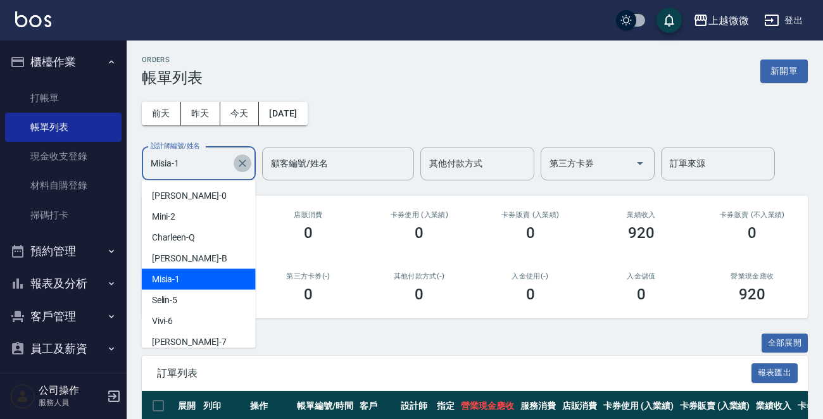
click at [244, 158] on icon "Clear" at bounding box center [242, 163] width 13 height 13
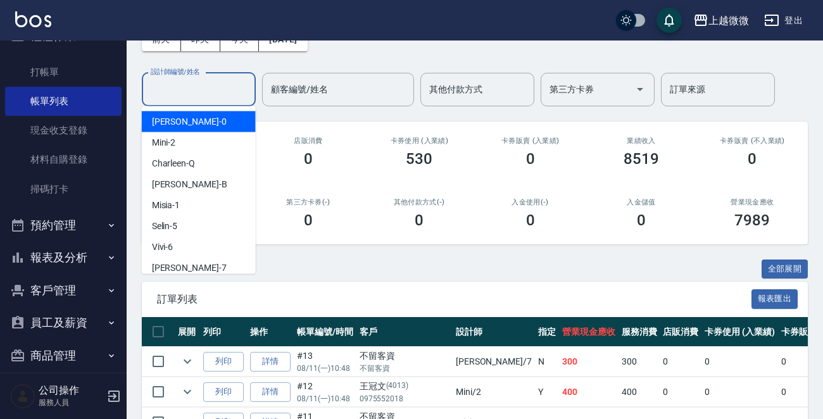
scroll to position [39, 0]
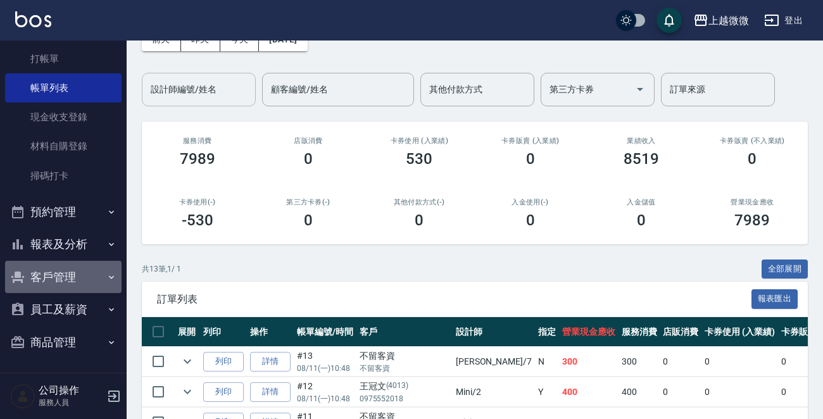
click at [66, 282] on button "客戶管理" at bounding box center [63, 277] width 116 height 33
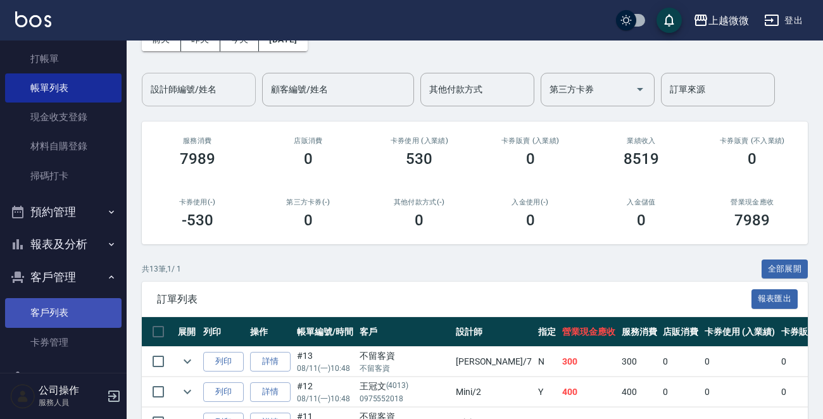
click at [56, 303] on link "客戶列表" at bounding box center [63, 312] width 116 height 29
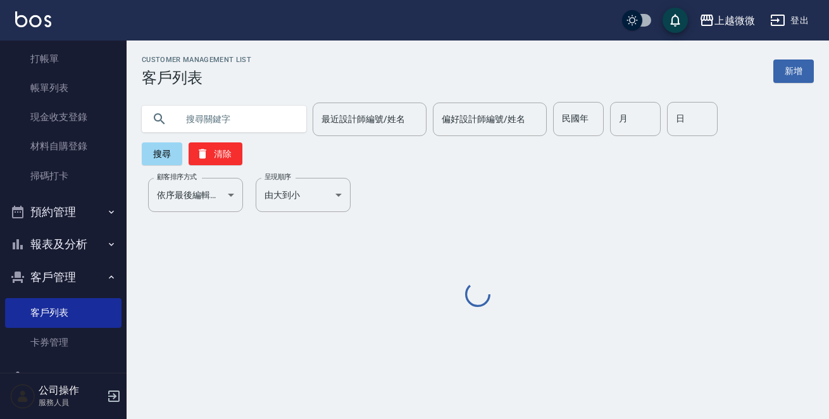
click at [215, 101] on div "最近設計師編號/姓名 最近設計師編號/姓名 偏好設計師編號/姓名 偏好設計師編號/姓名 民國年 民國年 月 月 日 日 搜尋 清除" at bounding box center [470, 126] width 687 height 78
click at [232, 115] on input "text" at bounding box center [236, 119] width 119 height 34
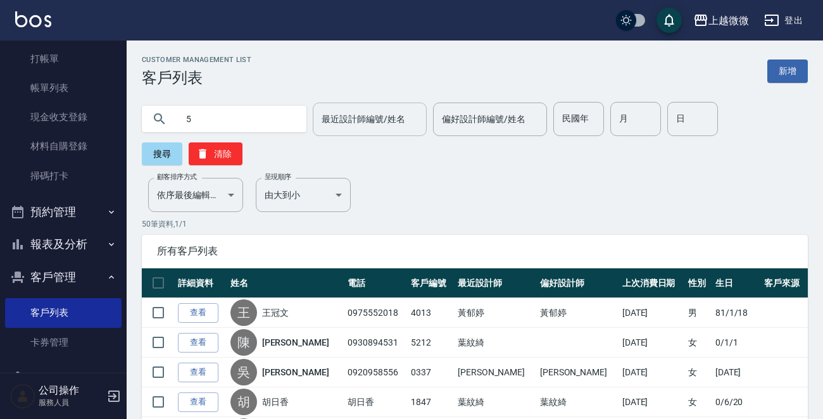
type input "5"
drag, startPoint x: 240, startPoint y: 119, endPoint x: 170, endPoint y: 114, distance: 71.1
click at [170, 114] on div "5" at bounding box center [224, 119] width 165 height 27
click at [475, 111] on div "偏好設計師編號/姓名 偏好設計師編號/姓名" at bounding box center [490, 120] width 114 height 34
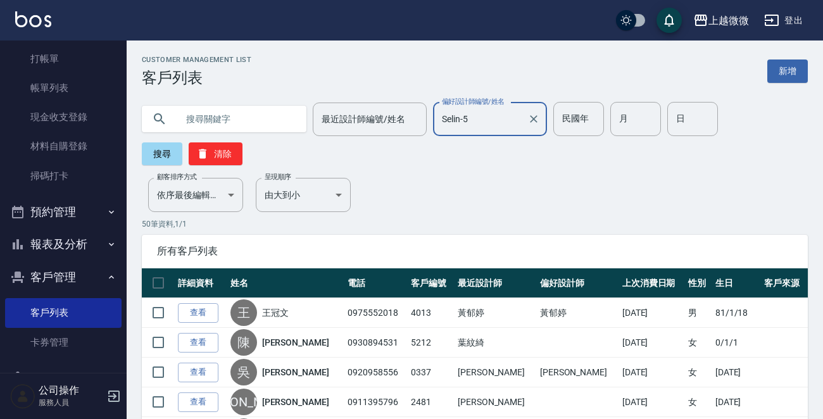
click at [473, 115] on input "Selin-5" at bounding box center [481, 119] width 84 height 22
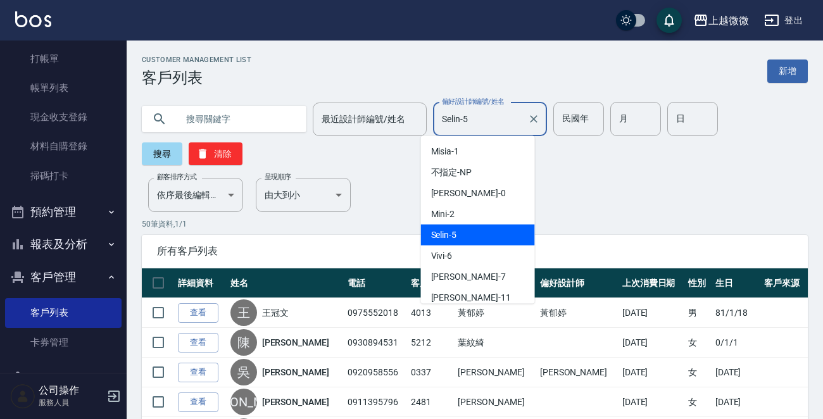
click at [457, 235] on div "Selin -5" at bounding box center [478, 235] width 114 height 21
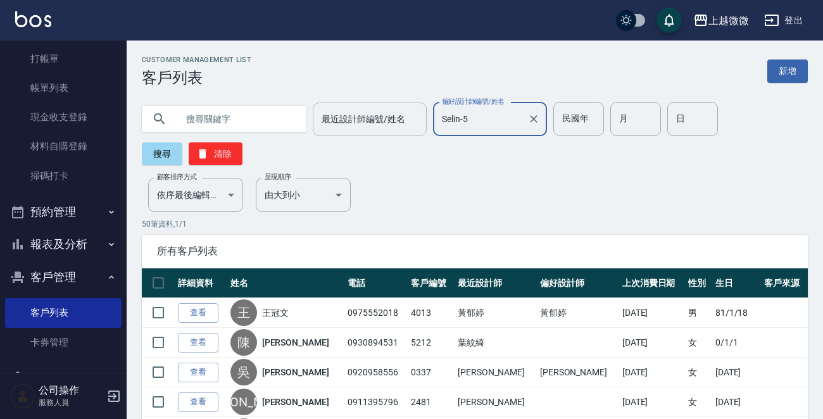
type input "Selin-5"
click at [347, 125] on input "最近設計師編號/姓名" at bounding box center [369, 119] width 103 height 22
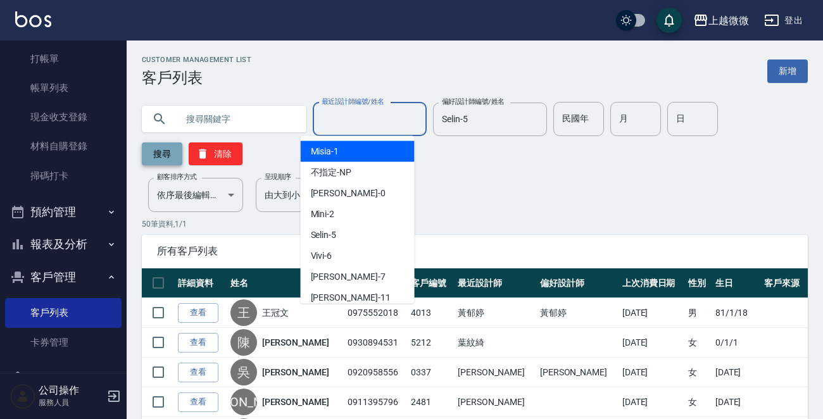
click at [160, 151] on button "搜尋" at bounding box center [162, 153] width 41 height 23
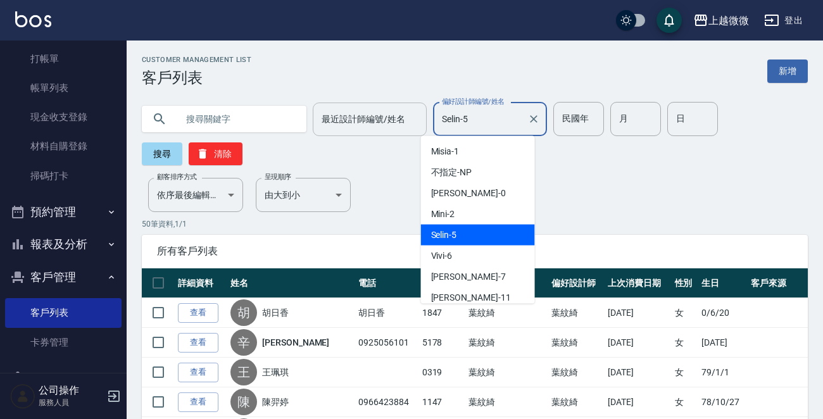
drag, startPoint x: 481, startPoint y: 118, endPoint x: 363, endPoint y: 118, distance: 118.3
click at [363, 118] on div "最近設計師編號/姓名 最近設計師編號/姓名 偏好設計師編號/姓名 Selin-5 偏好設計師編號/姓名" at bounding box center [430, 119] width 234 height 34
click at [527, 118] on icon "Clear" at bounding box center [533, 119] width 13 height 13
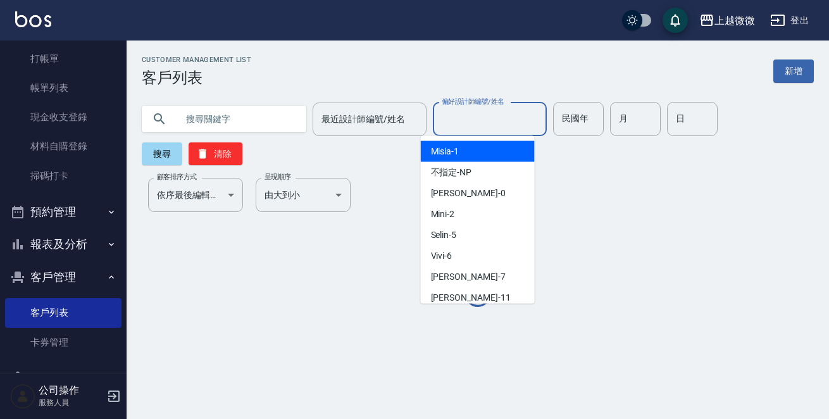
click at [485, 120] on input "偏好設計師編號/姓名" at bounding box center [490, 119] width 103 height 22
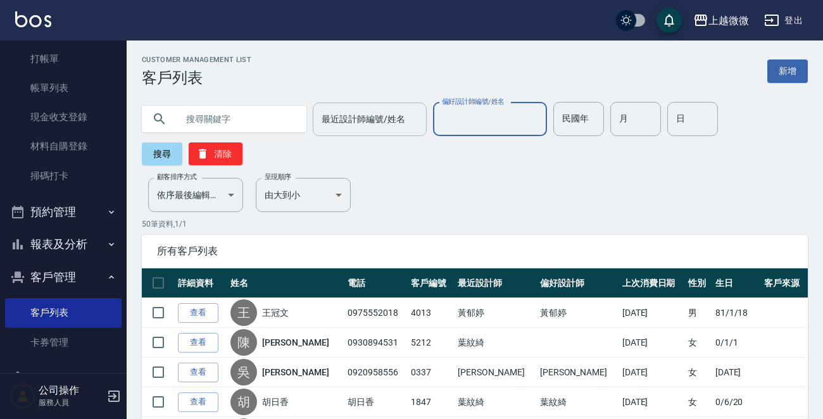
click at [333, 125] on input "最近設計師編號/姓名" at bounding box center [369, 119] width 103 height 22
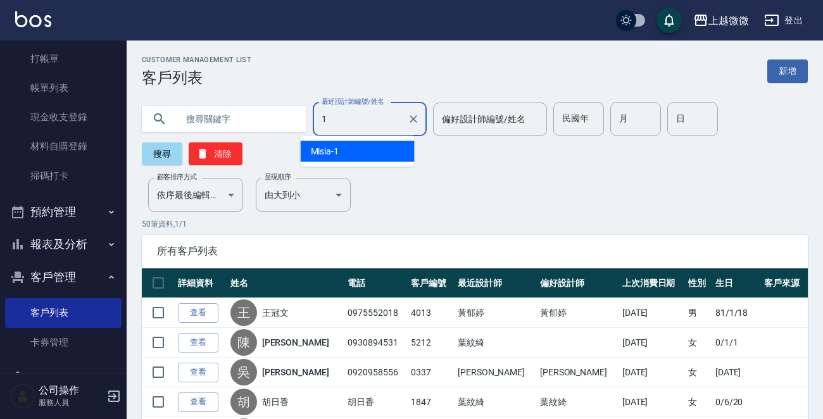
click at [357, 150] on div "Misia -1" at bounding box center [358, 151] width 114 height 21
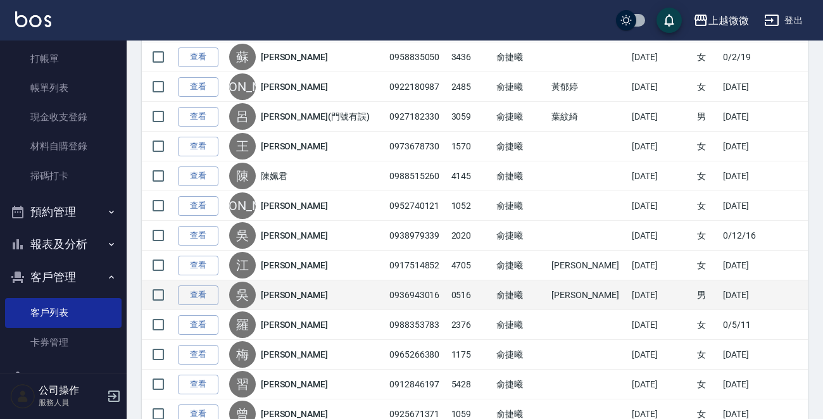
scroll to position [633, 0]
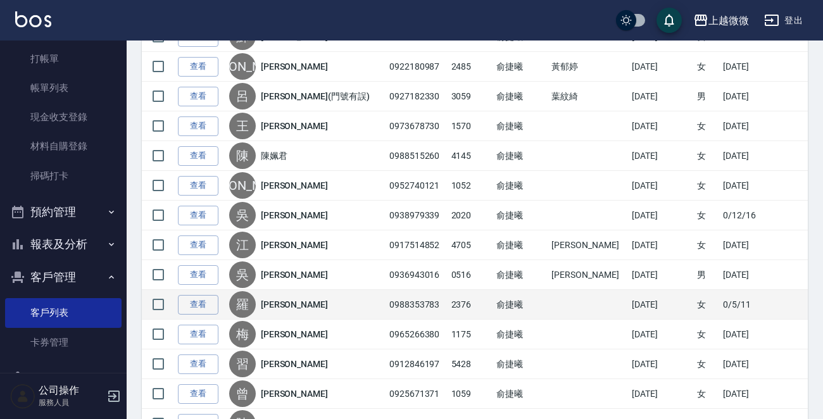
type input "Misia-1"
drag, startPoint x: 593, startPoint y: 300, endPoint x: 664, endPoint y: 300, distance: 71.5
click at [664, 300] on tr "查看 羅 羅碧玉 0988353783 2376 俞捷曦 2025/06/09 女 0/5/11" at bounding box center [475, 305] width 666 height 30
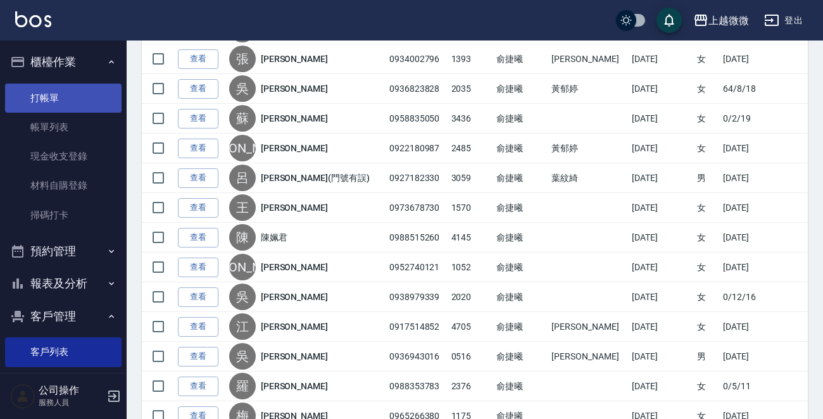
scroll to position [443, 0]
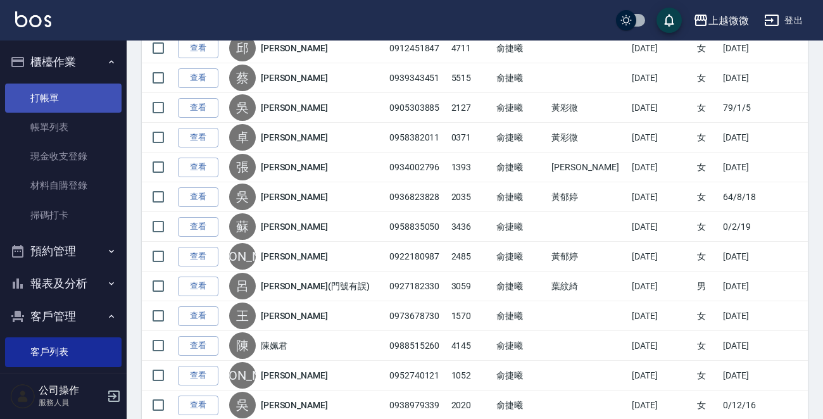
click at [61, 92] on link "打帳單" at bounding box center [63, 98] width 116 height 29
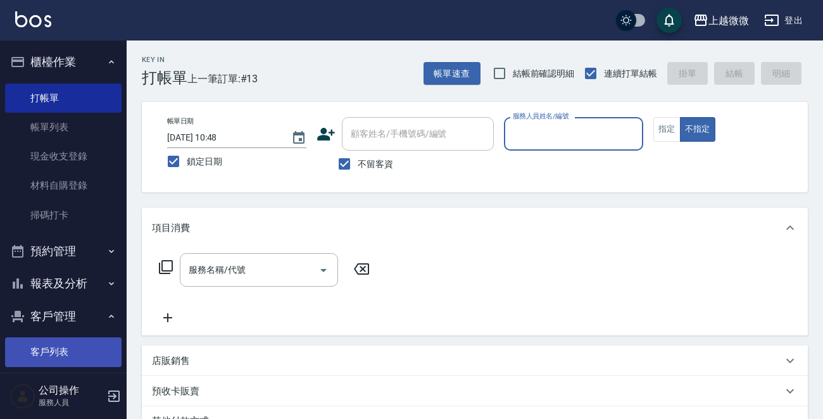
click at [53, 347] on link "客戶列表" at bounding box center [63, 351] width 116 height 29
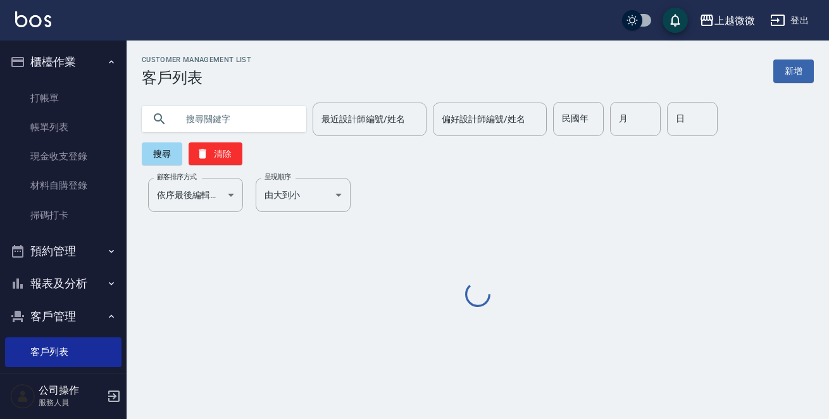
click at [238, 108] on input "text" at bounding box center [236, 119] width 119 height 34
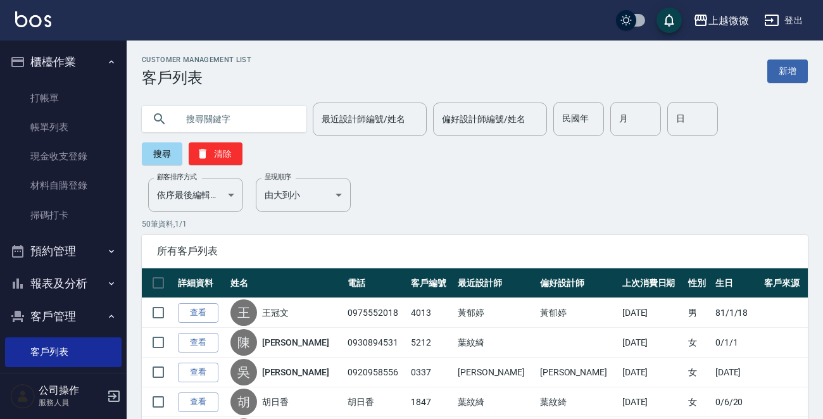
click at [234, 112] on input "text" at bounding box center [236, 119] width 119 height 34
type input "5428"
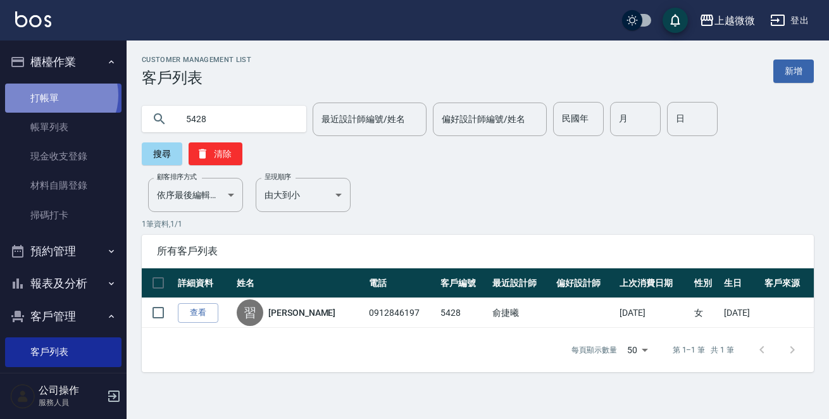
click at [59, 95] on link "打帳單" at bounding box center [63, 98] width 116 height 29
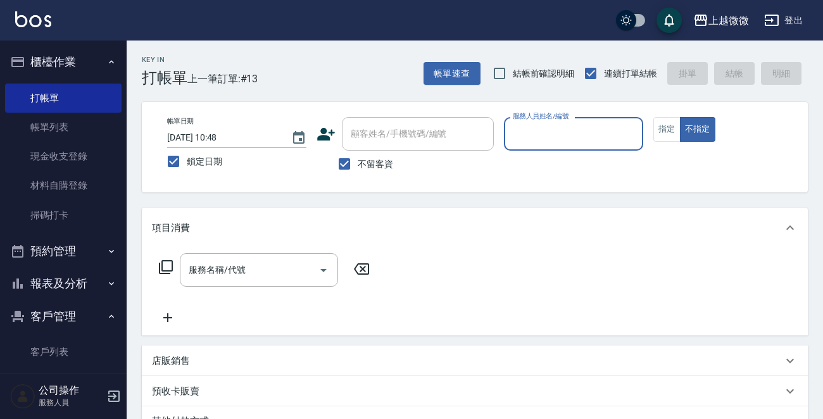
click at [549, 134] on input "服務人員姓名/編號" at bounding box center [573, 134] width 128 height 22
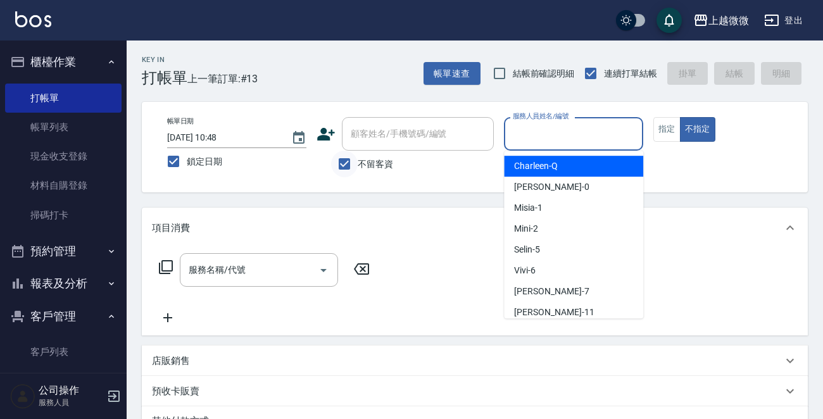
click at [342, 162] on input "不留客資" at bounding box center [344, 164] width 27 height 27
checkbox input "false"
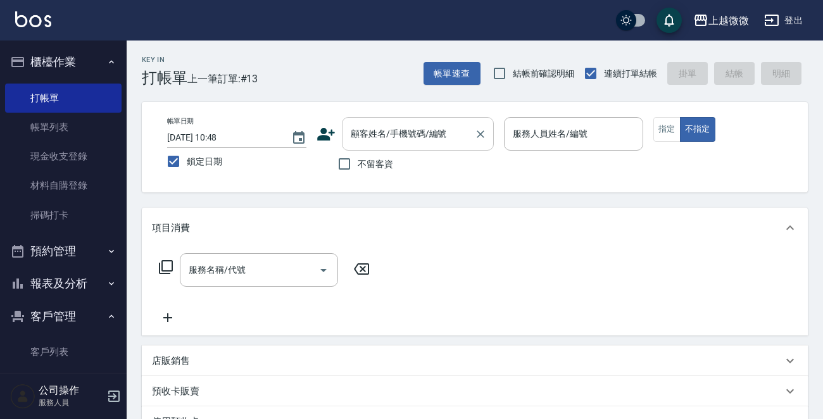
click at [385, 128] on div "顧客姓名/手機號碼/編號 顧客姓名/手機號碼/編號" at bounding box center [418, 134] width 152 height 34
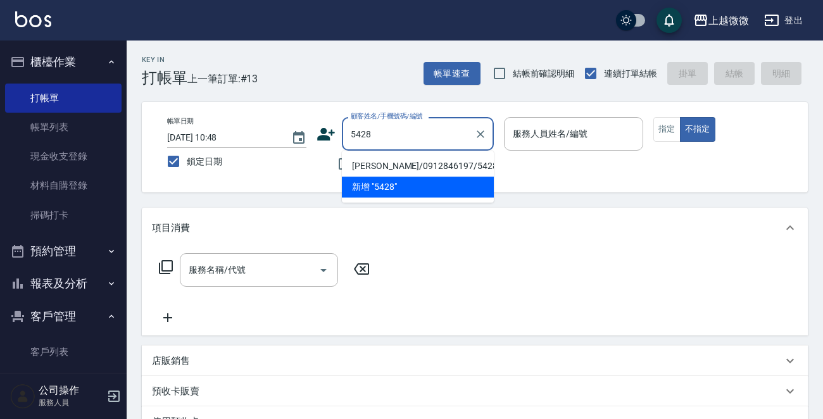
click at [393, 160] on li "習艾佳/0912846197/5428" at bounding box center [418, 166] width 152 height 21
type input "習艾佳/0912846197/5428"
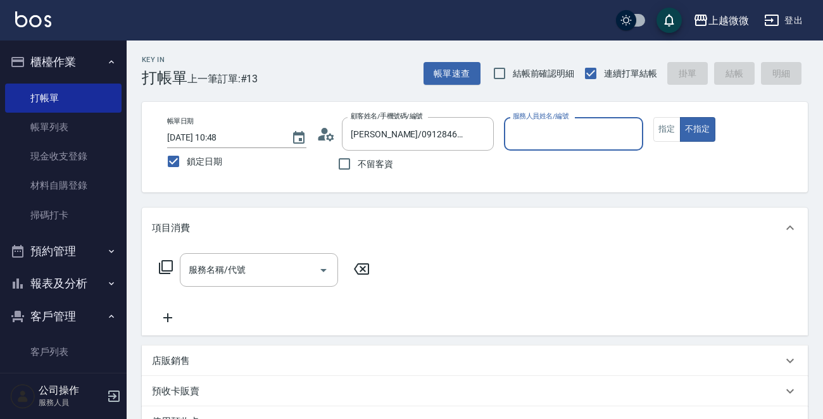
click at [526, 121] on div "服務人員姓名/編號" at bounding box center [573, 134] width 139 height 34
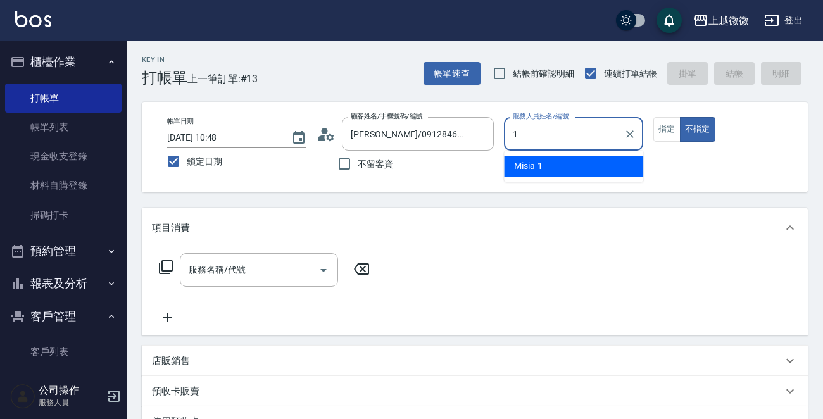
click at [535, 165] on span "Misia -1" at bounding box center [528, 165] width 28 height 13
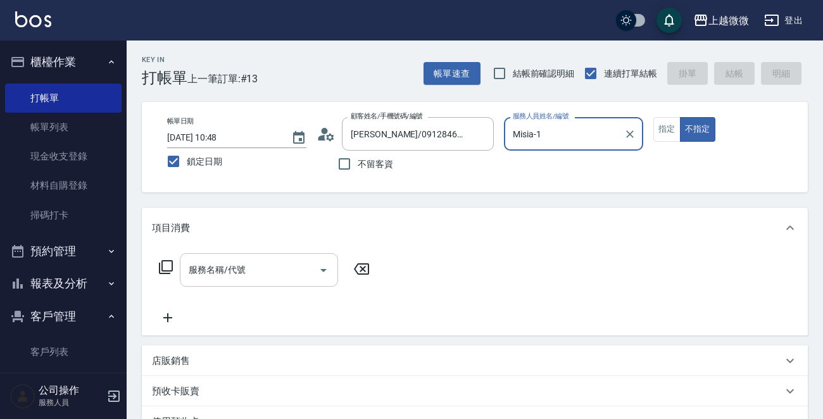
type input "Misia-1"
click at [228, 259] on input "服務名稱/代號" at bounding box center [249, 270] width 128 height 22
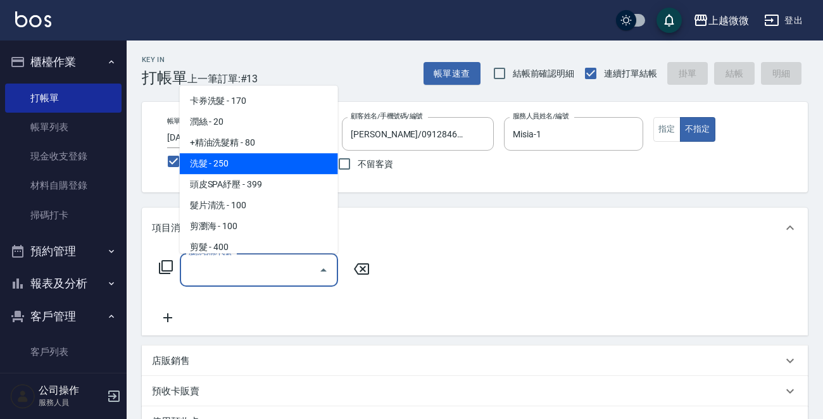
click at [251, 164] on span "洗髮 - 250" at bounding box center [259, 163] width 158 height 21
type input "洗髮(A03)"
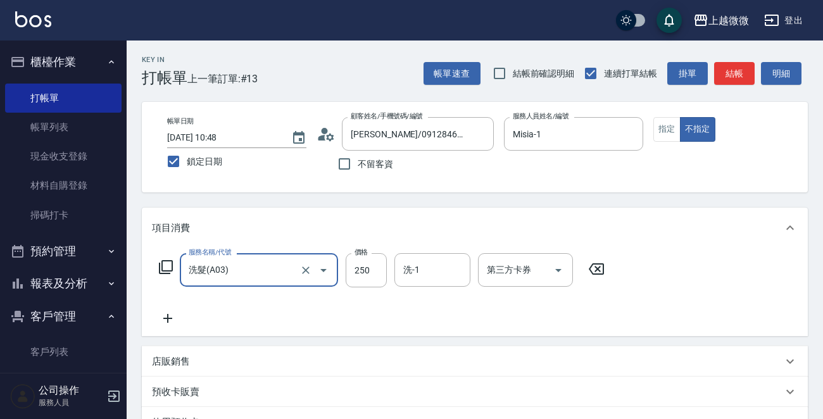
click at [166, 315] on icon at bounding box center [168, 318] width 32 height 15
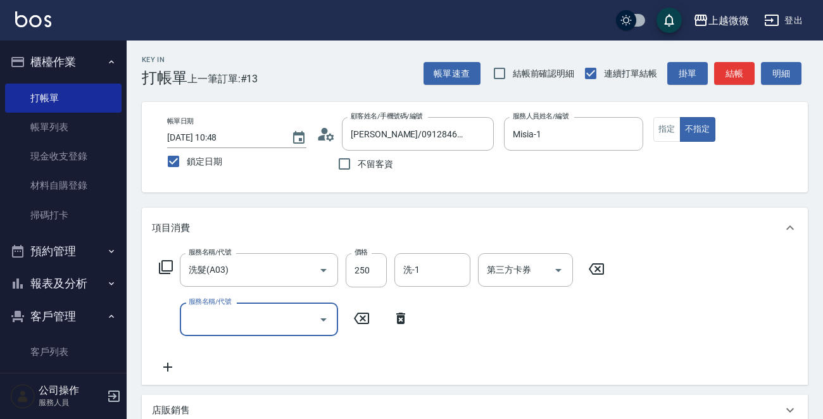
click at [225, 323] on input "服務名稱/代號" at bounding box center [249, 319] width 128 height 22
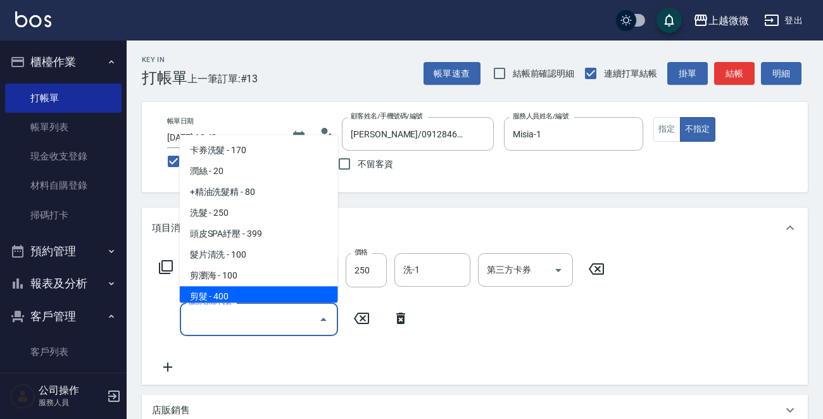
click at [236, 296] on span "剪髮 - 400" at bounding box center [259, 297] width 158 height 21
type input "剪髮(B02)"
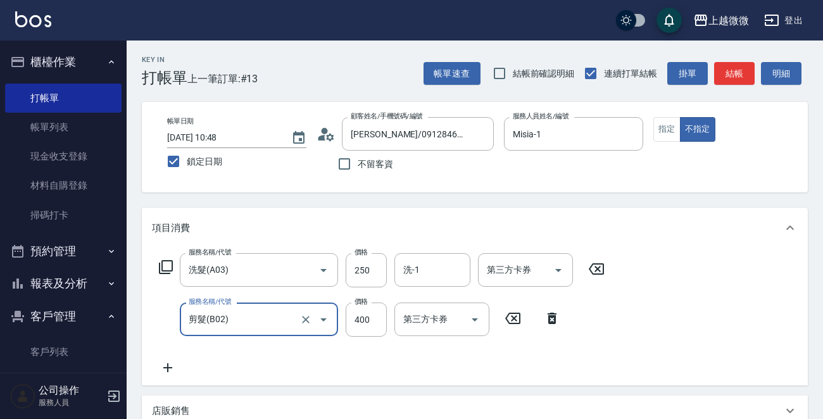
click at [171, 367] on icon at bounding box center [167, 367] width 9 height 9
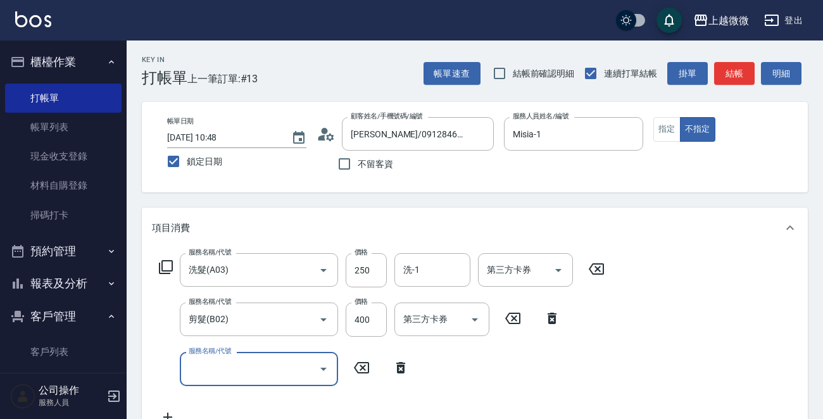
click at [228, 368] on input "服務名稱/代號" at bounding box center [249, 369] width 128 height 22
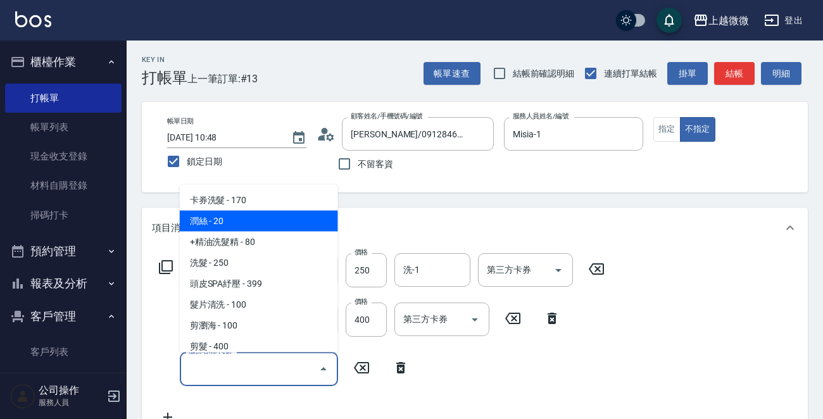
click at [240, 220] on span "潤絲 - 20" at bounding box center [259, 221] width 158 height 21
type input "潤絲(A01)"
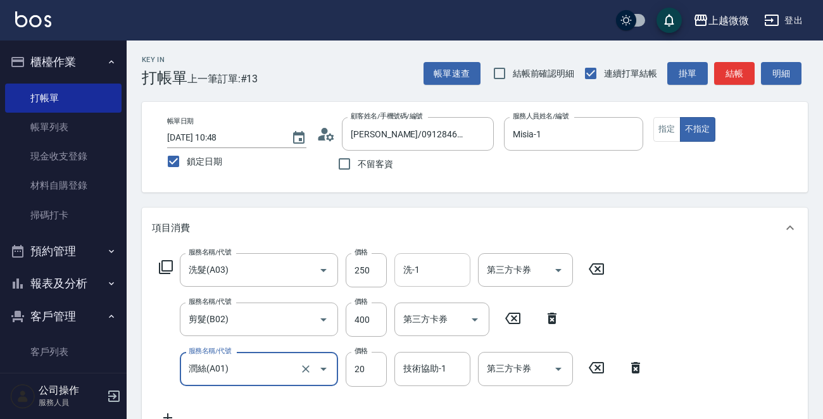
click at [419, 266] on input "洗-1" at bounding box center [432, 270] width 65 height 22
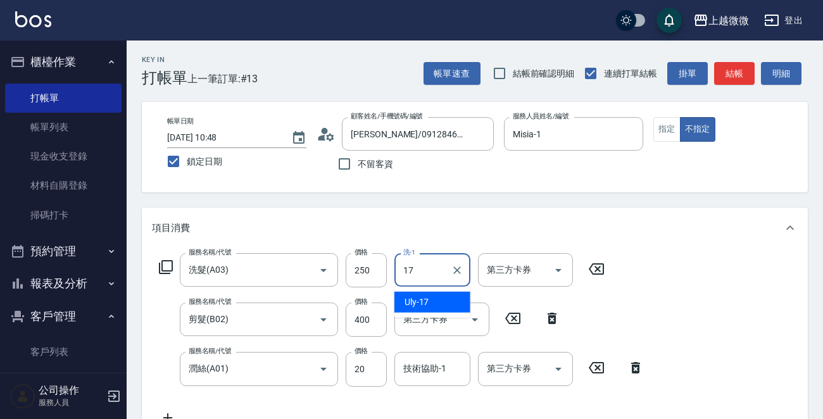
drag, startPoint x: 449, startPoint y: 302, endPoint x: 435, endPoint y: 349, distance: 49.0
click at [448, 301] on div "Uly -17" at bounding box center [432, 302] width 76 height 21
type input "Uly-17"
click at [440, 364] on div "技術協助-1 技術協助-1" at bounding box center [432, 369] width 76 height 34
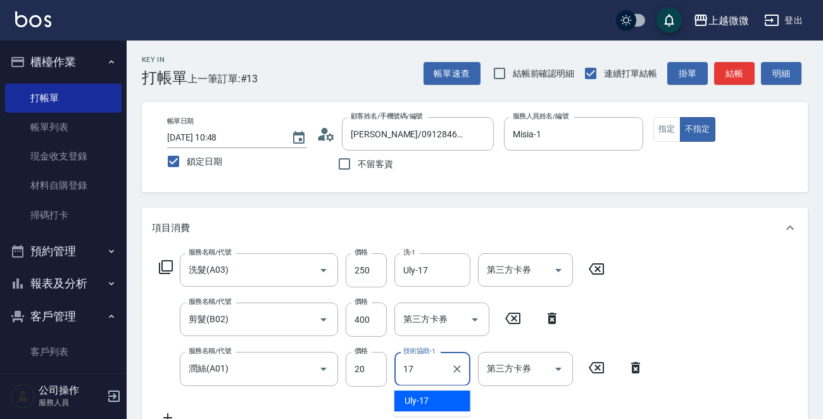
click at [432, 398] on div "Uly -17" at bounding box center [432, 400] width 76 height 21
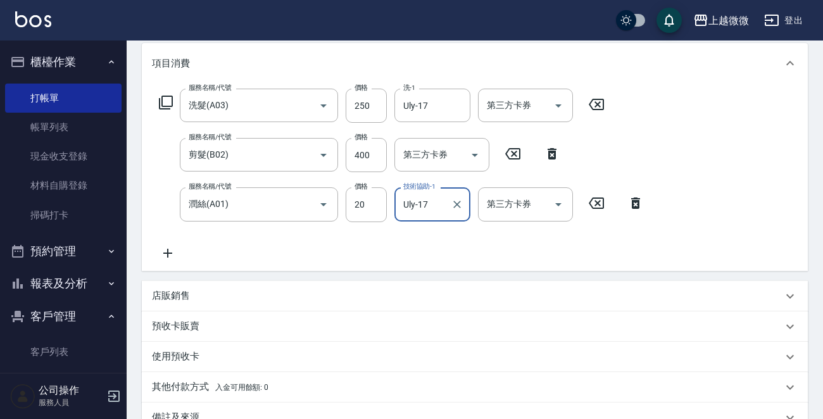
scroll to position [318, 0]
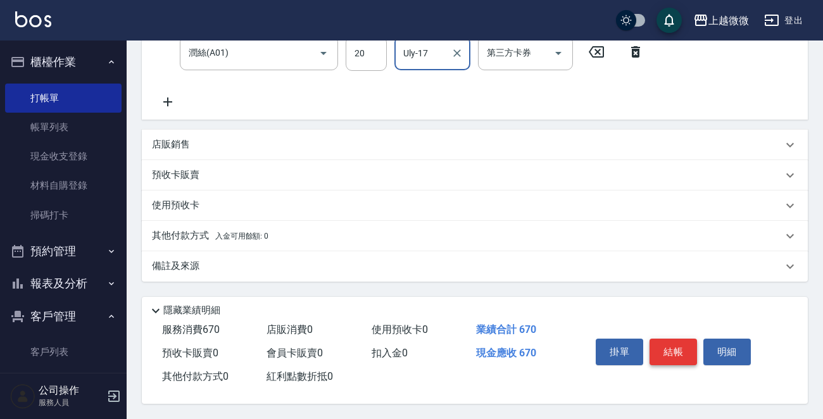
type input "Uly-17"
click at [673, 350] on button "結帳" at bounding box center [672, 352] width 47 height 27
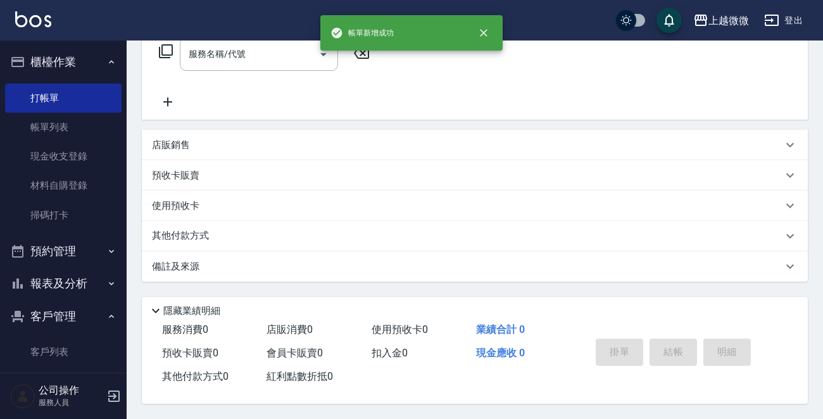
scroll to position [0, 0]
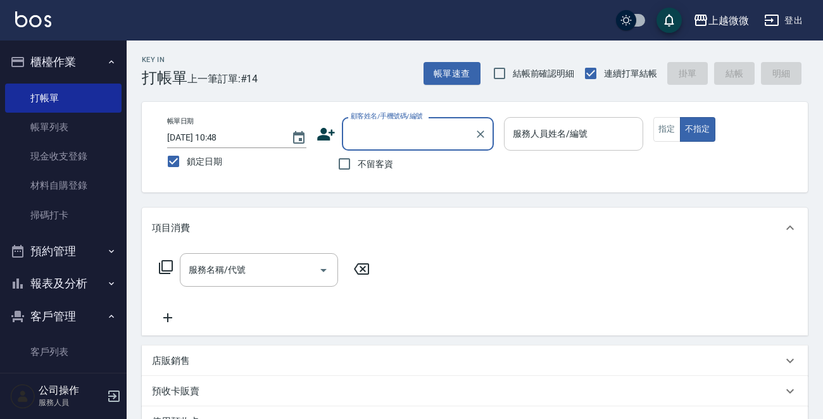
click at [598, 141] on input "服務人員姓名/編號" at bounding box center [573, 134] width 128 height 22
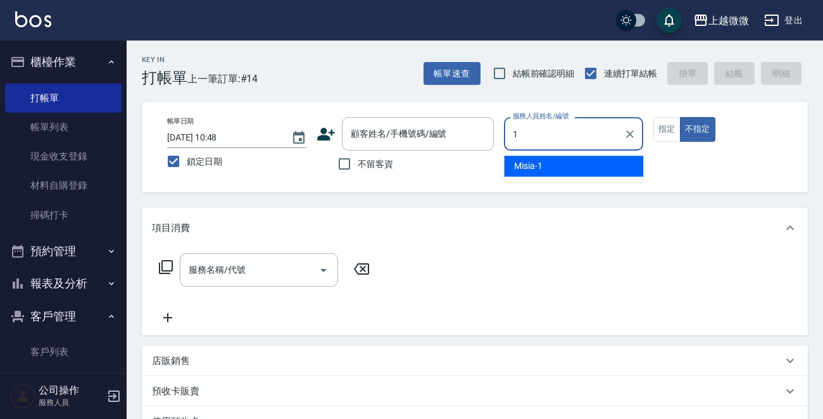
click at [552, 164] on div "Misia -1" at bounding box center [573, 166] width 139 height 21
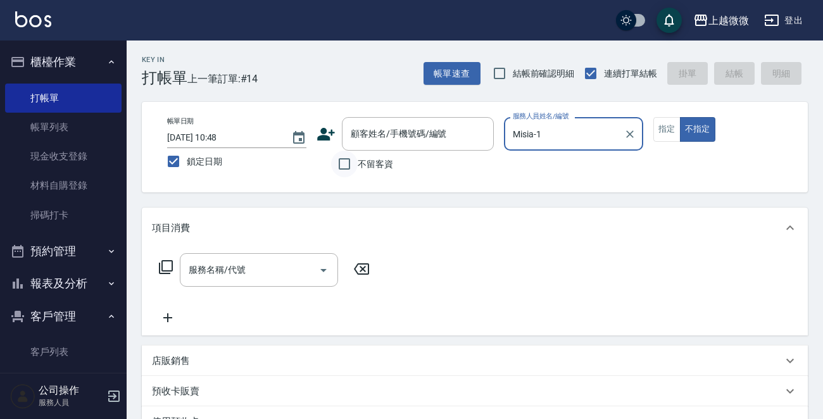
type input "Misia-1"
click at [346, 163] on input "不留客資" at bounding box center [344, 164] width 27 height 27
checkbox input "true"
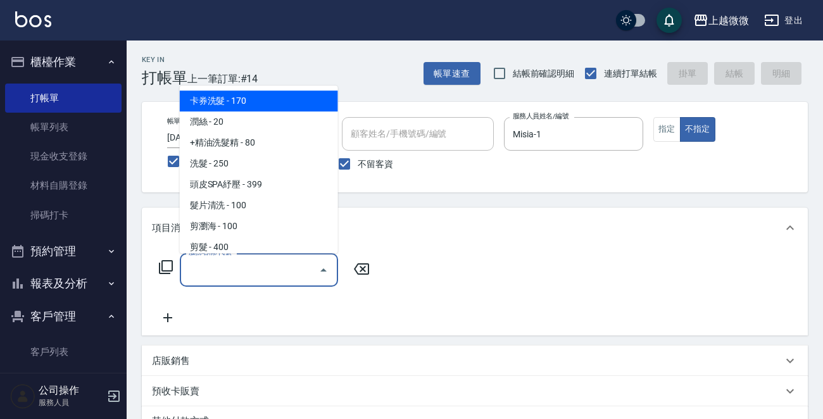
click at [255, 277] on input "服務名稱/代號" at bounding box center [249, 270] width 128 height 22
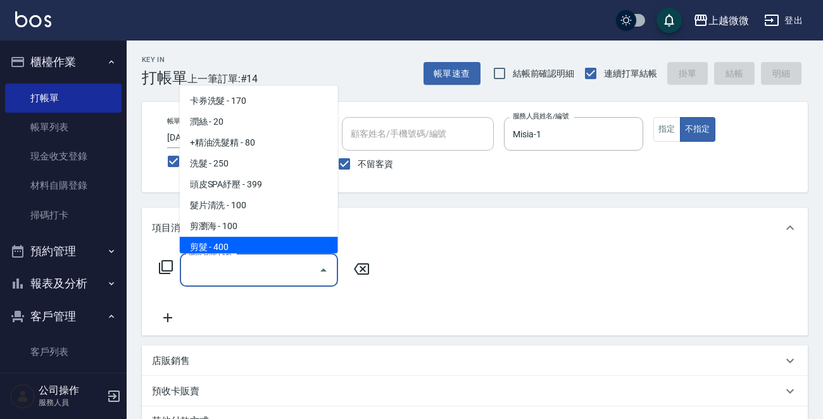
click at [254, 240] on span "剪髮 - 400" at bounding box center [259, 247] width 158 height 21
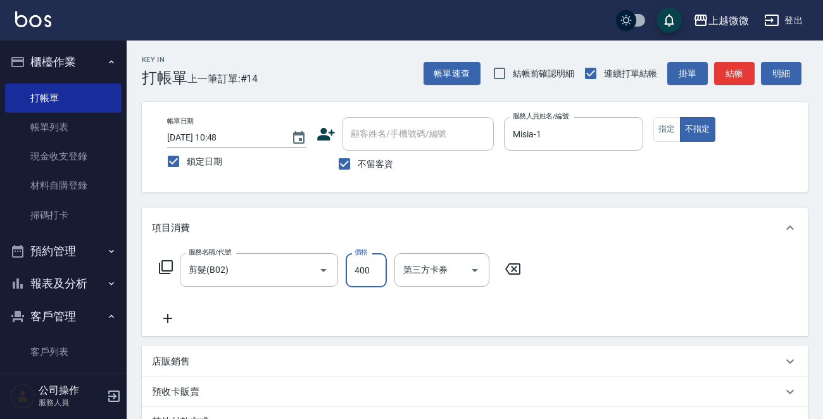
click at [361, 270] on input "400" at bounding box center [366, 270] width 41 height 34
click at [246, 270] on input "剪髮(B02)" at bounding box center [240, 270] width 111 height 22
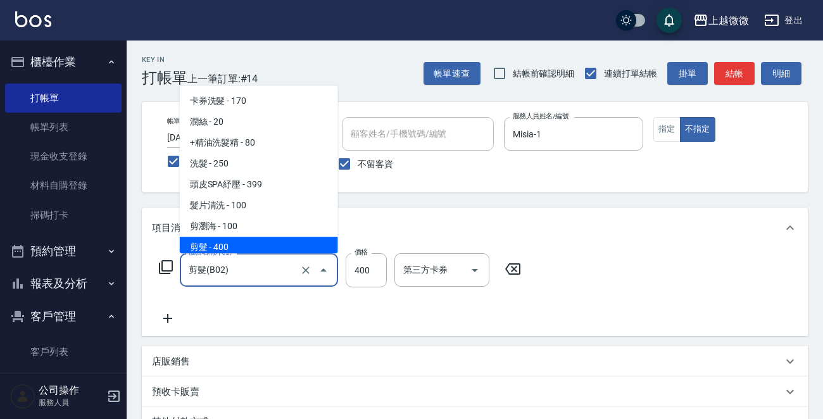
scroll to position [4, 0]
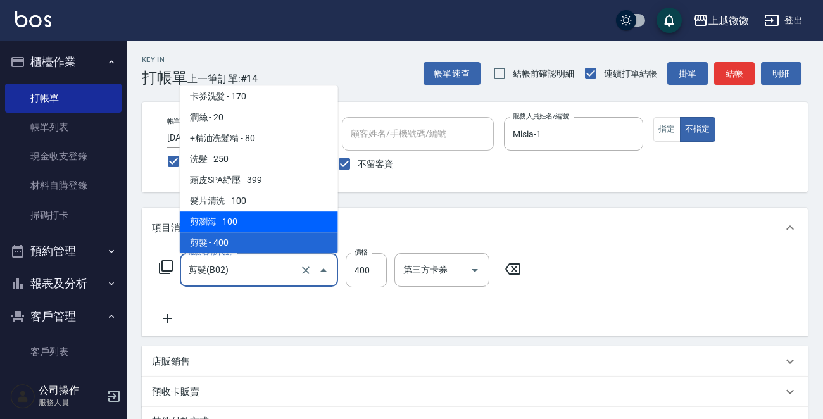
click at [249, 222] on span "剪瀏海 - 100" at bounding box center [259, 221] width 158 height 21
type input "剪瀏海(B01)"
type input "100"
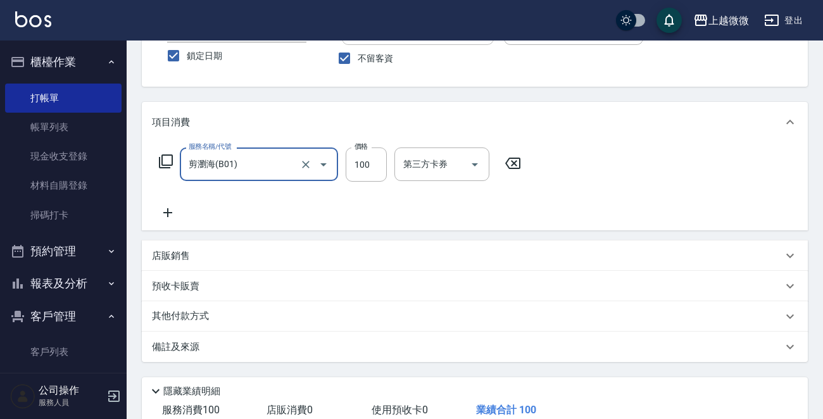
scroll to position [189, 0]
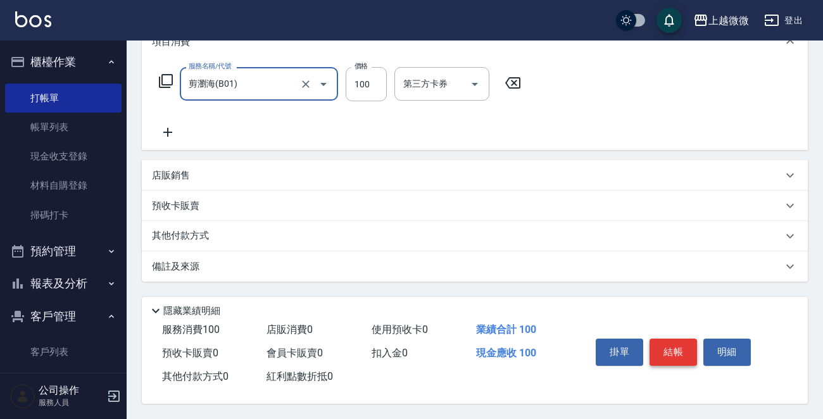
click at [664, 352] on button "結帳" at bounding box center [672, 352] width 47 height 27
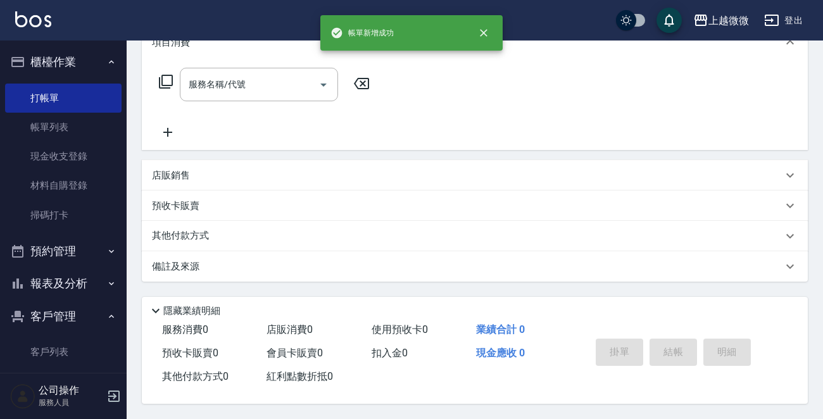
scroll to position [0, 0]
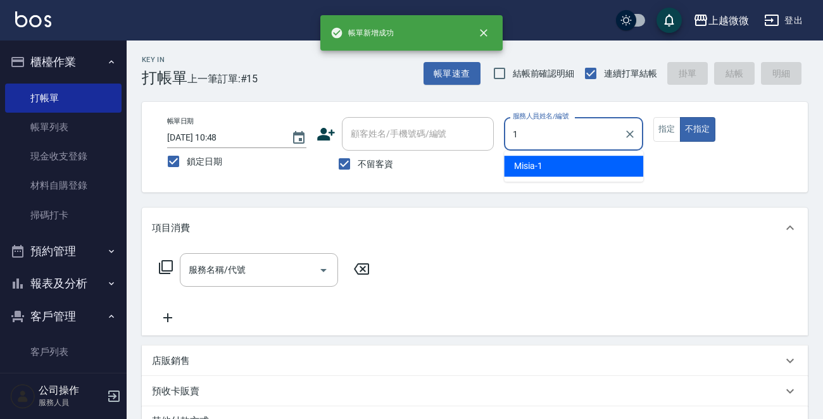
click at [538, 170] on span "Misia -1" at bounding box center [528, 165] width 28 height 13
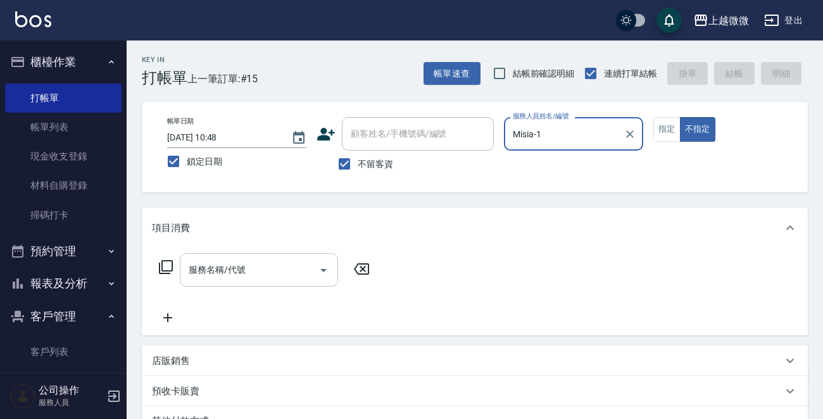
click at [226, 283] on div "服務名稱/代號" at bounding box center [259, 270] width 158 height 34
type input "Misia-1"
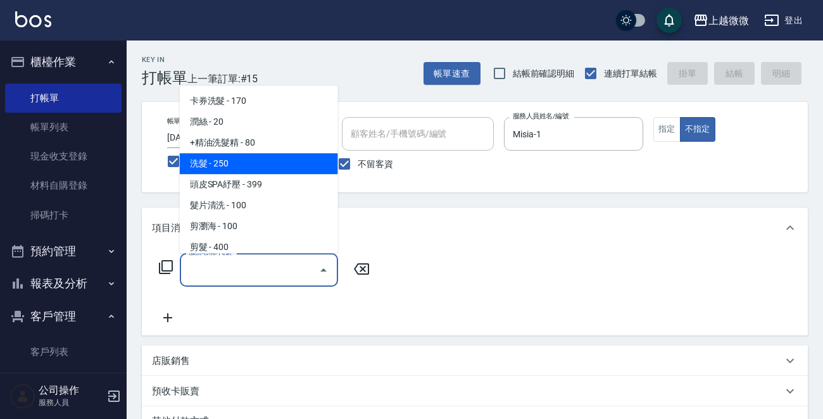
click at [230, 165] on span "洗髮 - 250" at bounding box center [259, 163] width 158 height 21
type input "洗髮(A03)"
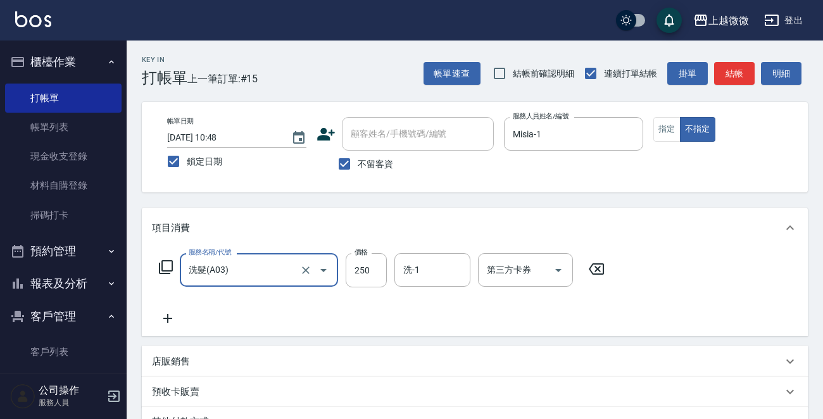
click at [175, 316] on icon at bounding box center [168, 318] width 32 height 15
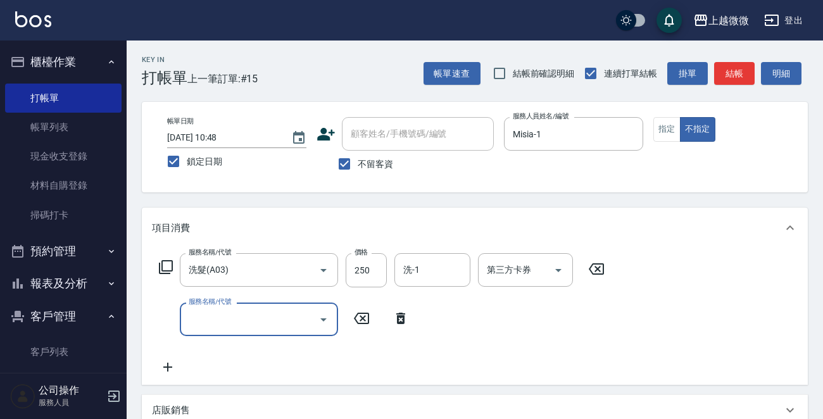
click at [215, 316] on input "服務名稱/代號" at bounding box center [249, 319] width 128 height 22
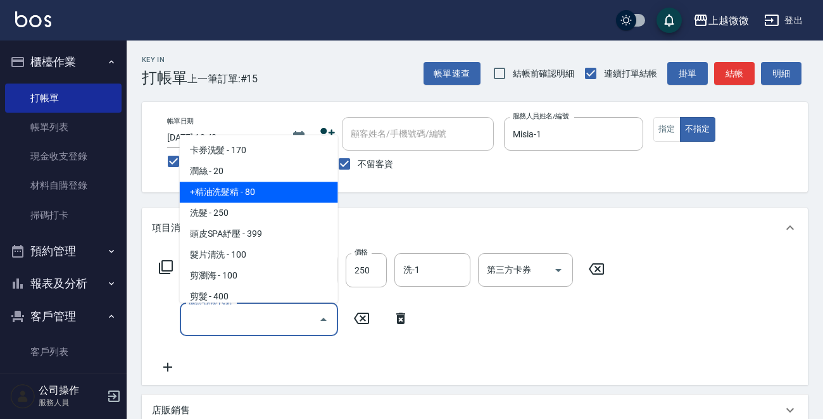
click at [254, 194] on span "+精油洗髮精 - 80" at bounding box center [259, 192] width 158 height 21
type input "+精油洗髮精(A02)"
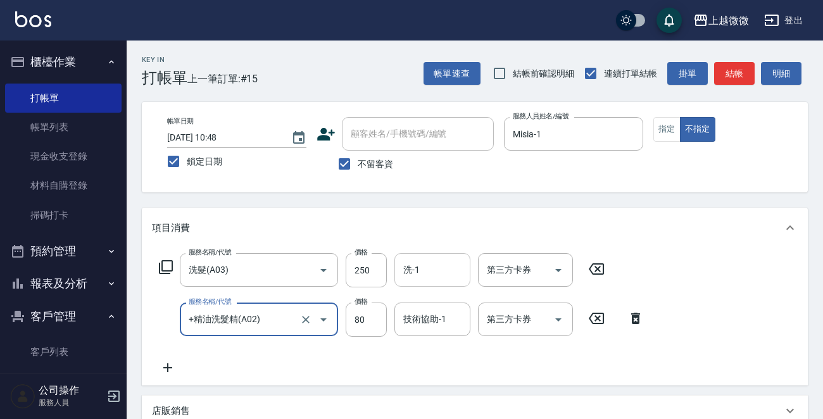
click at [416, 275] on div "洗-1 洗-1" at bounding box center [432, 270] width 76 height 34
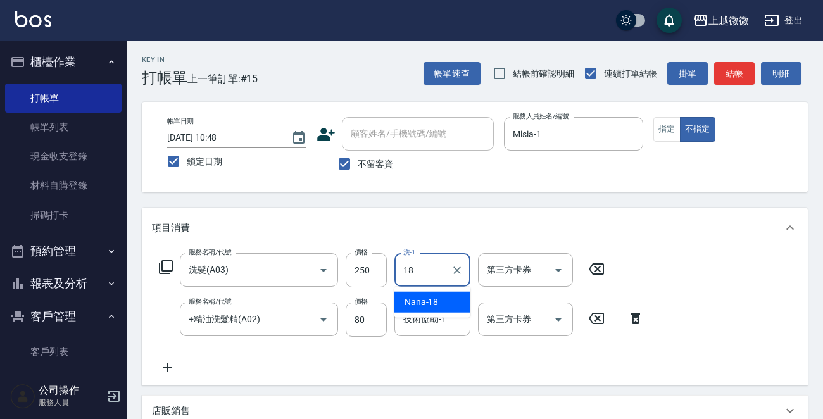
click at [416, 301] on span "Nana -18" at bounding box center [421, 302] width 34 height 13
type input "Nana-18"
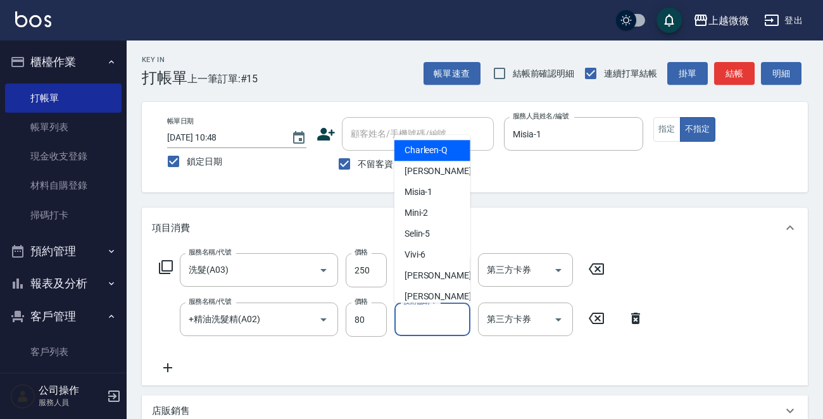
click at [424, 323] on div "技術協助-1 技術協助-1" at bounding box center [432, 319] width 76 height 34
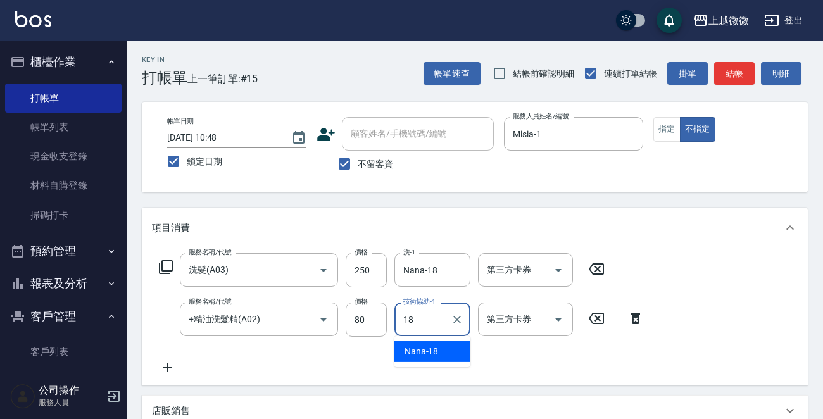
click at [429, 346] on span "Nana -18" at bounding box center [421, 351] width 34 height 13
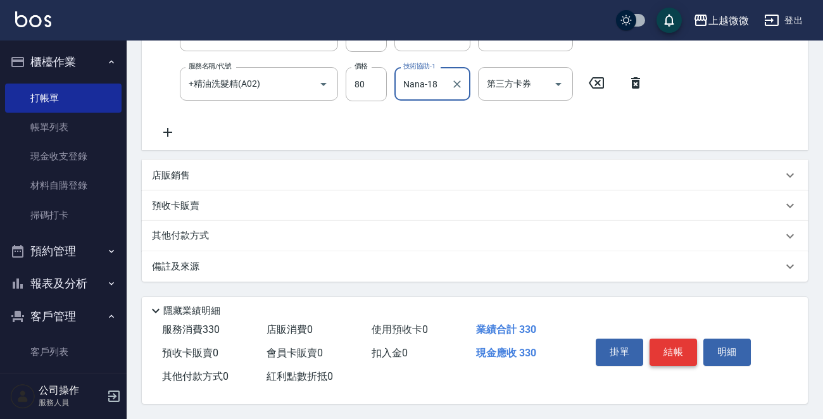
type input "Nana-18"
click at [663, 343] on button "結帳" at bounding box center [672, 352] width 47 height 27
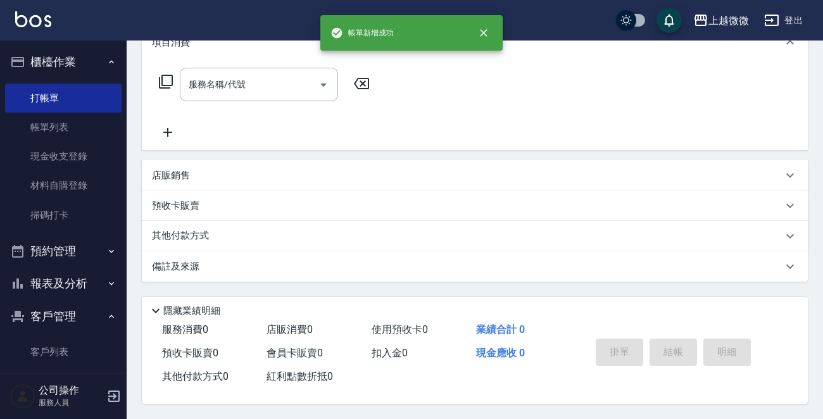
scroll to position [0, 0]
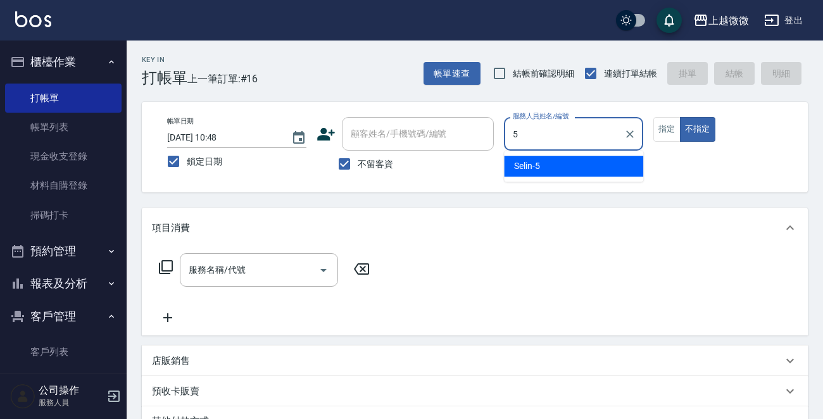
click at [580, 165] on div "Selin -5" at bounding box center [573, 166] width 139 height 21
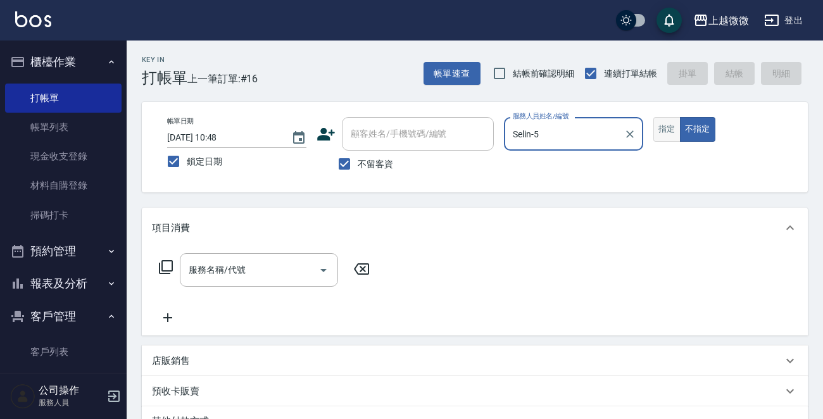
type input "Selin-5"
click at [664, 123] on button "指定" at bounding box center [666, 129] width 27 height 25
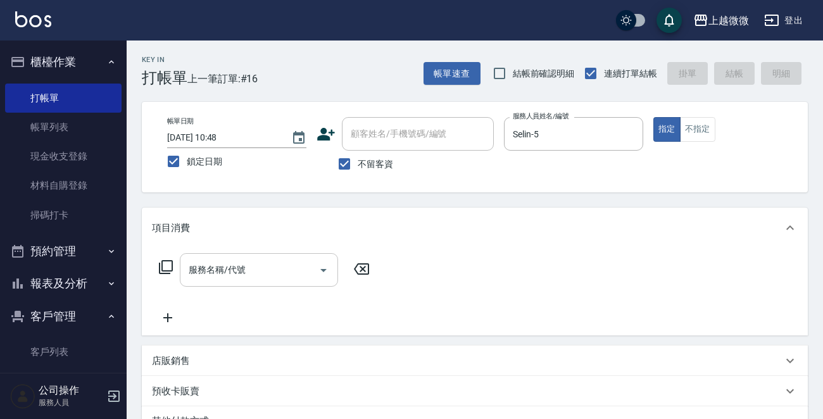
click at [237, 275] on div "服務名稱/代號 服務名稱/代號" at bounding box center [259, 270] width 158 height 34
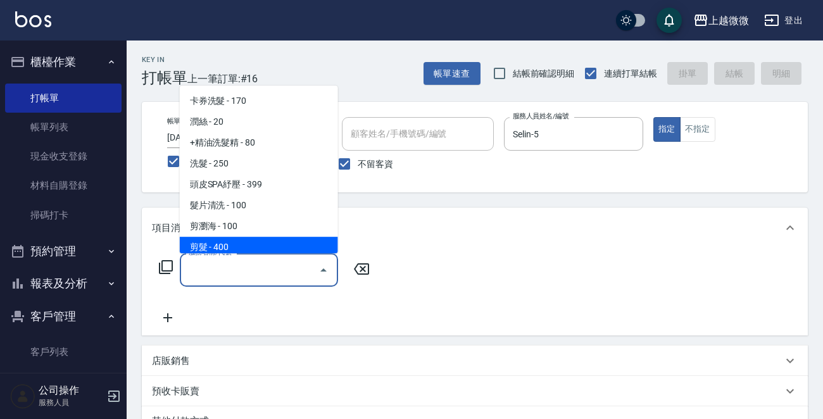
click at [257, 246] on span "剪髮 - 400" at bounding box center [259, 247] width 158 height 21
type input "剪髮(B02)"
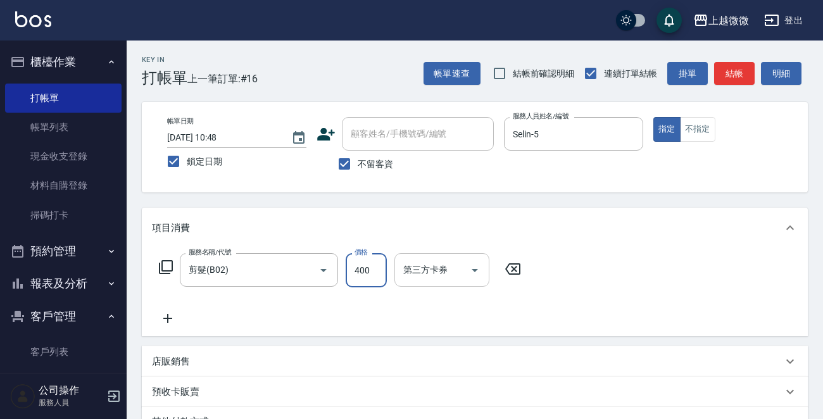
drag, startPoint x: 358, startPoint y: 271, endPoint x: 397, endPoint y: 278, distance: 39.7
click at [358, 271] on input "400" at bounding box center [366, 270] width 41 height 34
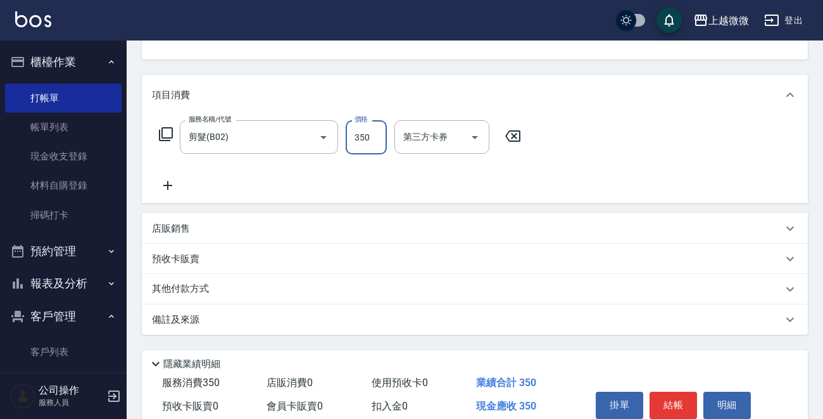
scroll to position [189, 0]
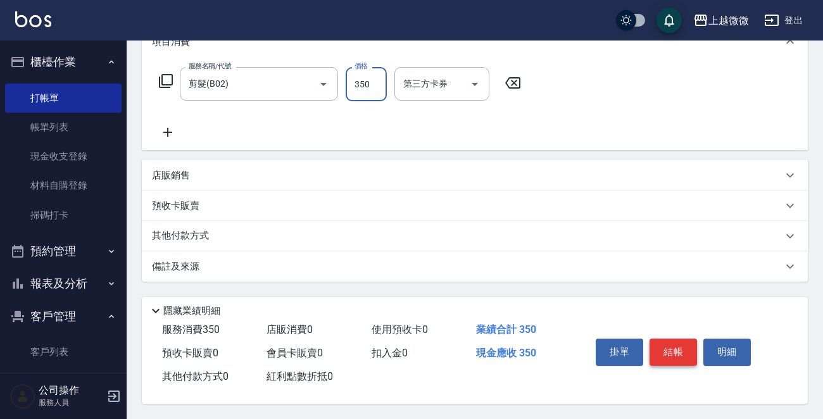
type input "350"
click at [688, 347] on button "結帳" at bounding box center [672, 352] width 47 height 27
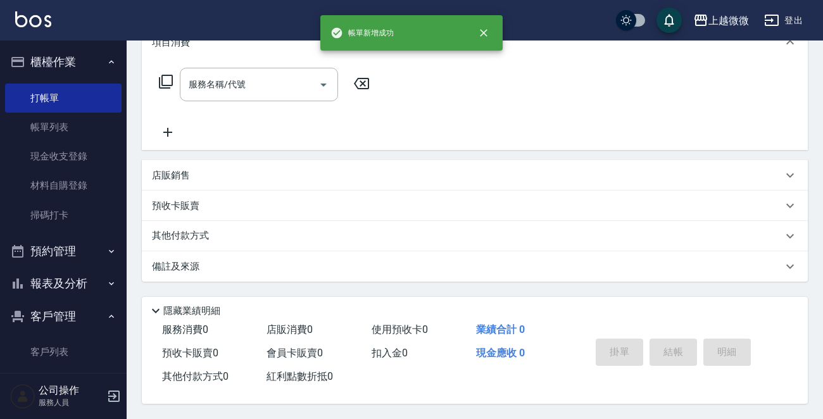
scroll to position [0, 0]
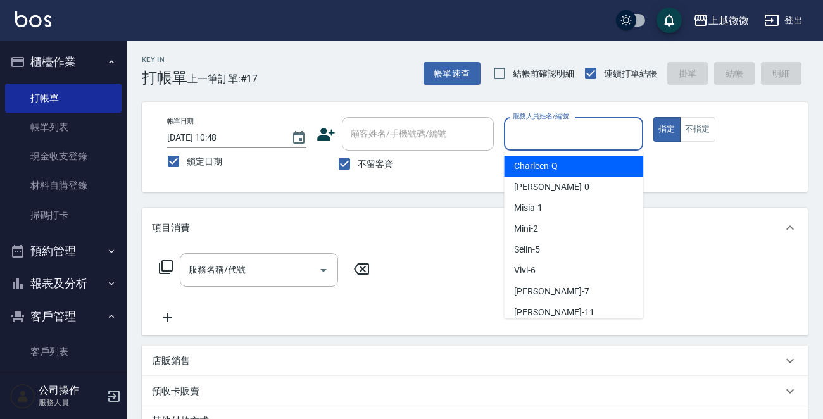
click at [541, 130] on input "服務人員姓名/編號" at bounding box center [573, 134] width 128 height 22
click at [582, 130] on input "服務人員姓名/編號" at bounding box center [573, 134] width 128 height 22
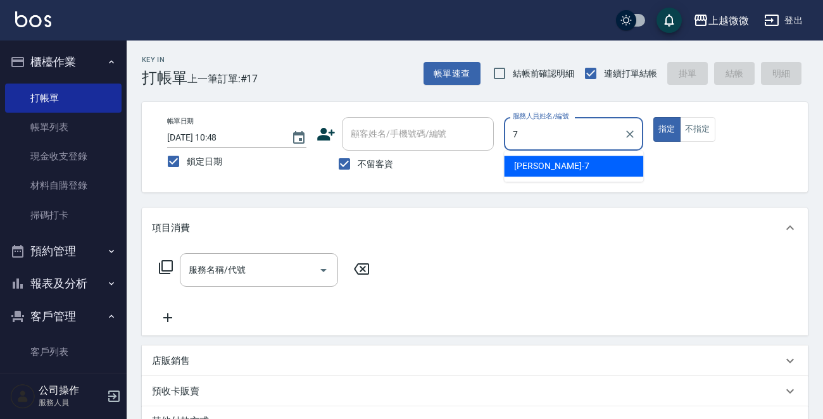
click at [563, 154] on ul "Annie -7" at bounding box center [573, 166] width 139 height 31
click at [575, 162] on div "Annie -7" at bounding box center [573, 166] width 139 height 21
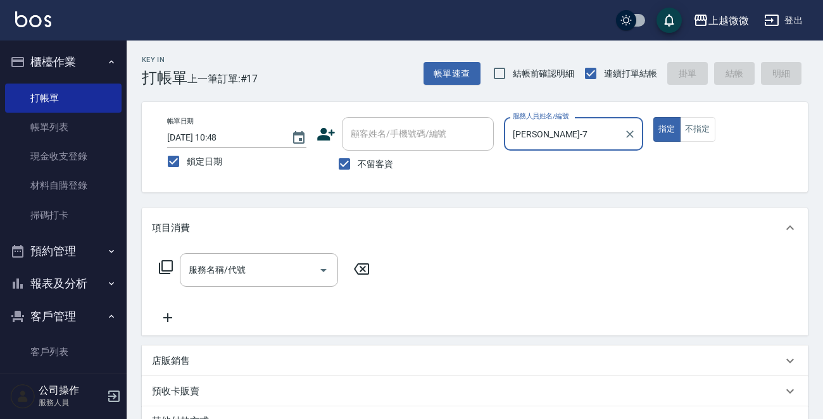
type input "Annie-7"
click at [225, 269] on div "服務名稱/代號 服務名稱/代號" at bounding box center [259, 270] width 158 height 34
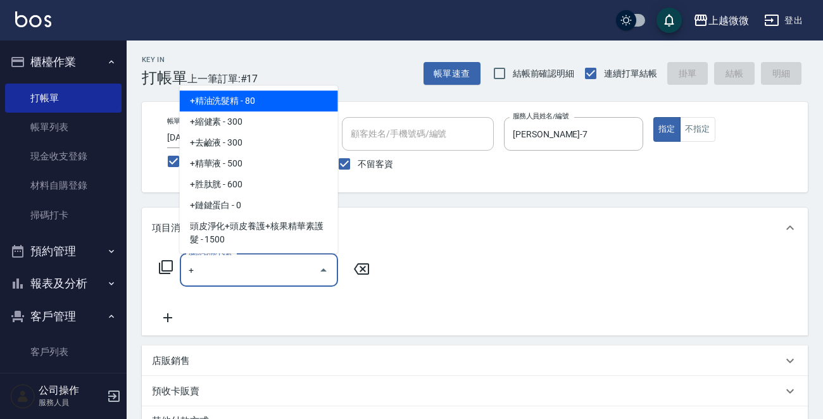
click at [250, 99] on span "+精油洗髮精 - 80" at bounding box center [259, 100] width 158 height 21
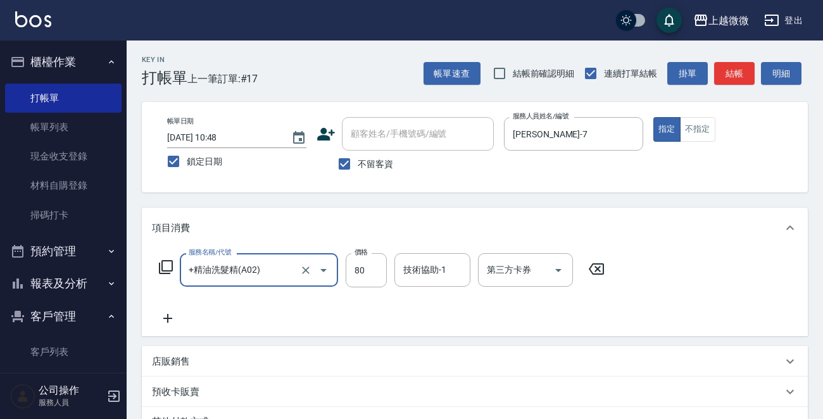
type input "+精油洗髮精(A02)"
drag, startPoint x: 158, startPoint y: 308, endPoint x: 170, endPoint y: 315, distance: 14.8
click at [159, 311] on div "服務名稱/代號 +精油洗髮精(A02) 服務名稱/代號 價格 80 價格 技術協助-1 技術協助-1 第三方卡券 第三方卡券" at bounding box center [382, 289] width 460 height 73
click at [170, 315] on icon at bounding box center [168, 318] width 32 height 15
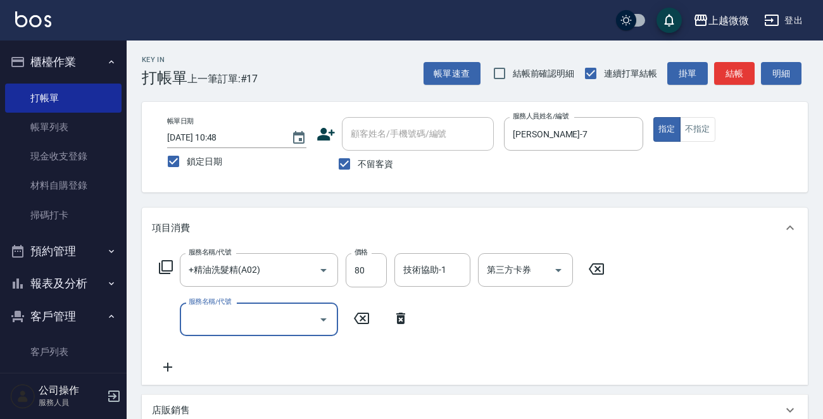
click at [203, 315] on input "服務名稱/代號" at bounding box center [249, 319] width 128 height 22
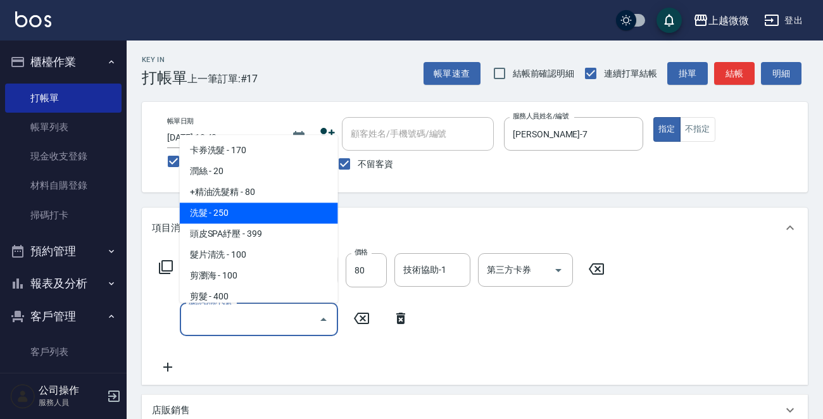
click at [231, 217] on span "洗髮 - 250" at bounding box center [259, 213] width 158 height 21
type input "洗髮(A03)"
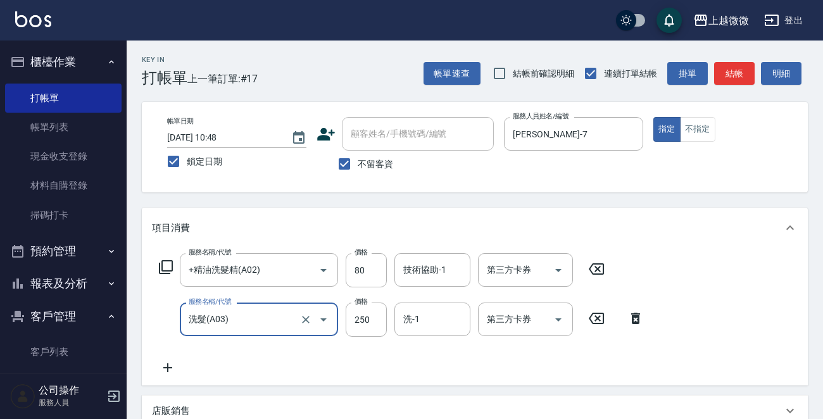
click at [171, 368] on icon at bounding box center [167, 367] width 9 height 9
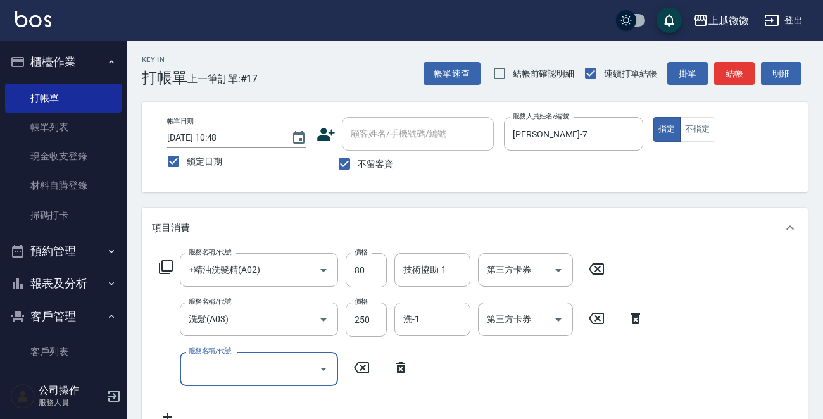
click at [240, 366] on input "服務名稱/代號" at bounding box center [249, 369] width 128 height 22
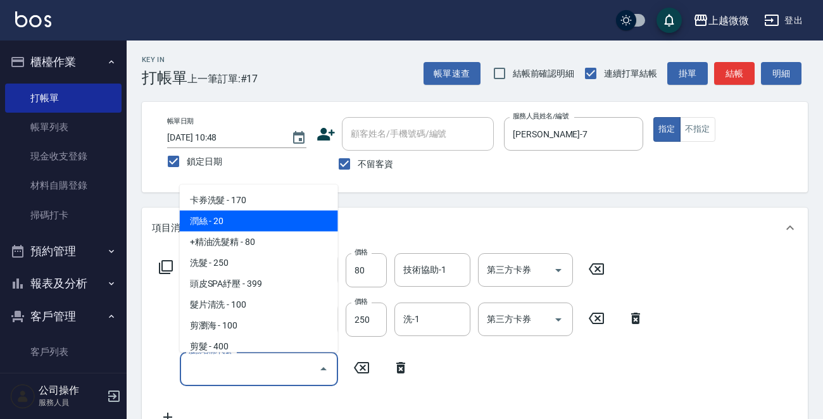
click at [255, 217] on span "潤絲 - 20" at bounding box center [259, 221] width 158 height 21
type input "潤絲(A01)"
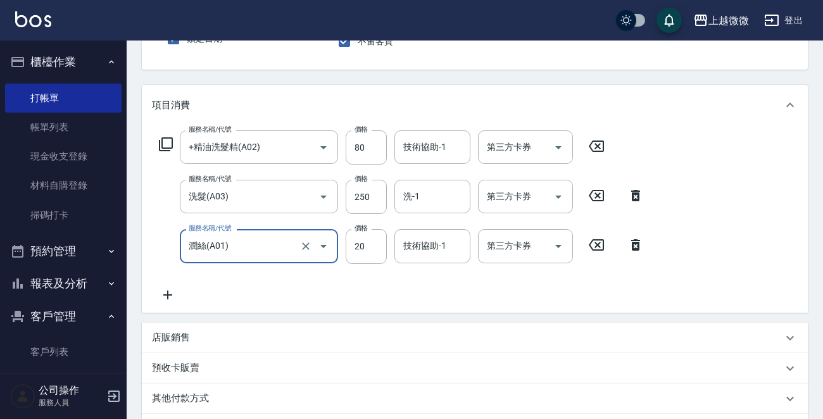
scroll to position [127, 0]
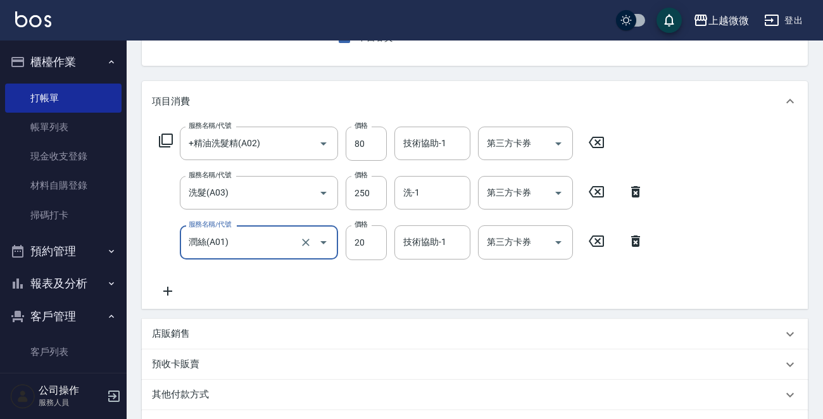
click at [167, 287] on icon at bounding box center [167, 291] width 9 height 9
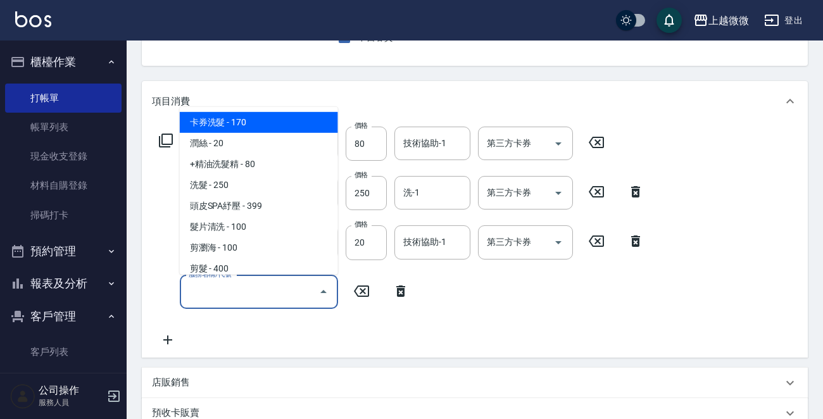
click at [216, 297] on input "服務名稱/代號" at bounding box center [249, 292] width 128 height 22
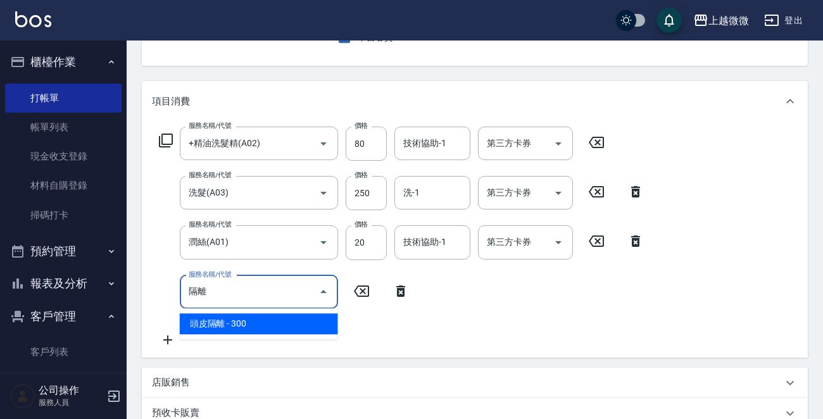
click at [246, 318] on span "頭皮隔離 - 300" at bounding box center [259, 323] width 158 height 21
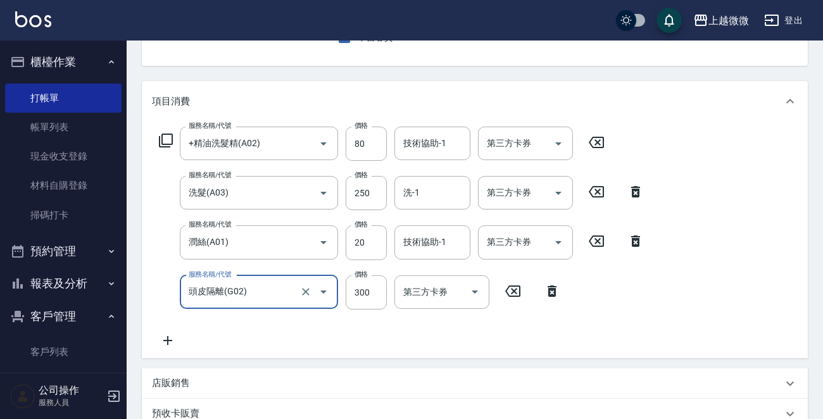
type input "頭皮隔離(G02)"
click at [175, 337] on icon at bounding box center [168, 340] width 32 height 15
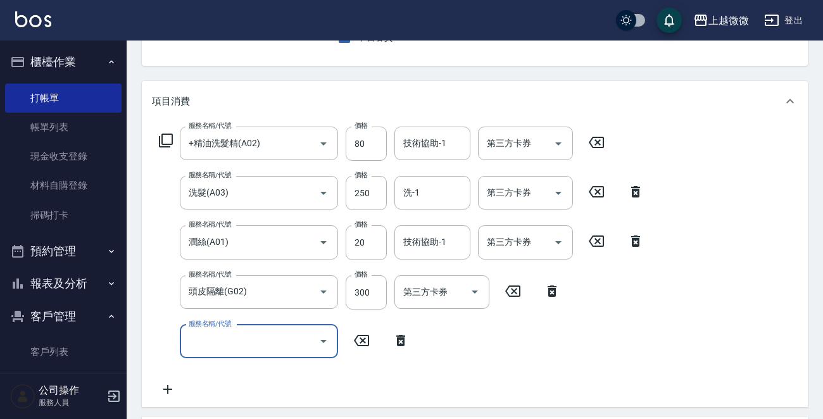
click at [230, 332] on div "服務名稱/代號 服務名稱/代號" at bounding box center [259, 342] width 158 height 34
type input "補染(D01)"
click at [416, 140] on div "技術協助-1 技術協助-1" at bounding box center [432, 144] width 76 height 34
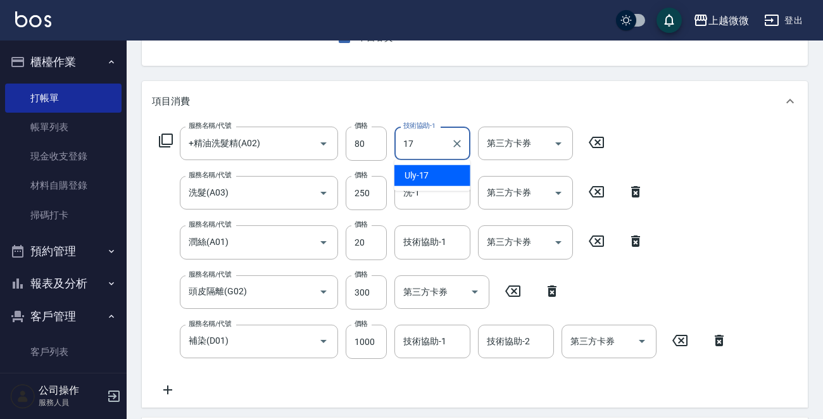
click at [423, 184] on div "Uly -17" at bounding box center [432, 175] width 76 height 21
type input "Uly-17"
click at [425, 197] on input "洗-1" at bounding box center [432, 193] width 65 height 22
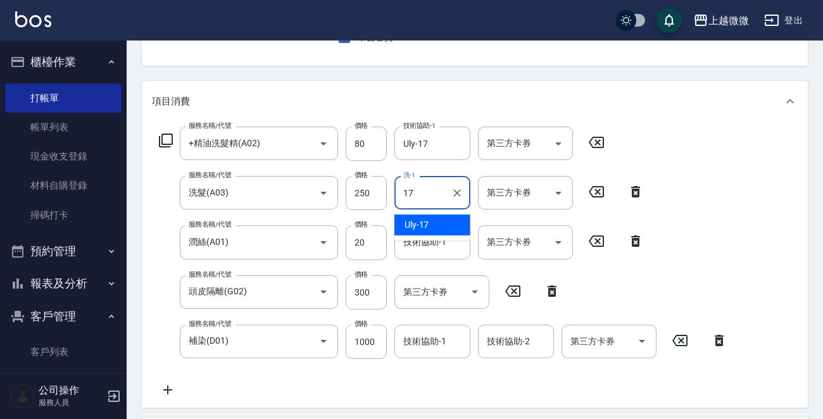
drag, startPoint x: 435, startPoint y: 213, endPoint x: 437, endPoint y: 242, distance: 28.5
click at [436, 217] on div "Uly -17" at bounding box center [432, 225] width 76 height 21
type input "Uly-17"
click at [437, 245] on div "技術協助-1 技術協助-1" at bounding box center [432, 242] width 76 height 34
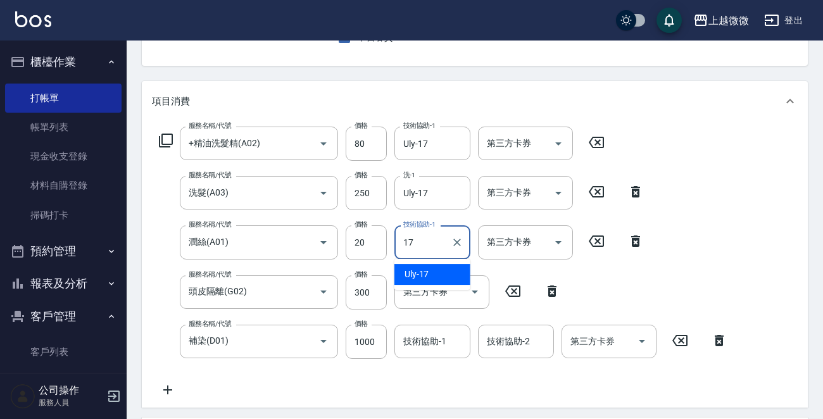
click at [434, 273] on div "Uly -17" at bounding box center [432, 274] width 76 height 21
type input "Uly-17"
click at [428, 342] on div "技術協助-1 技術協助-1" at bounding box center [432, 342] width 76 height 34
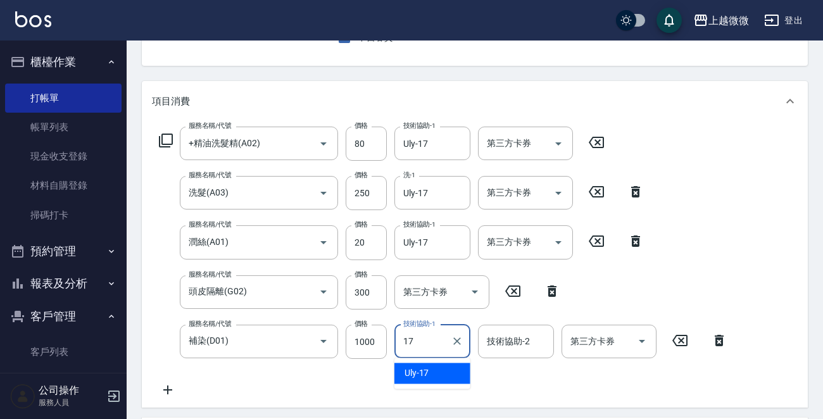
click at [433, 363] on div "Uly -17" at bounding box center [432, 373] width 76 height 21
type input "Uly-17"
click at [518, 344] on div "技術協助-2 技術協助-2" at bounding box center [516, 342] width 76 height 34
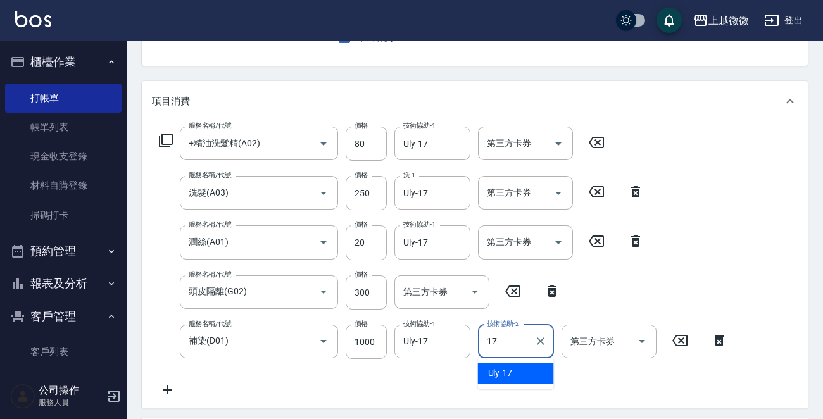
click at [512, 368] on div "Uly -17" at bounding box center [516, 373] width 76 height 21
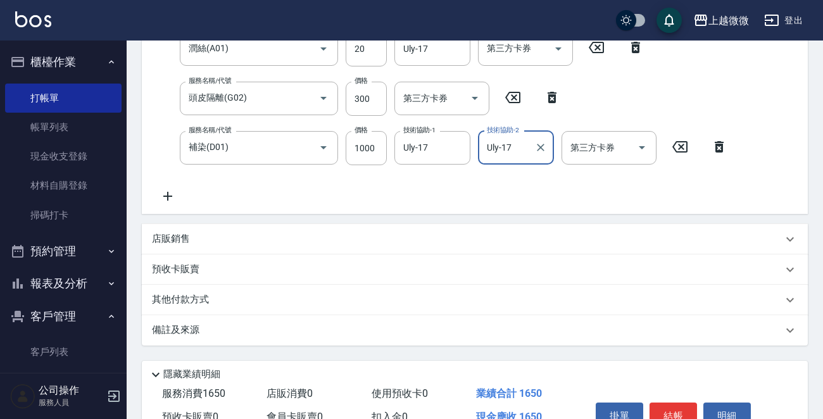
scroll to position [387, 0]
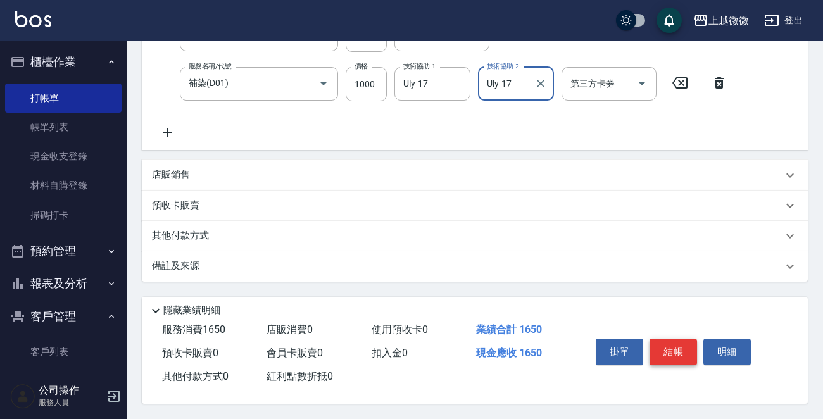
type input "Uly-17"
click at [673, 346] on button "結帳" at bounding box center [672, 352] width 47 height 27
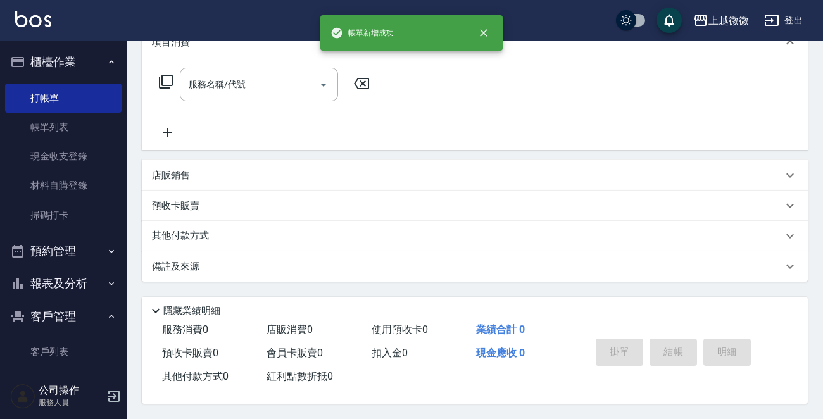
scroll to position [0, 0]
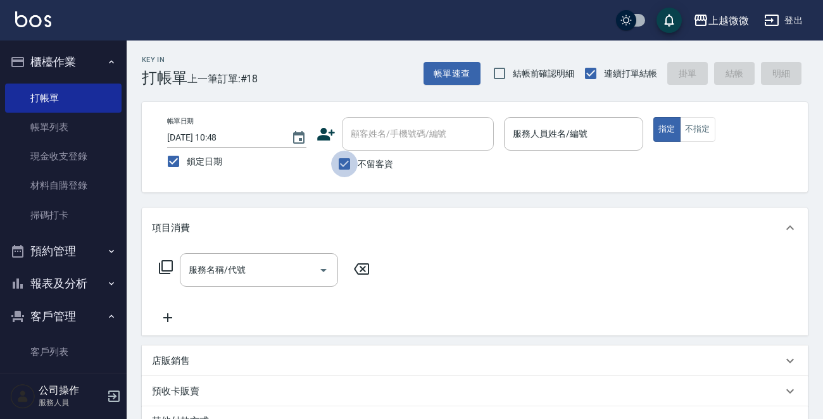
drag, startPoint x: 339, startPoint y: 167, endPoint x: 387, endPoint y: 139, distance: 55.0
click at [339, 167] on input "不留客資" at bounding box center [344, 164] width 27 height 27
checkbox input "false"
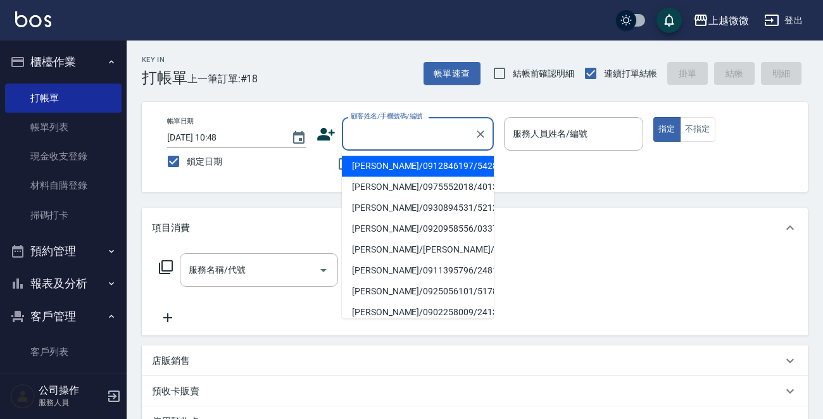
click at [387, 139] on input "顧客姓名/手機號碼/編號" at bounding box center [408, 134] width 122 height 22
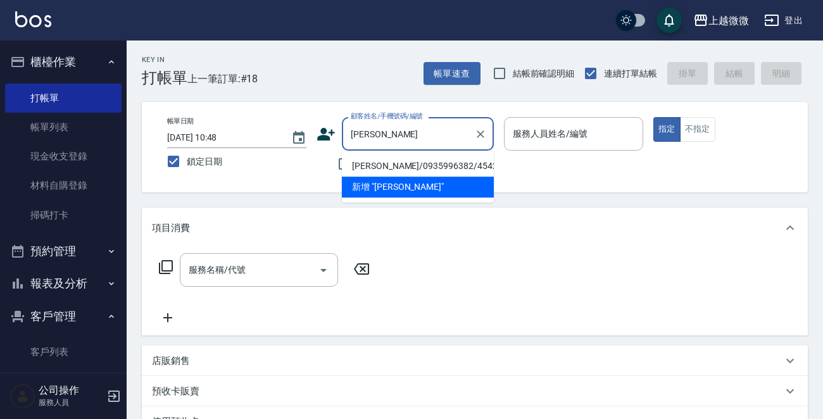
click at [404, 161] on li "李美花/0935996382/4542" at bounding box center [418, 166] width 152 height 21
type input "李美花/0935996382/4542"
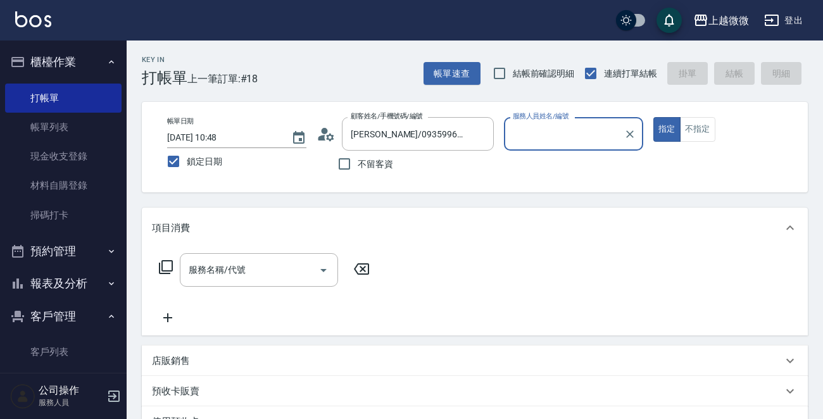
type input "Annie-7"
click at [256, 263] on input "服務名稱/代號" at bounding box center [249, 270] width 128 height 22
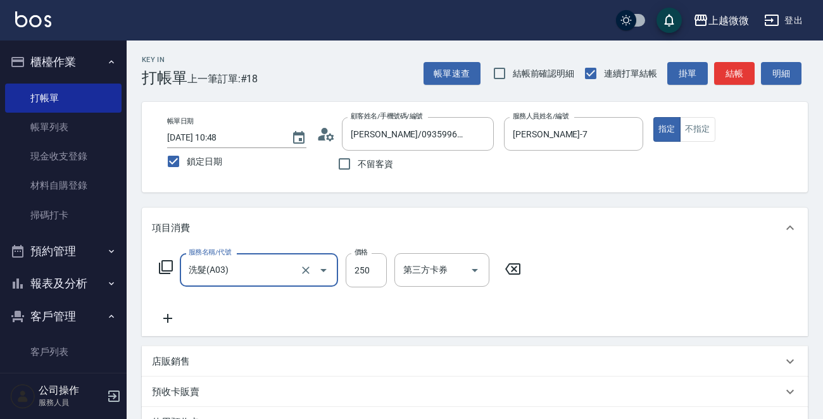
type input "洗髮(A03)"
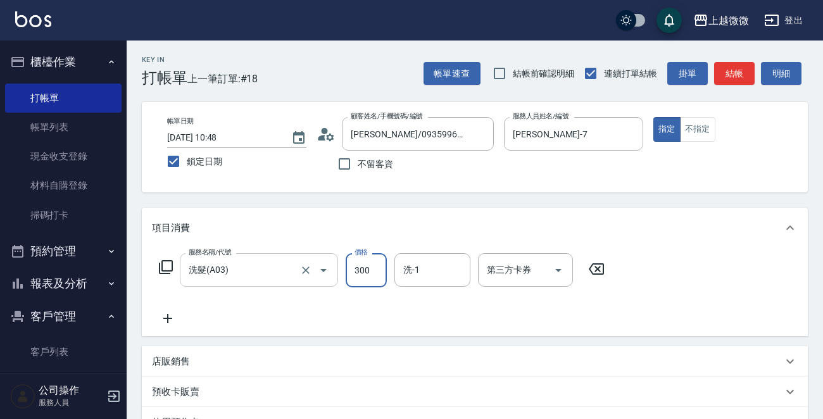
type input "300"
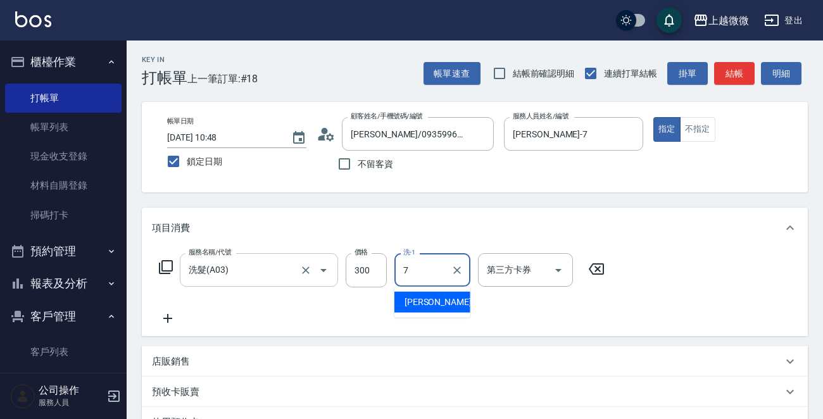
type input "Annie-7"
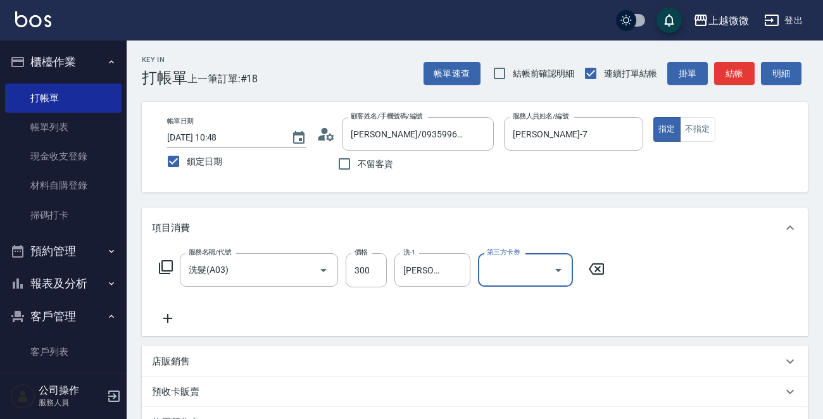
click at [174, 315] on icon at bounding box center [168, 318] width 32 height 15
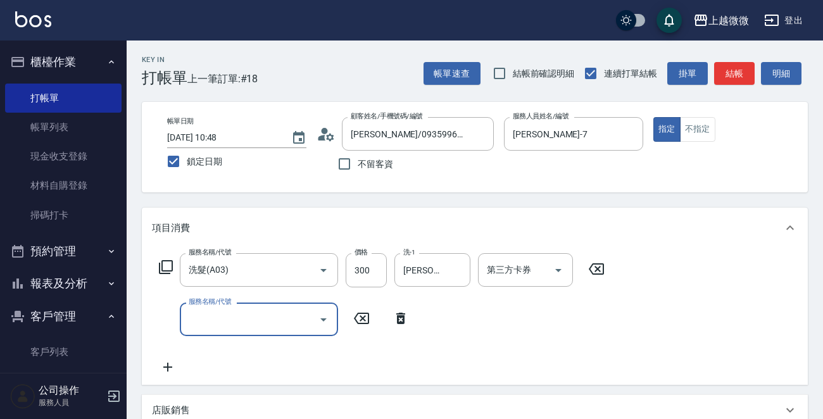
click at [206, 313] on div "服務名稱/代號 服務名稱/代號" at bounding box center [259, 319] width 158 height 34
type input "補染(D01)"
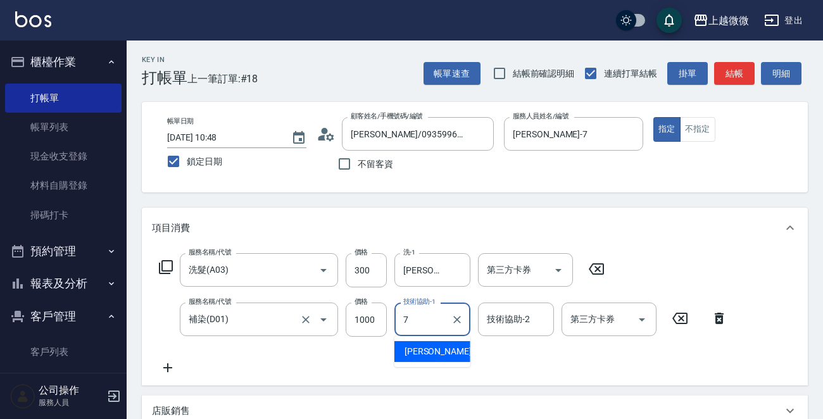
type input "Annie-7"
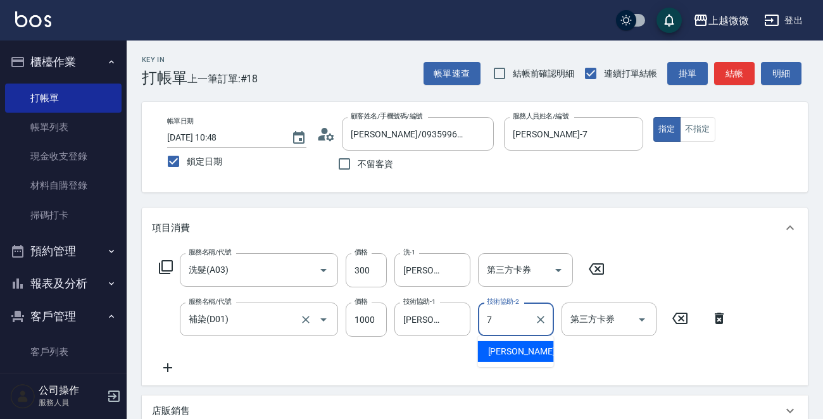
type input "Annie-7"
click at [177, 366] on icon at bounding box center [168, 367] width 32 height 15
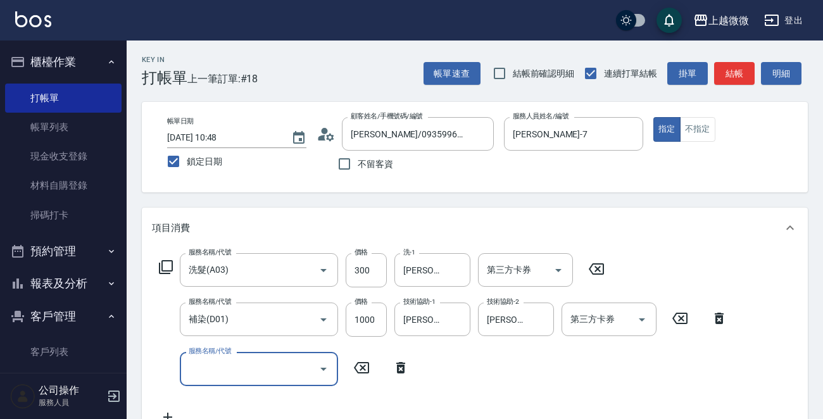
click at [240, 362] on input "服務名稱/代號" at bounding box center [249, 369] width 128 height 22
type input "結構式護髮(E18)"
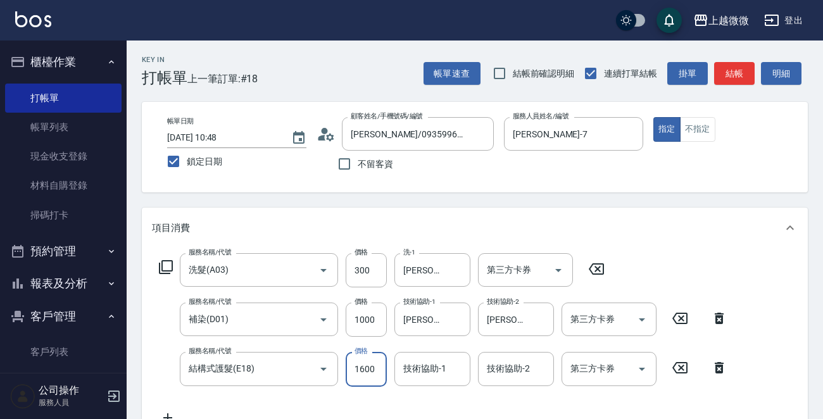
type input "1600"
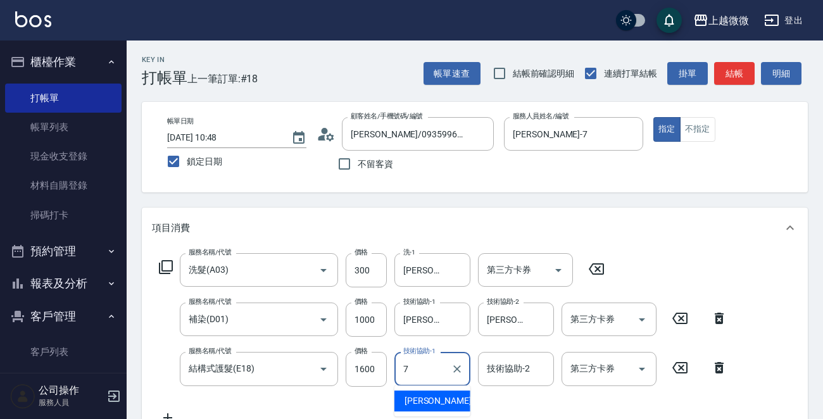
type input "Annie-7"
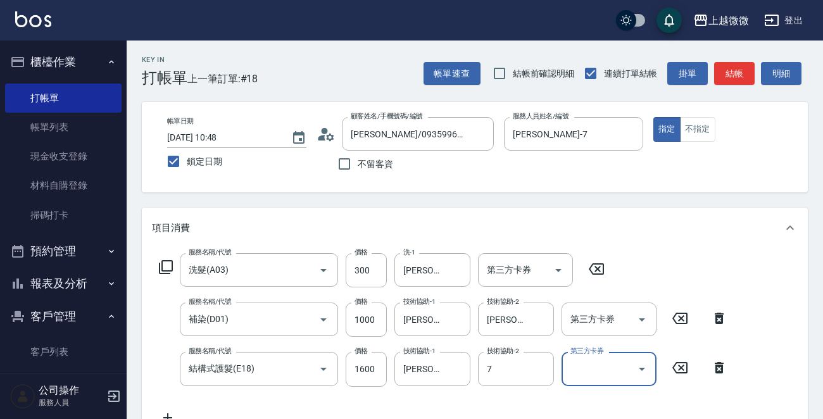
type input "Annie-7"
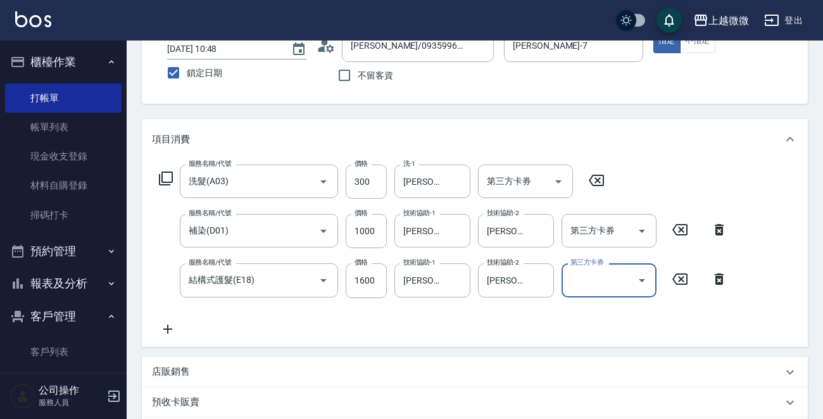
scroll to position [127, 0]
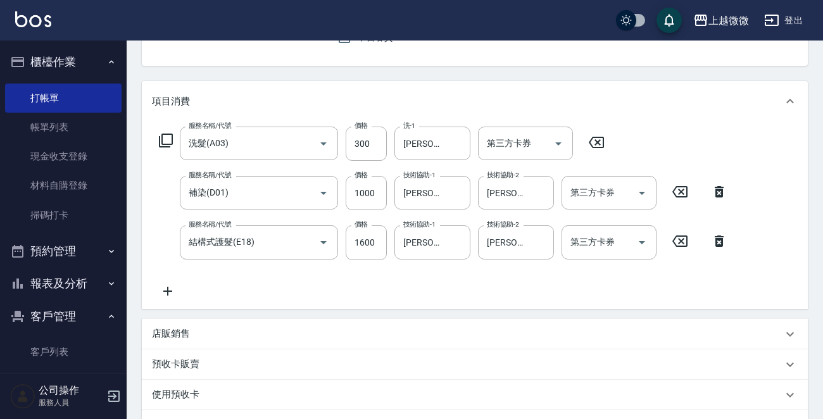
click at [161, 281] on div "服務名稱/代號 洗髮(A03) 服務名稱/代號 價格 300 價格 洗-1 Annie-7 洗-1 第三方卡券 第三方卡券 服務名稱/代號 補染(D01) 服…" at bounding box center [443, 212] width 583 height 171
click at [166, 290] on icon at bounding box center [168, 291] width 32 height 15
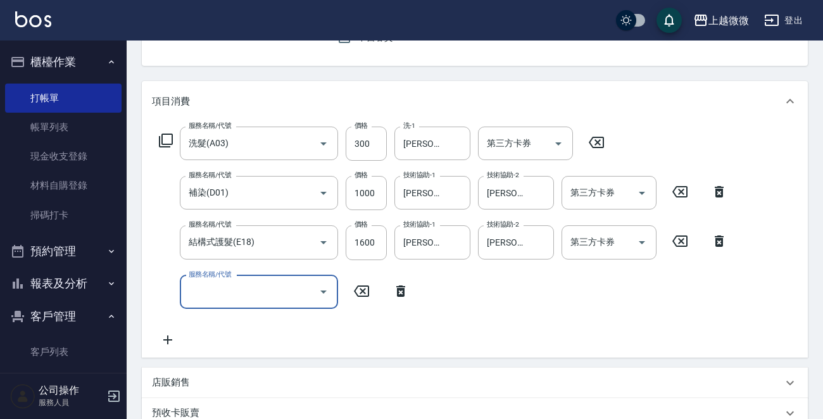
click at [222, 291] on input "服務名稱/代號" at bounding box center [249, 292] width 128 height 22
type input "頭皮隔離(G02)"
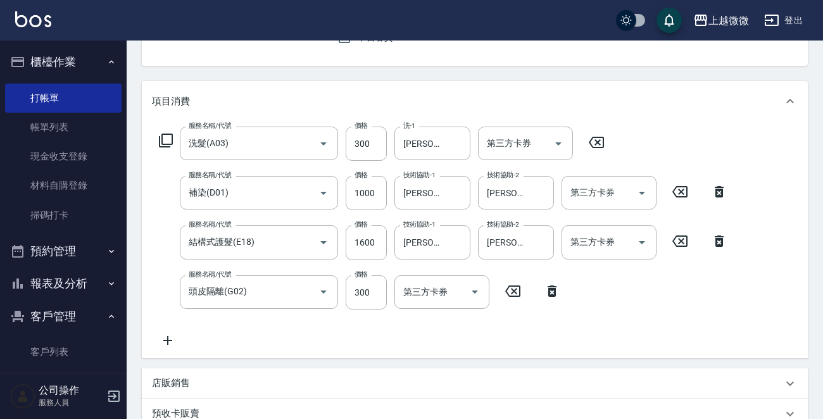
click at [164, 349] on div "服務名稱/代號 洗髮(A03) 服務名稱/代號 價格 300 價格 洗-1 Annie-7 洗-1 第三方卡券 第三方卡券 服務名稱/代號 補染(D01) 服…" at bounding box center [475, 240] width 666 height 237
click at [166, 342] on icon at bounding box center [168, 340] width 32 height 15
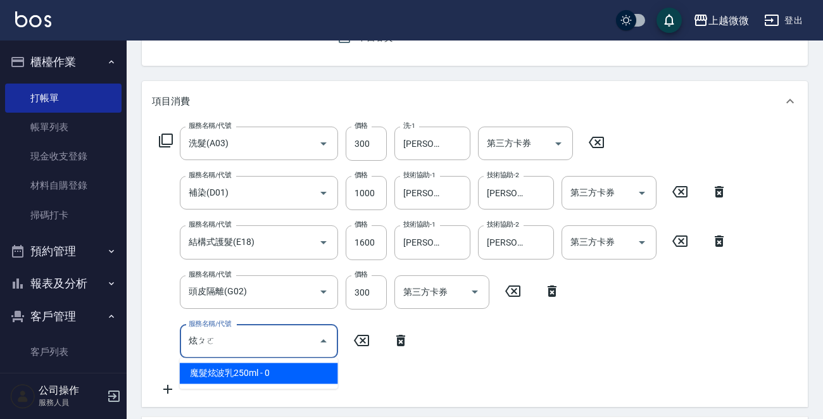
type input "炫波"
click at [392, 334] on icon at bounding box center [401, 340] width 32 height 15
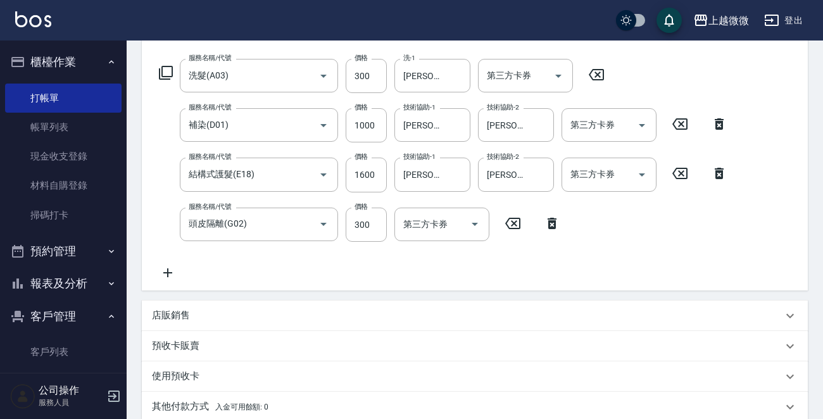
scroll to position [253, 0]
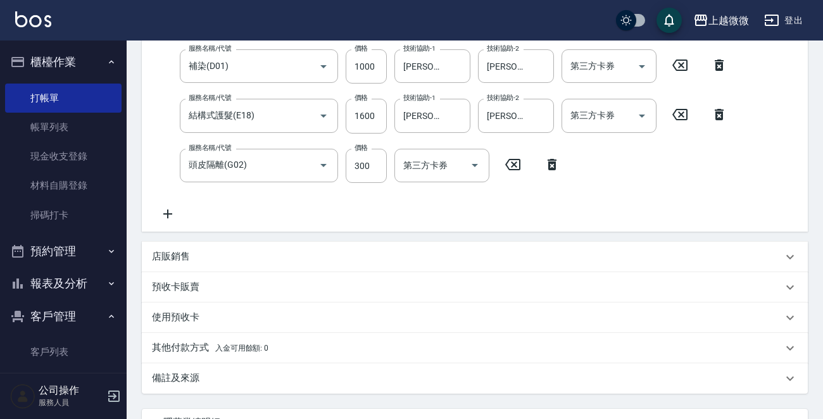
click at [172, 250] on p "店販銷售" at bounding box center [171, 256] width 38 height 13
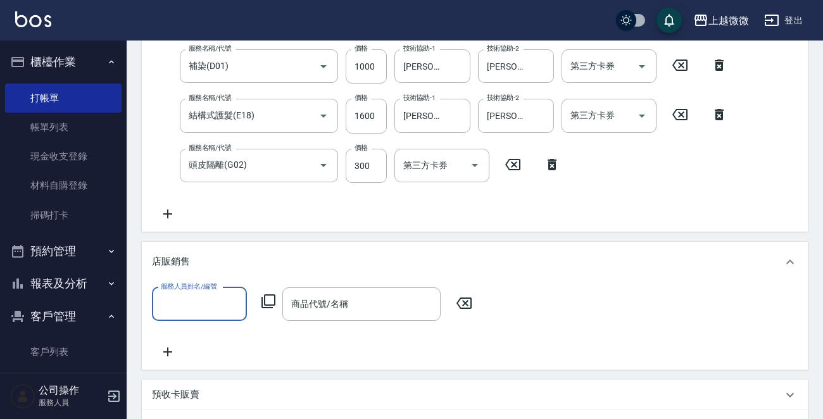
scroll to position [0, 0]
drag, startPoint x: 161, startPoint y: 346, endPoint x: 192, endPoint y: 322, distance: 38.7
click at [163, 346] on icon at bounding box center [168, 351] width 32 height 15
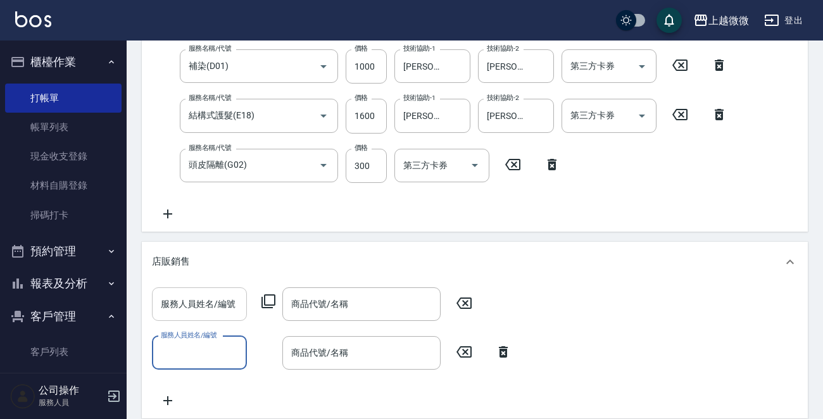
click at [203, 308] on input "服務人員姓名/編號" at bounding box center [200, 304] width 84 height 22
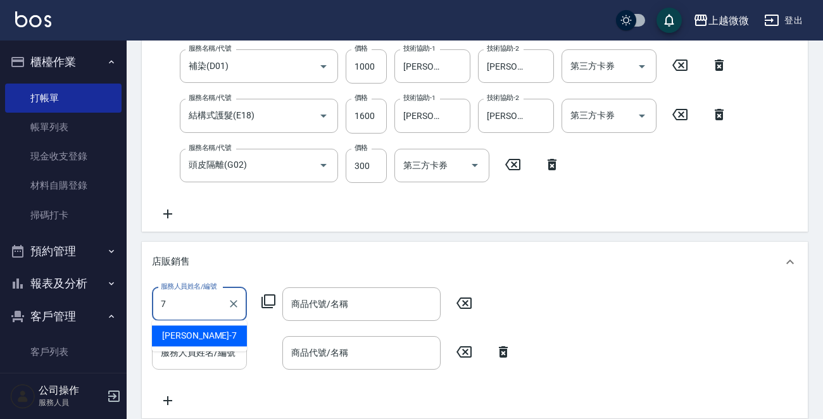
click at [215, 335] on div "Annie -7" at bounding box center [199, 335] width 95 height 21
type input "Annie-7"
click at [211, 358] on input "服務人員姓名/編號" at bounding box center [200, 353] width 84 height 22
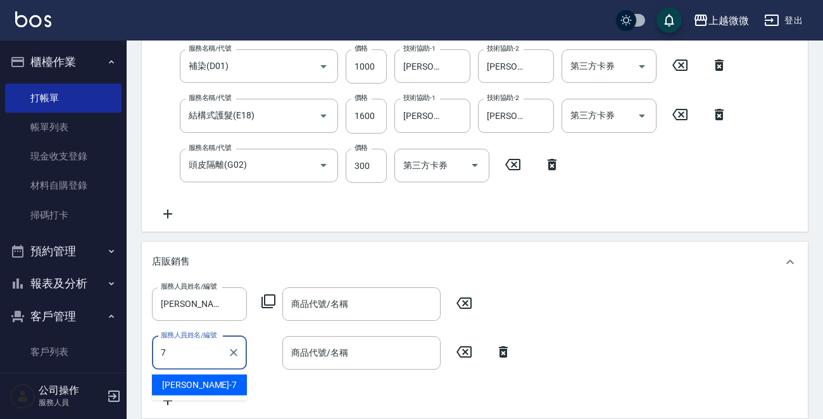
click at [207, 378] on div "Annie -7" at bounding box center [199, 385] width 95 height 21
type input "Annie-7"
click at [337, 313] on input "商品代號/名稱" at bounding box center [361, 304] width 147 height 22
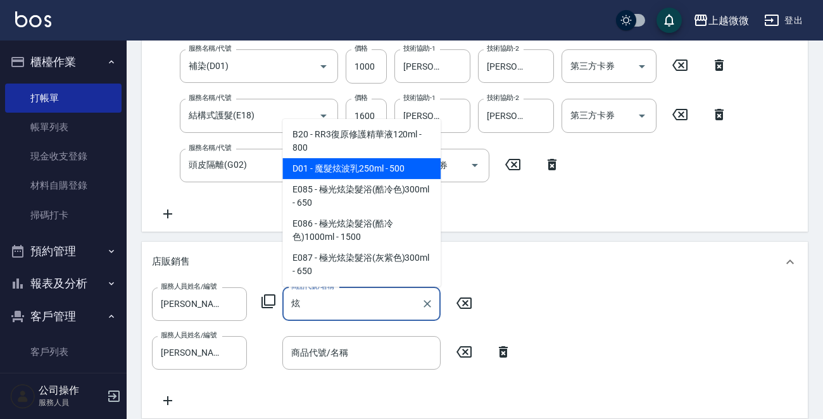
click at [370, 139] on span "B20 - RR3復原修護精華液120ml - 800" at bounding box center [361, 141] width 158 height 34
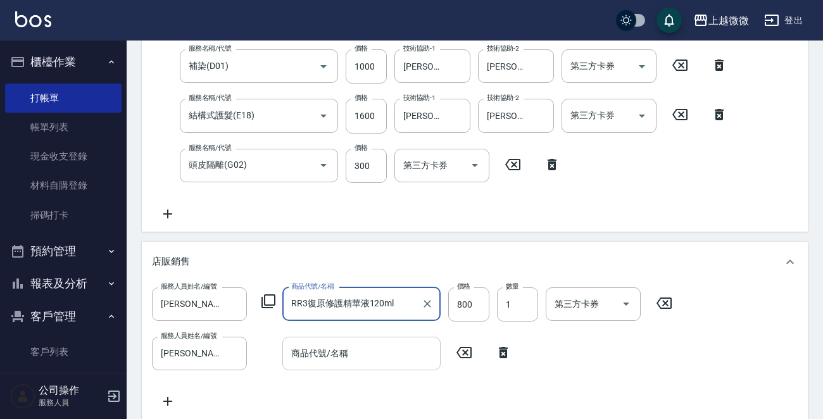
click at [361, 367] on div "商品代號/名稱" at bounding box center [361, 354] width 158 height 34
type input "RR3復原修護精華液120ml"
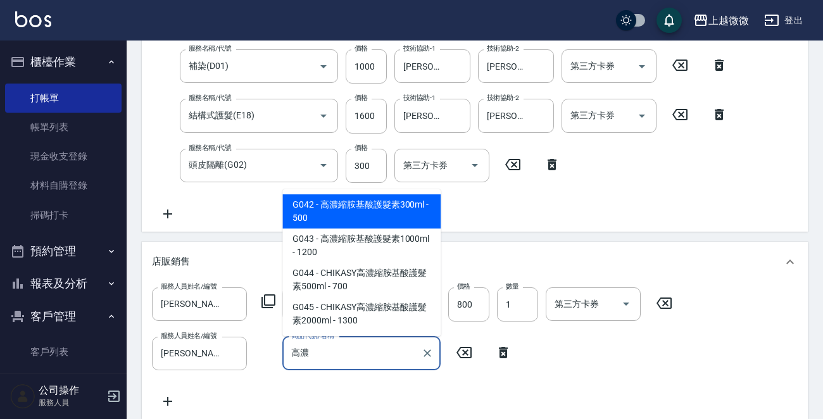
click at [404, 208] on span "G042 - 高濃縮胺基酸護髮素300ml - 500" at bounding box center [361, 211] width 158 height 34
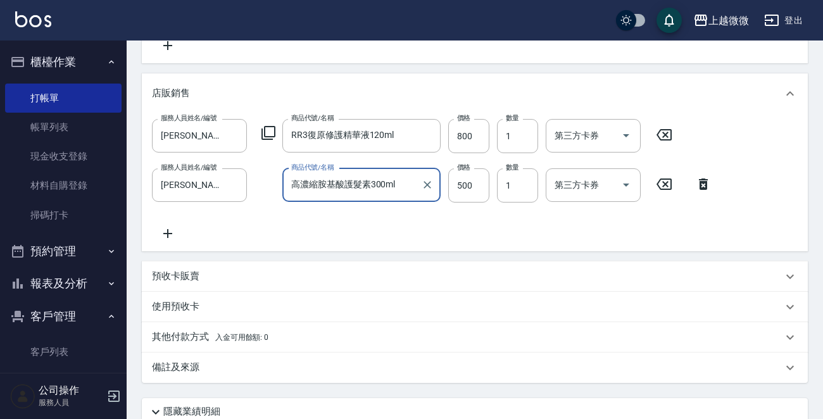
scroll to position [525, 0]
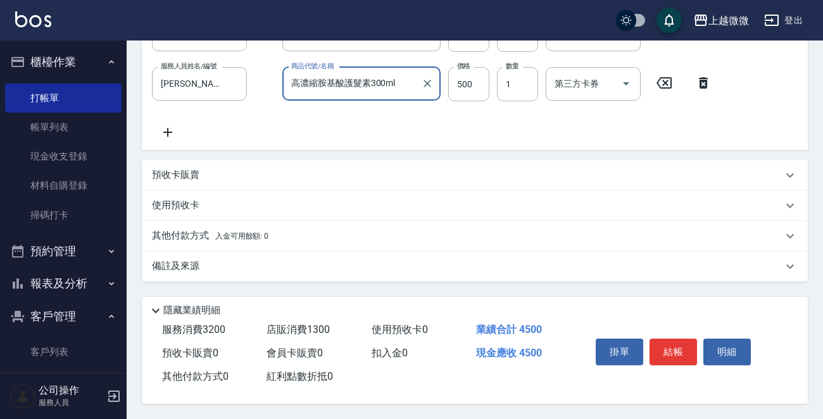
type input "高濃縮胺基酸護髮素300ml"
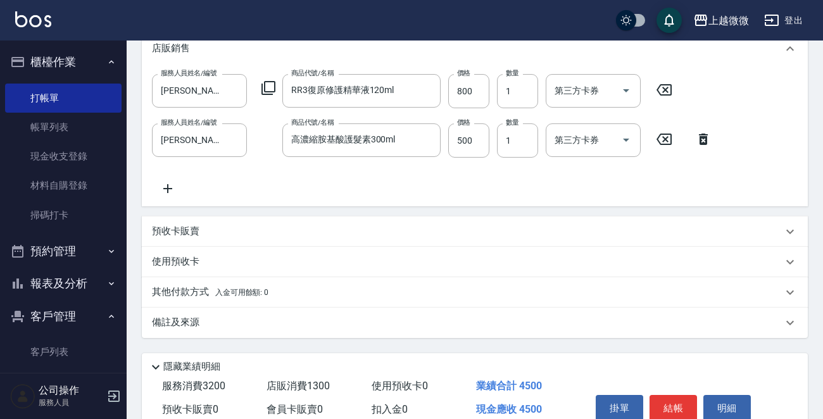
scroll to position [399, 0]
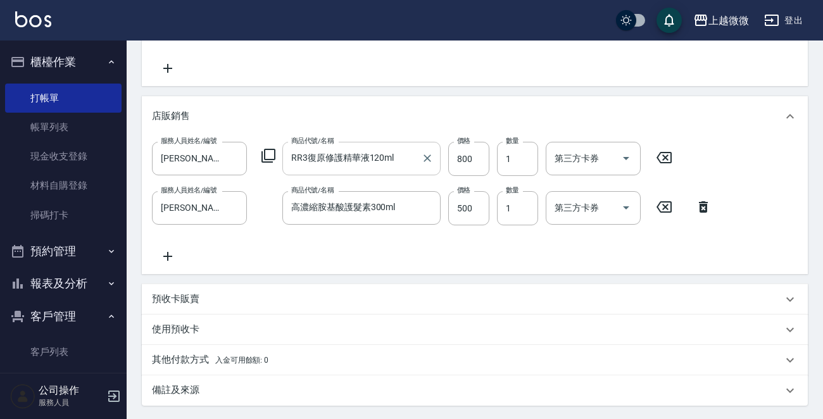
click at [356, 153] on input "RR3復原修護精華液120ml" at bounding box center [352, 158] width 128 height 22
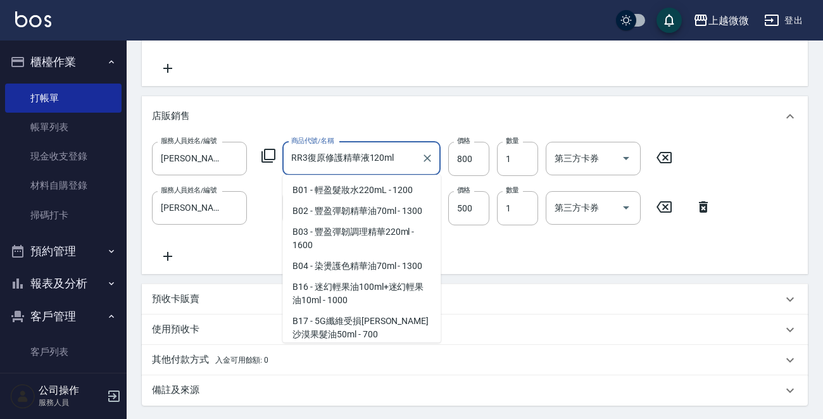
scroll to position [105, 0]
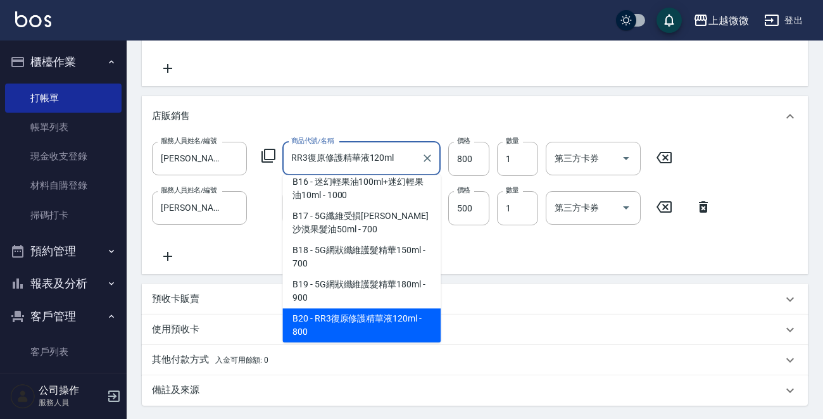
click at [356, 153] on input "RR3復原修護精華液120ml" at bounding box center [352, 158] width 128 height 22
type input "ㄍ"
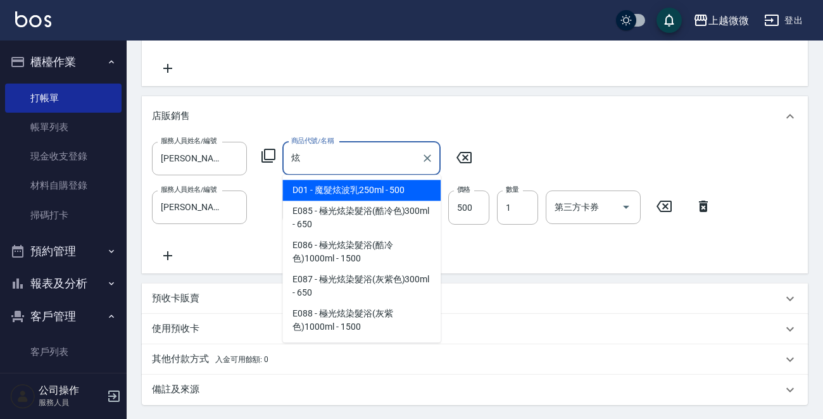
type input "RR3復原修護精華液120ml"
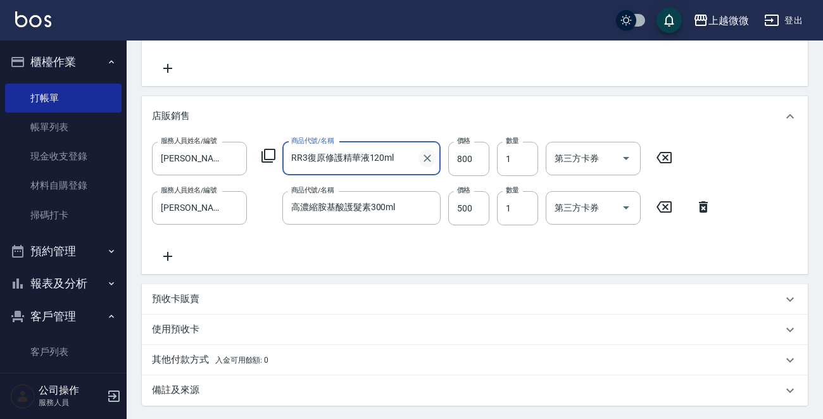
click at [425, 156] on icon "Clear" at bounding box center [427, 158] width 8 height 8
click at [405, 158] on input "商品代號/名稱" at bounding box center [361, 158] width 147 height 22
type input "炫"
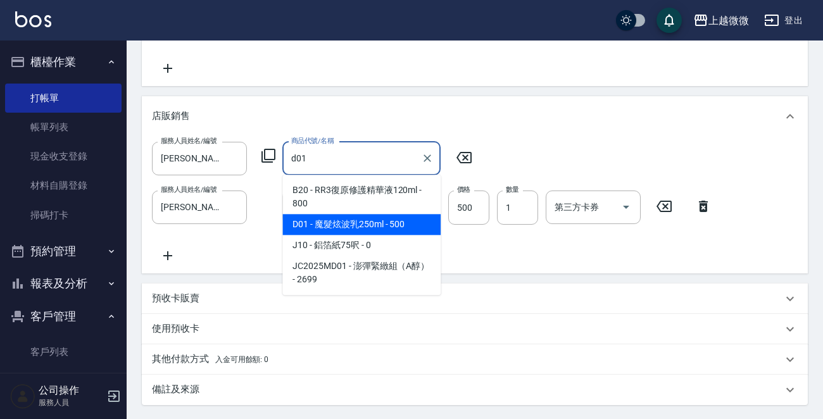
click at [426, 223] on span "D01 - 魔髮炫波乳250ml - 500" at bounding box center [361, 224] width 158 height 21
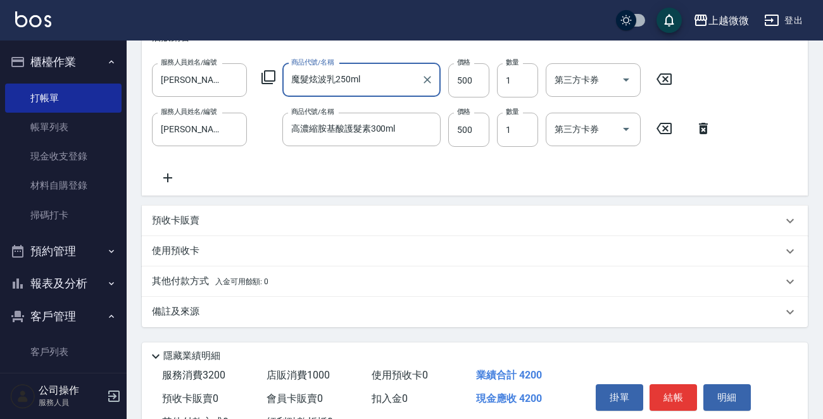
scroll to position [525, 0]
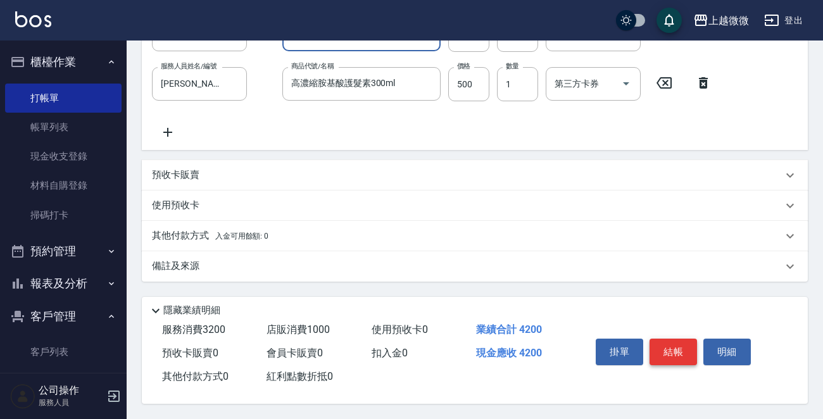
type input "魔髮炫波乳250ml"
click at [673, 345] on button "結帳" at bounding box center [672, 352] width 47 height 27
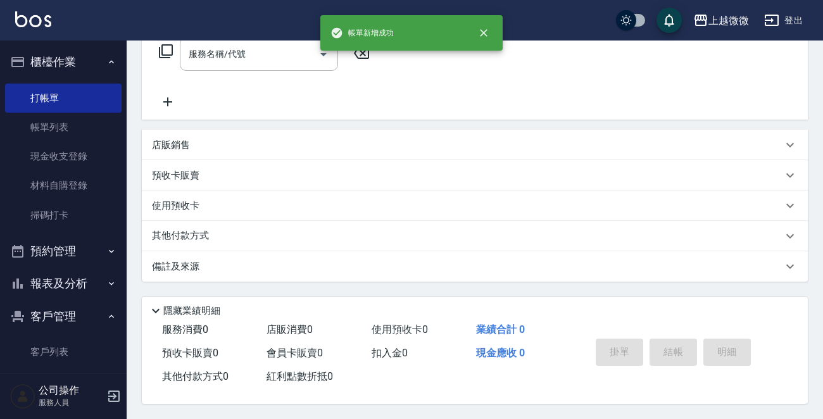
scroll to position [0, 0]
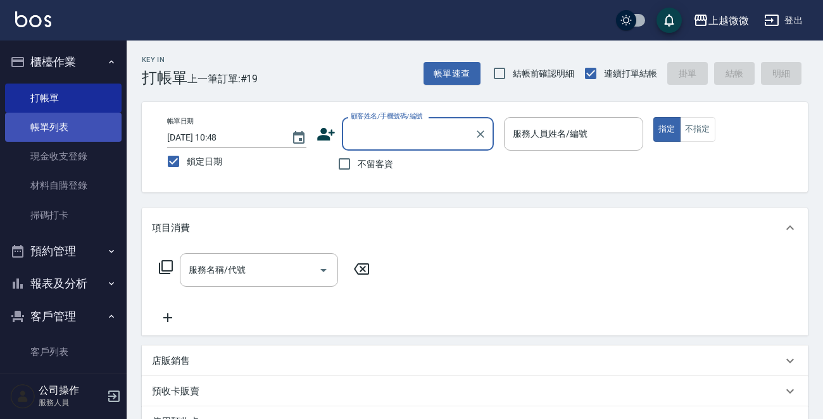
click at [73, 135] on link "帳單列表" at bounding box center [63, 127] width 116 height 29
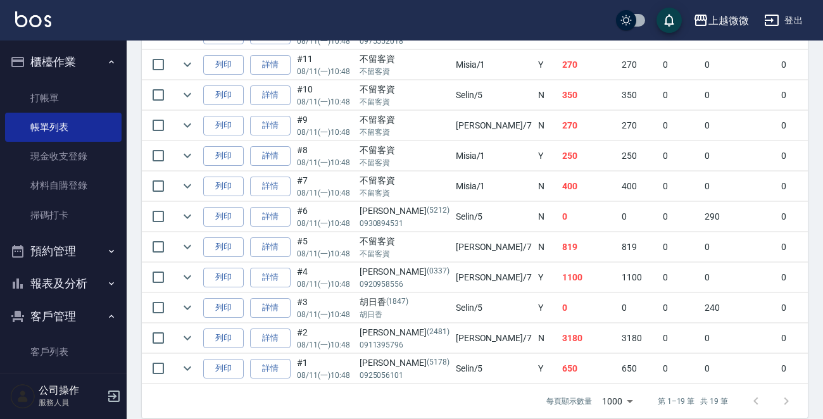
scroll to position [633, 0]
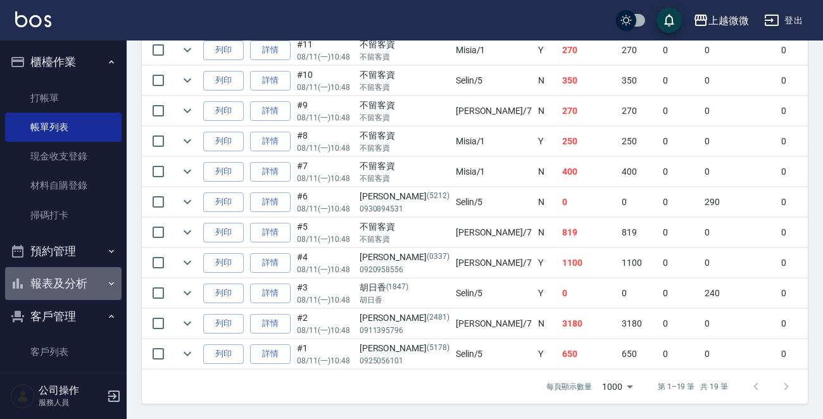
click at [106, 282] on icon "button" at bounding box center [111, 283] width 10 height 10
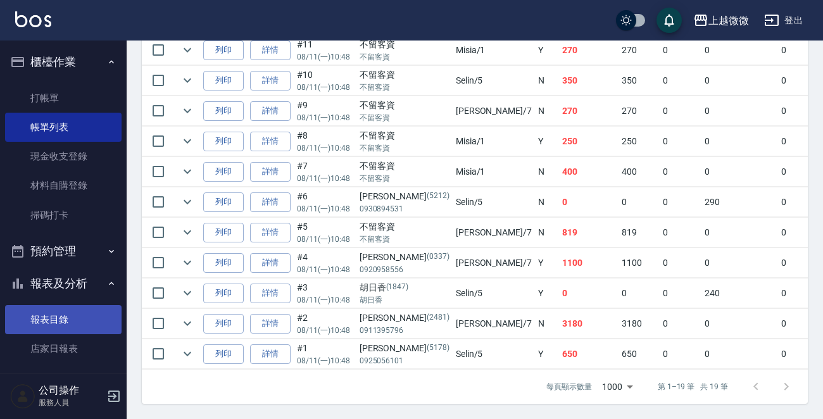
click at [61, 317] on link "報表目錄" at bounding box center [63, 319] width 116 height 29
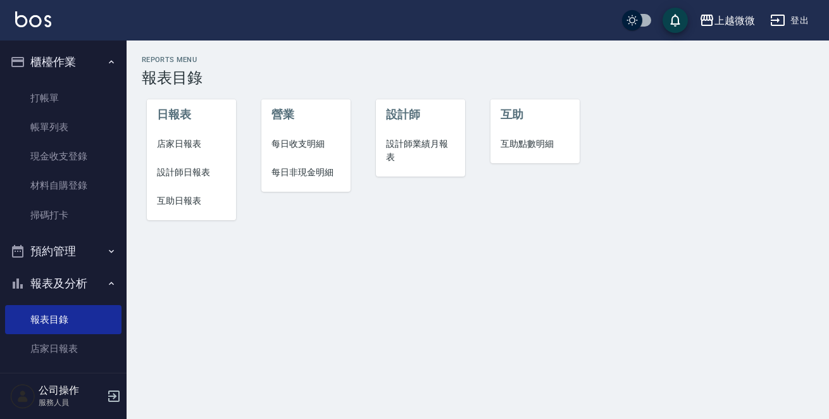
click at [189, 147] on span "店家日報表" at bounding box center [191, 143] width 69 height 13
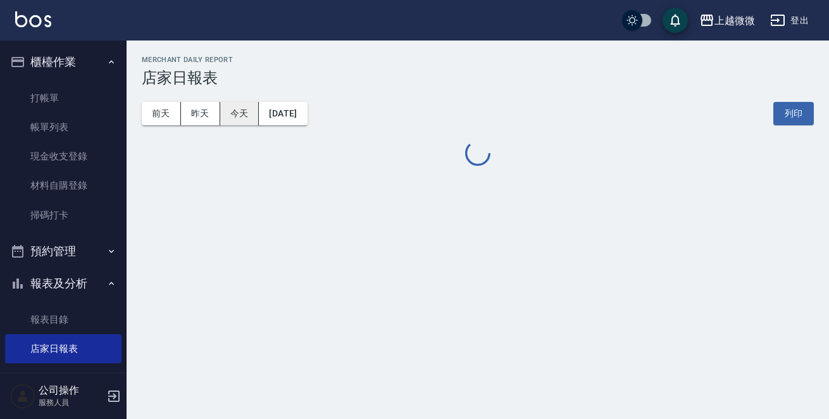
click at [234, 112] on button "今天" at bounding box center [239, 113] width 39 height 23
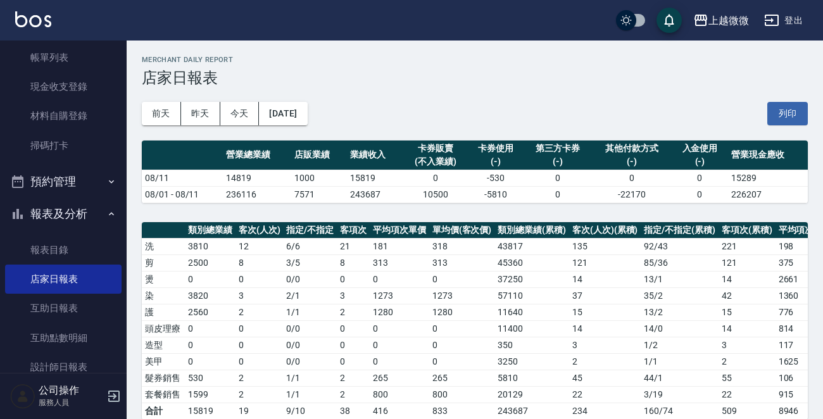
scroll to position [190, 0]
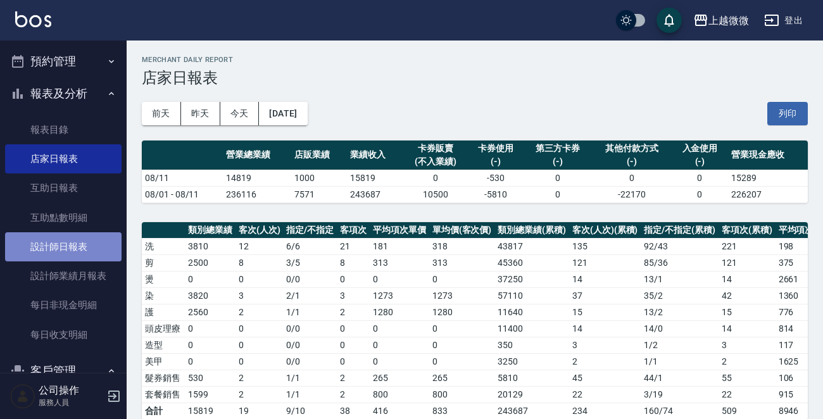
click at [82, 251] on link "設計師日報表" at bounding box center [63, 246] width 116 height 29
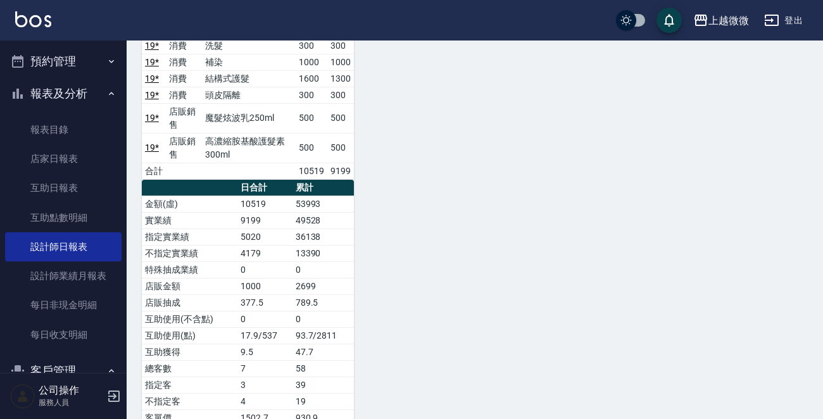
scroll to position [1064, 0]
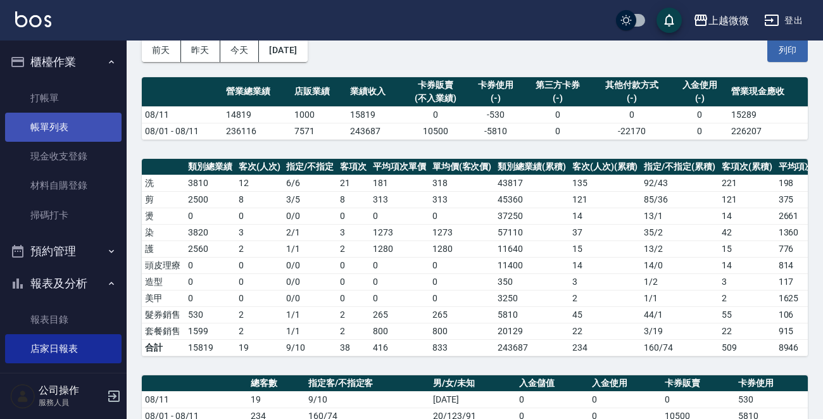
scroll to position [63, 0]
click at [54, 125] on link "帳單列表" at bounding box center [63, 127] width 116 height 29
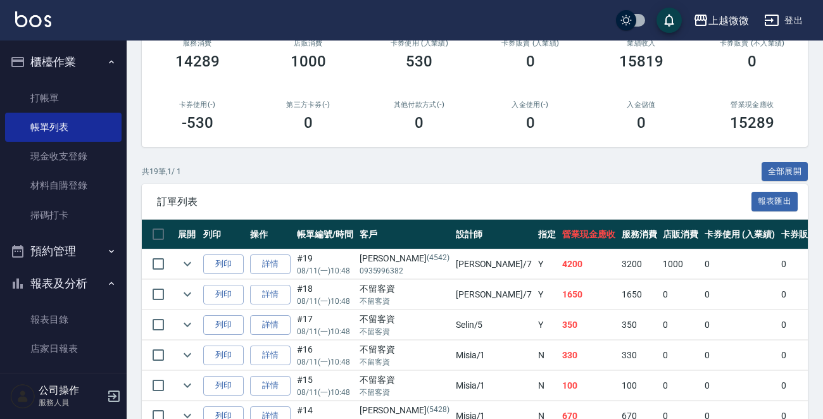
scroll to position [190, 0]
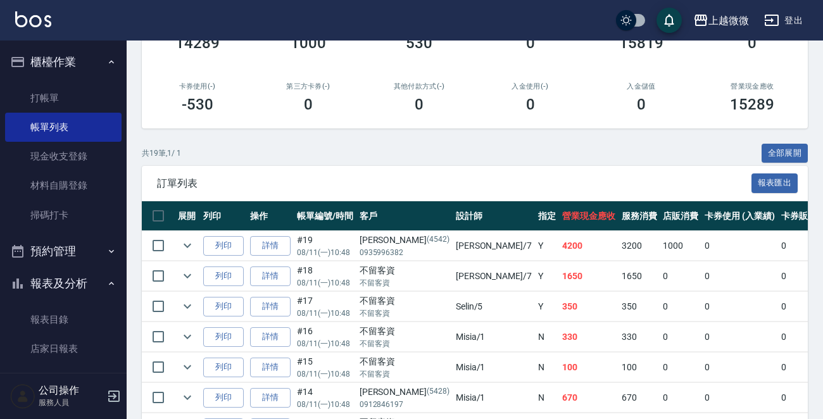
drag, startPoint x: 69, startPoint y: 314, endPoint x: 54, endPoint y: 303, distance: 18.6
click at [69, 314] on link "報表目錄" at bounding box center [63, 319] width 116 height 29
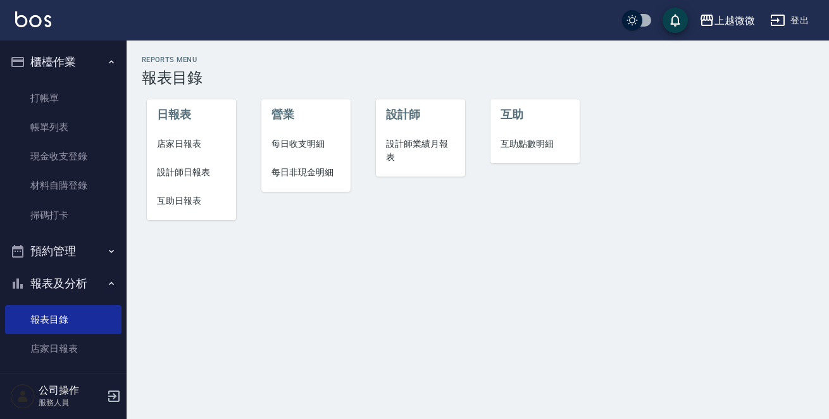
click at [171, 136] on li "店家日報表" at bounding box center [191, 144] width 89 height 28
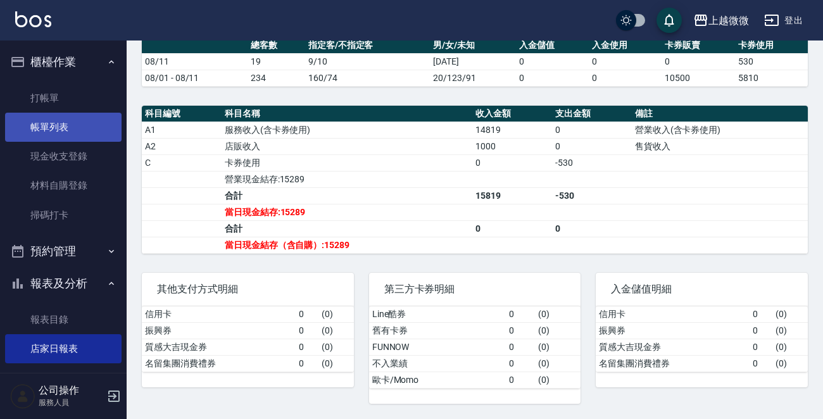
click at [58, 126] on link "帳單列表" at bounding box center [63, 127] width 116 height 29
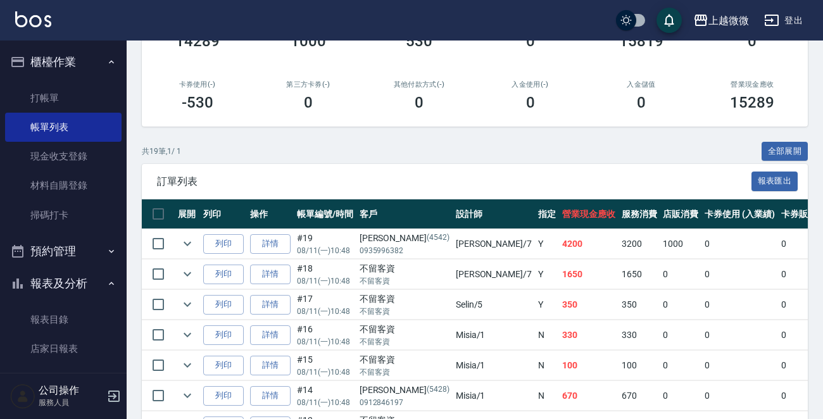
scroll to position [190, 0]
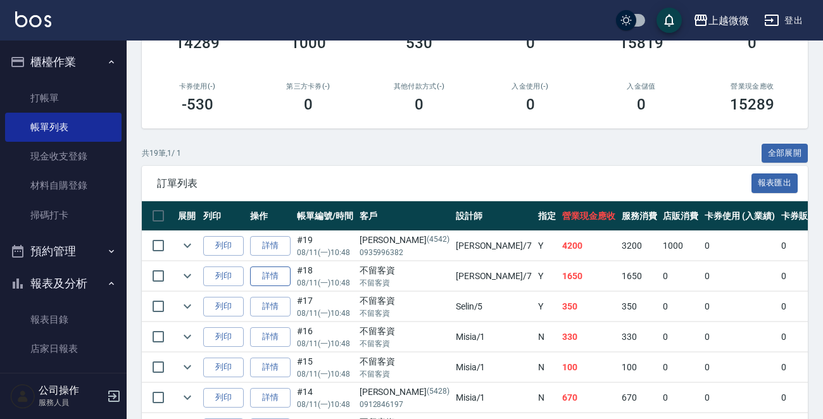
click at [266, 277] on link "詳情" at bounding box center [270, 276] width 41 height 20
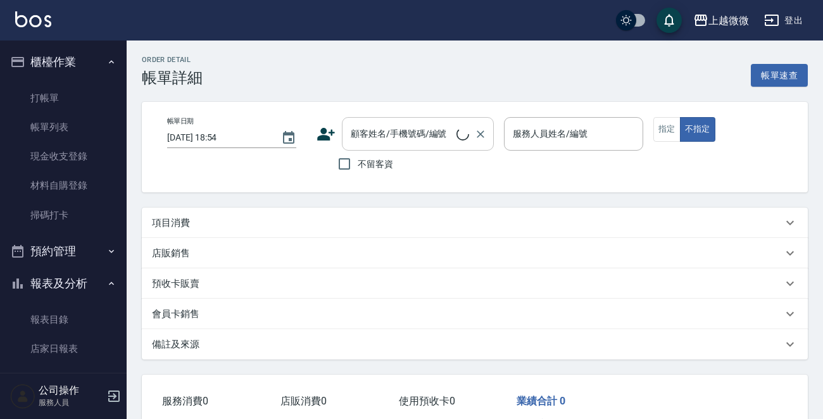
click at [394, 131] on div "顧客姓名/手機號碼/編號 顧客姓名/手機號碼/編號" at bounding box center [418, 134] width 152 height 34
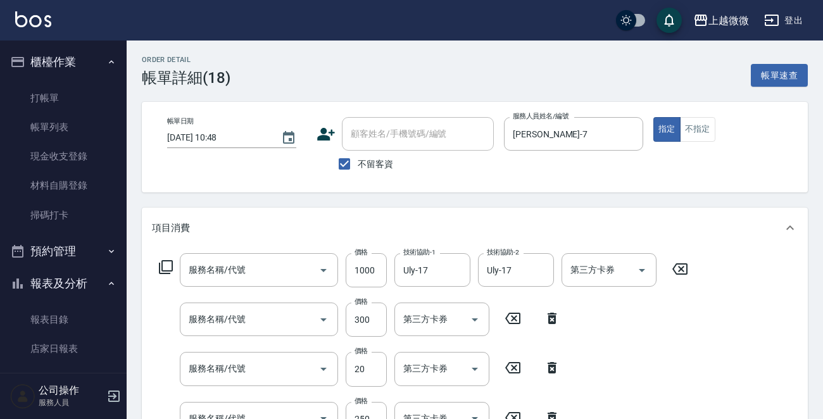
type input "2025/08/11 10:48"
checkbox input "true"
type input "Annie-7"
type input "補染(D01)"
type input "頭皮隔離(G02)"
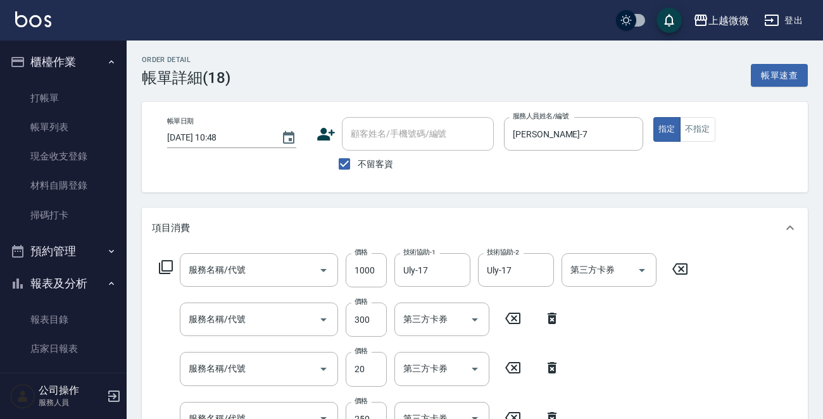
type input "潤絲(A01)"
type input "洗髮(A03)"
type input "+精油洗髮精(A02)"
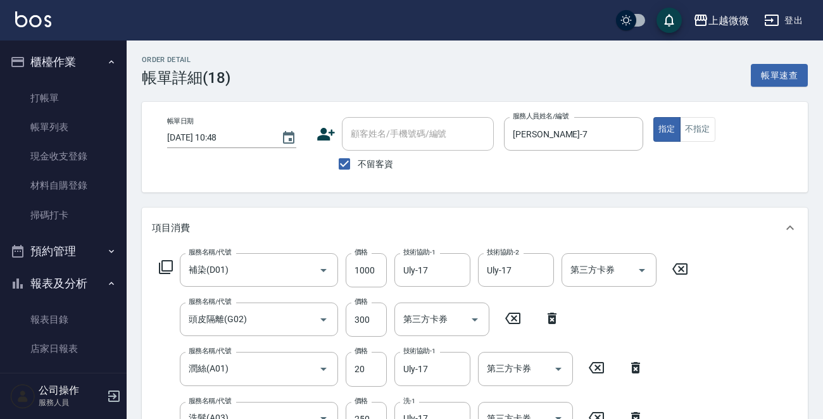
click at [339, 168] on input "不留客資" at bounding box center [344, 164] width 27 height 27
checkbox input "false"
click at [390, 134] on input "顧客姓名/手機號碼/編號" at bounding box center [408, 134] width 122 height 22
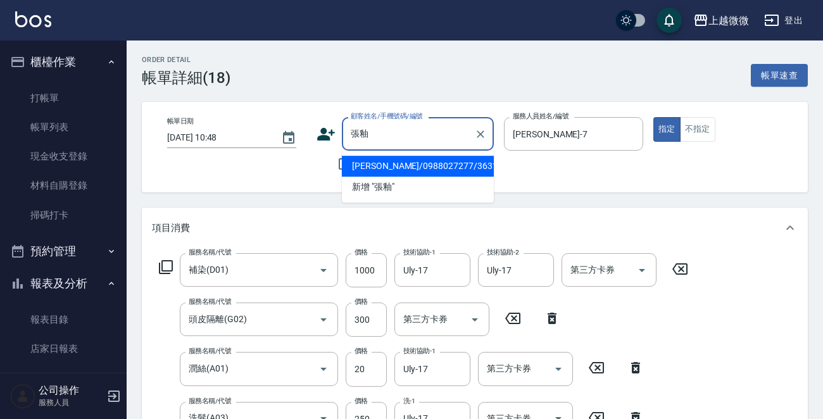
click at [397, 165] on li "張釉臻/0988027277/3631" at bounding box center [418, 166] width 152 height 21
type input "張釉臻/0988027277/3631"
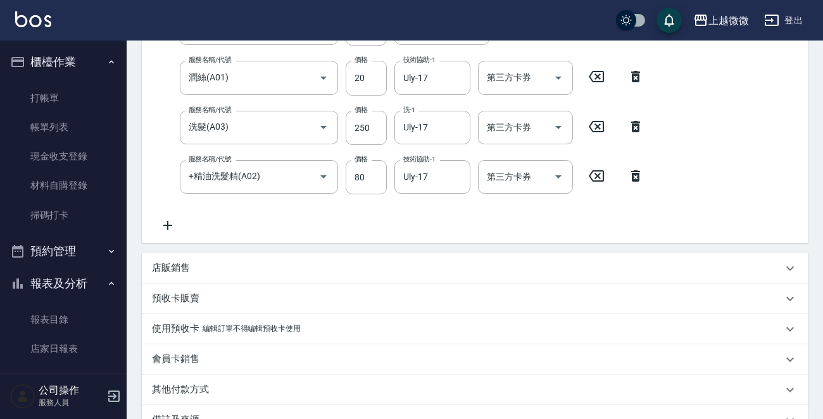
scroll to position [380, 0]
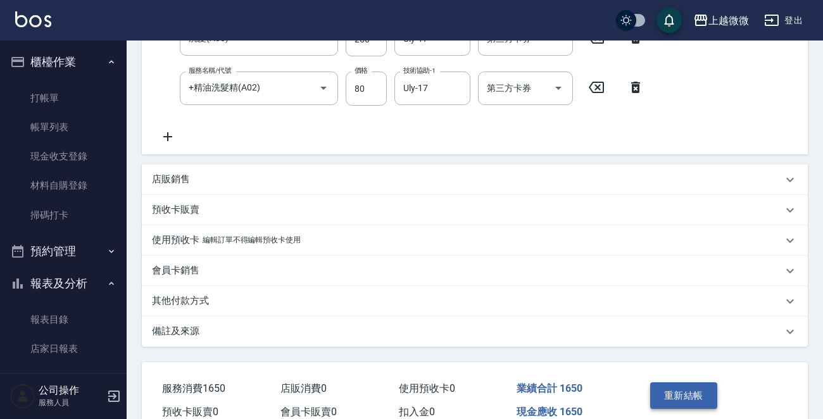
click at [672, 389] on button "重新結帳" at bounding box center [683, 395] width 67 height 27
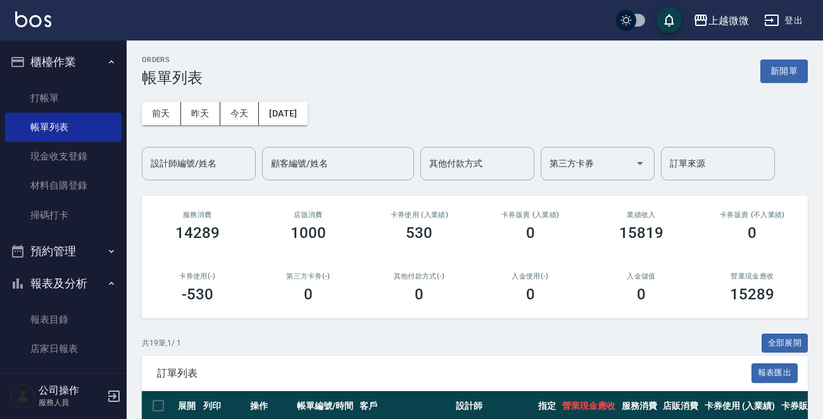
click at [119, 394] on icon "button" at bounding box center [113, 395] width 11 height 11
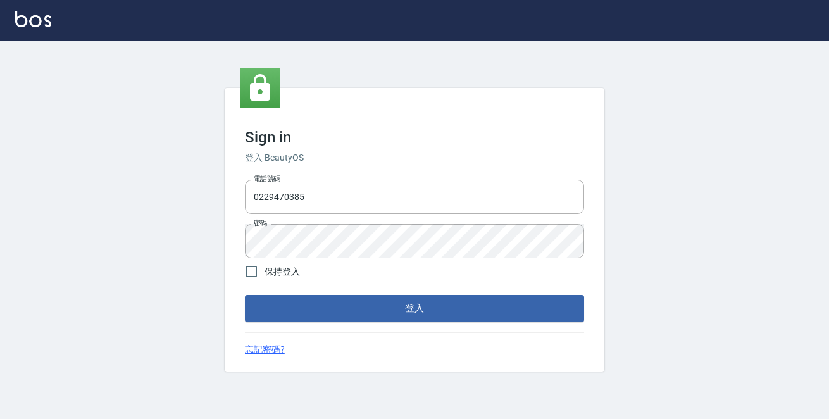
drag, startPoint x: 367, startPoint y: 199, endPoint x: 0, endPoint y: 147, distance: 370.7
click at [0, 177] on div "Sign in 登入 BeautyOS 電話號碼 0229470385 電話號碼 密碼 密碼 保持登入 登入 忘記密碼?" at bounding box center [414, 230] width 829 height 378
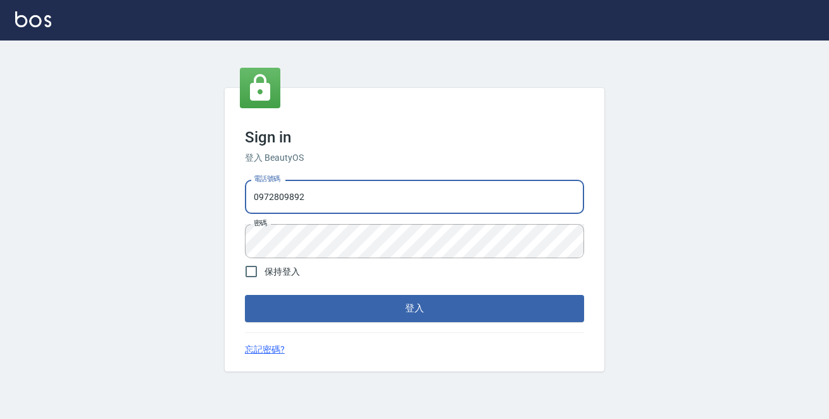
type input "0972809892"
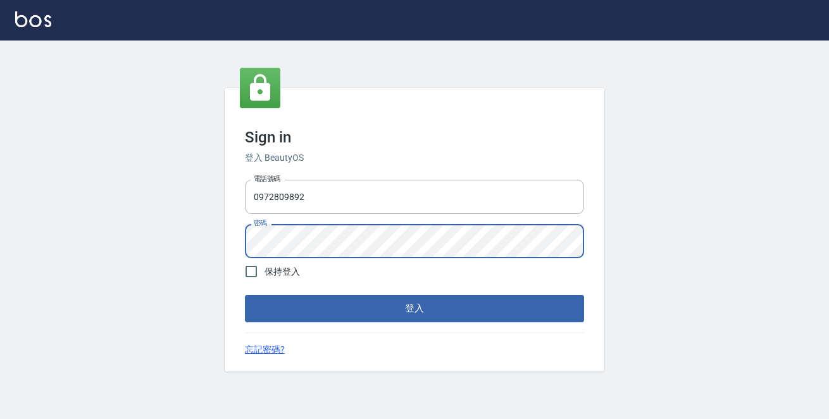
click at [245, 295] on button "登入" at bounding box center [414, 308] width 339 height 27
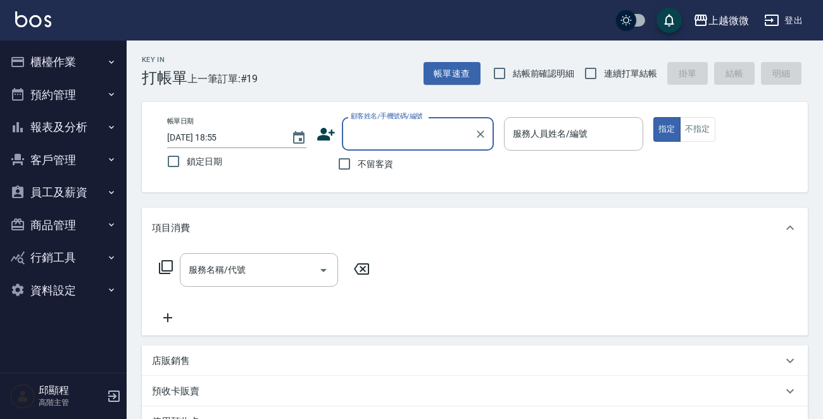
click at [82, 68] on button "櫃檯作業" at bounding box center [63, 62] width 116 height 33
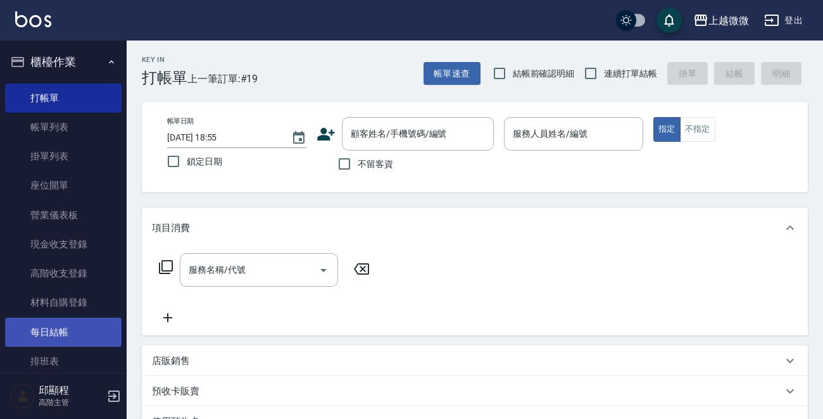
click at [58, 335] on link "每日結帳" at bounding box center [63, 332] width 116 height 29
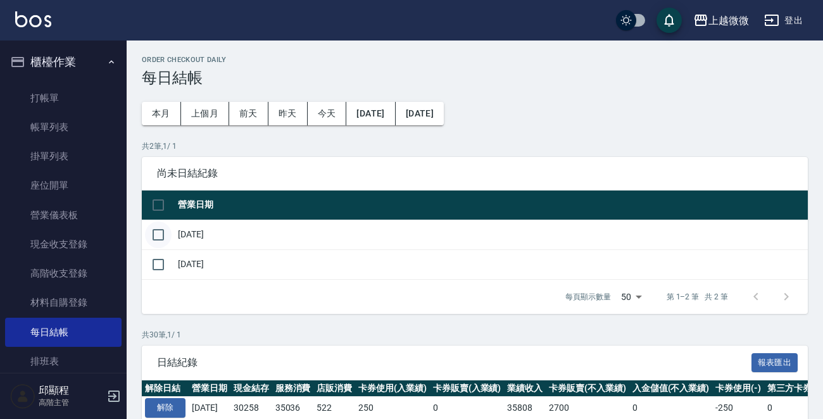
click at [147, 239] on input "checkbox" at bounding box center [158, 234] width 27 height 27
checkbox input "true"
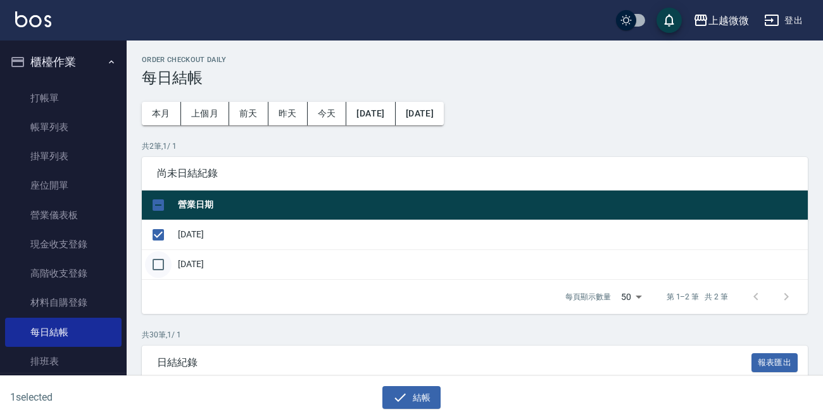
click at [164, 263] on input "checkbox" at bounding box center [158, 264] width 27 height 27
checkbox input "true"
click at [421, 394] on button "結帳" at bounding box center [411, 397] width 59 height 23
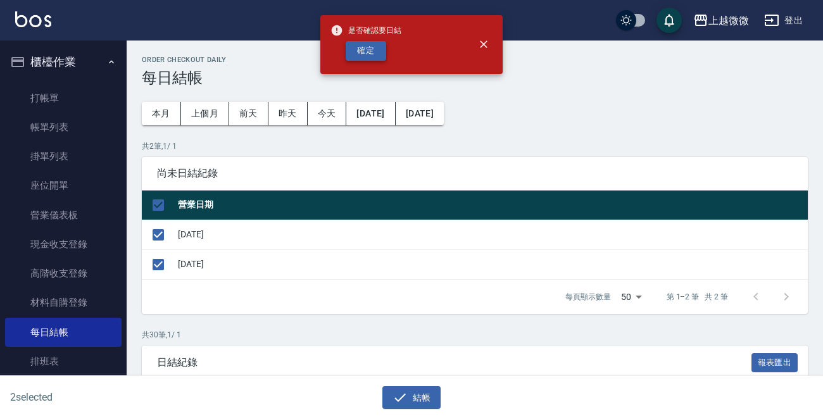
click at [380, 50] on button "確定" at bounding box center [366, 51] width 41 height 20
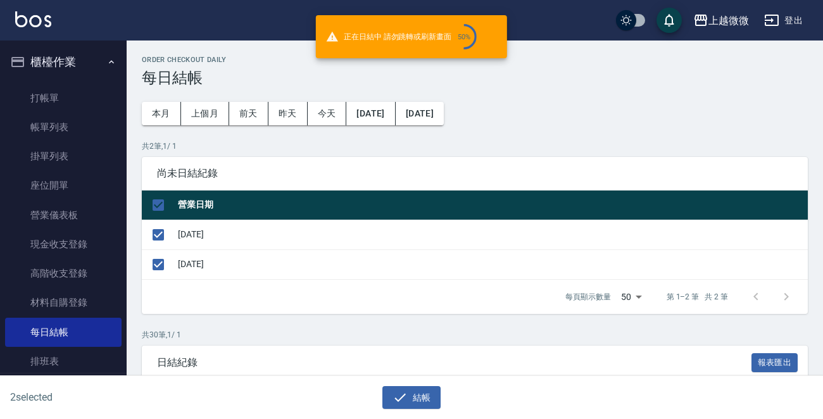
checkbox input "false"
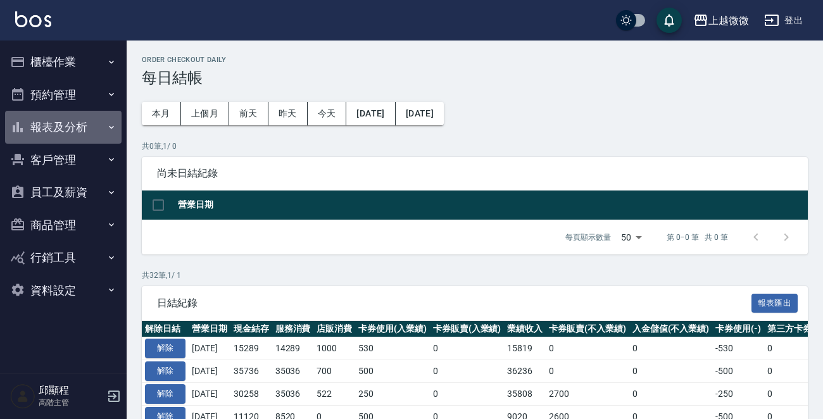
click at [90, 128] on button "報表及分析" at bounding box center [63, 127] width 116 height 33
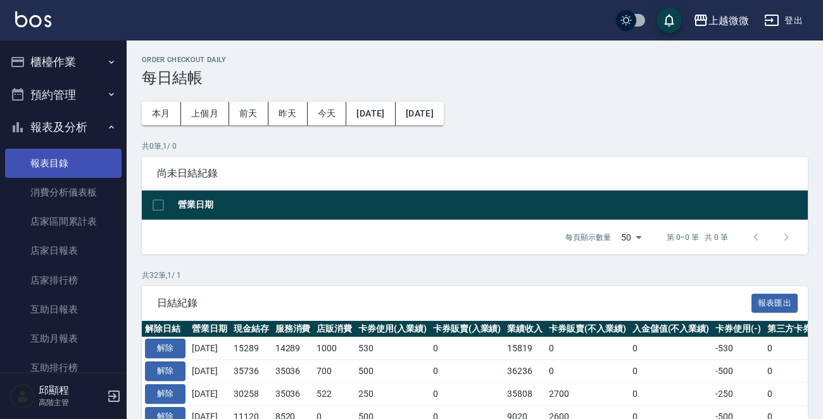
click at [57, 170] on link "報表目錄" at bounding box center [63, 163] width 116 height 29
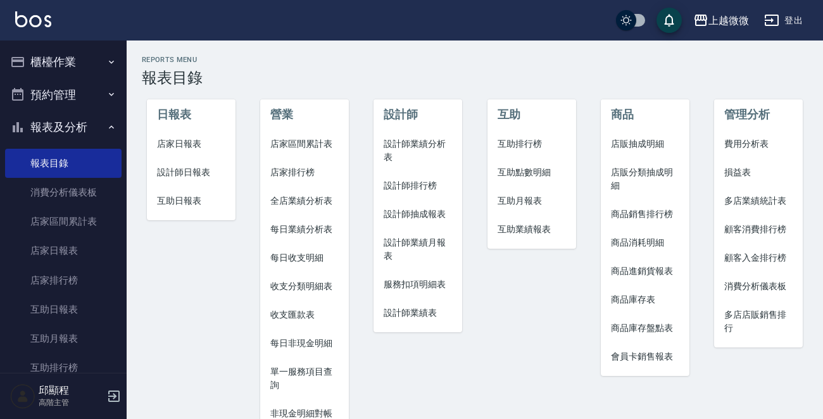
click at [189, 150] on span "店家日報表" at bounding box center [191, 143] width 68 height 13
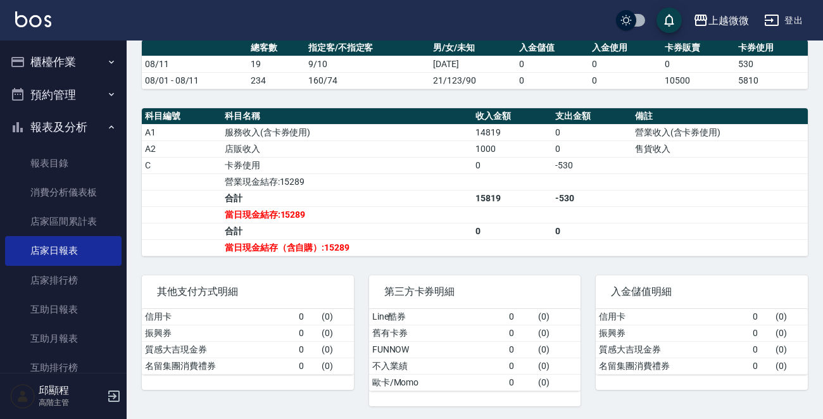
scroll to position [408, 0]
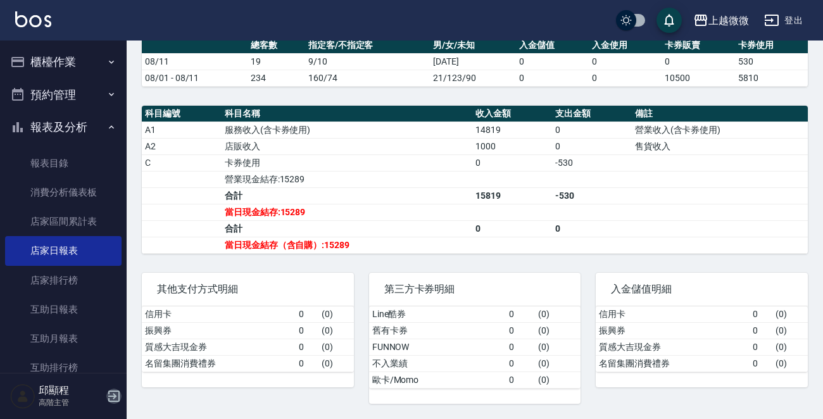
click at [114, 396] on icon "button" at bounding box center [113, 395] width 11 height 11
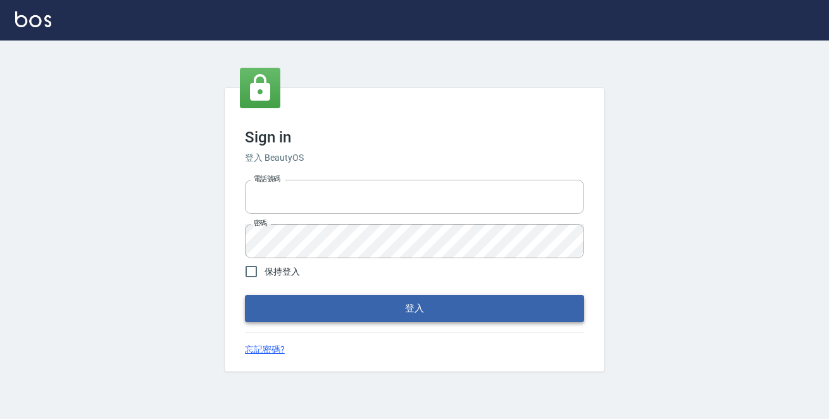
type input "0229470385"
click at [365, 298] on button "登入" at bounding box center [414, 308] width 339 height 27
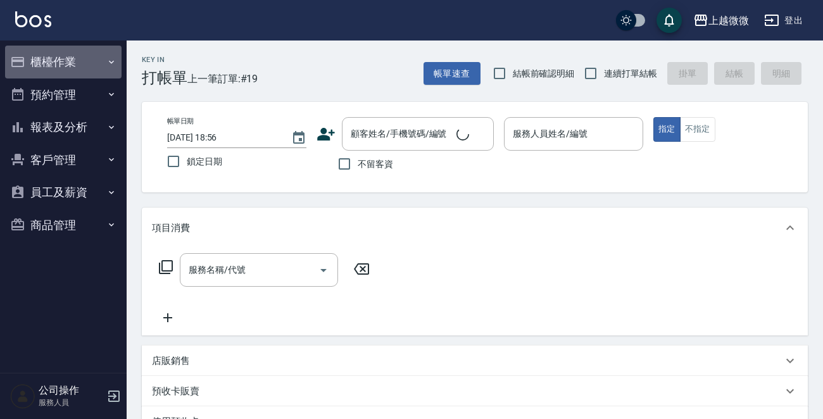
click at [90, 62] on button "櫃檯作業" at bounding box center [63, 62] width 116 height 33
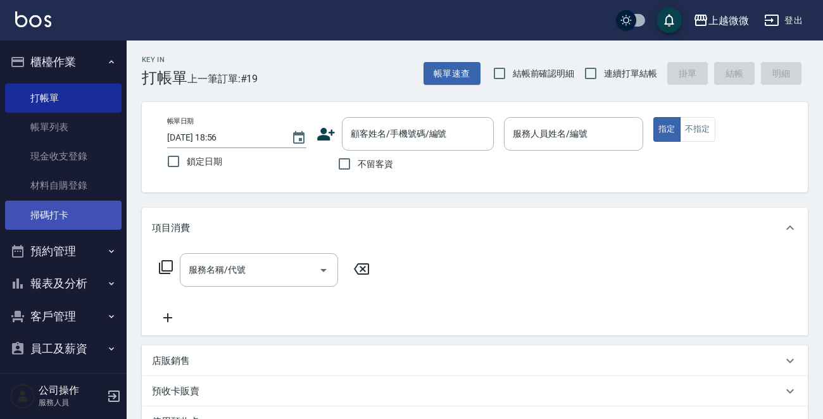
click at [59, 215] on link "掃碼打卡" at bounding box center [63, 215] width 116 height 29
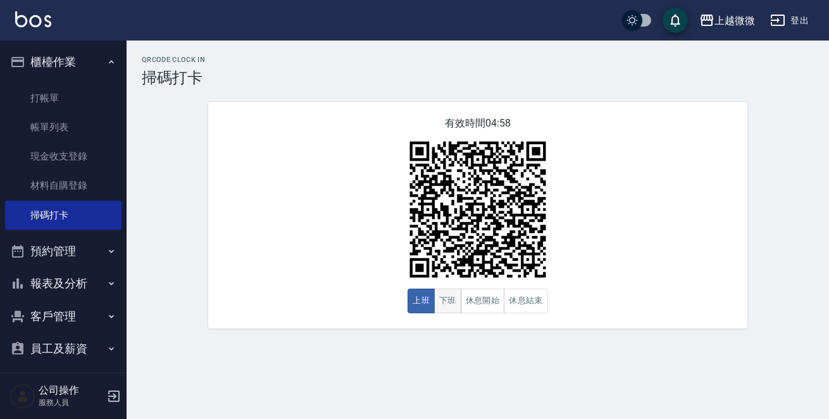
click at [451, 302] on button "下班" at bounding box center [447, 301] width 27 height 25
